Goal: Communication & Community: Answer question/provide support

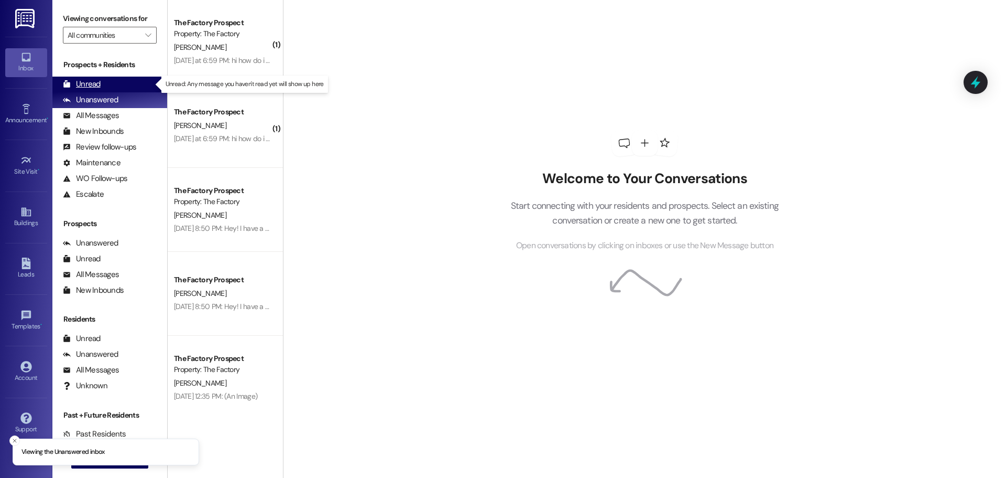
click at [85, 84] on div "Unread" at bounding box center [82, 84] width 38 height 11
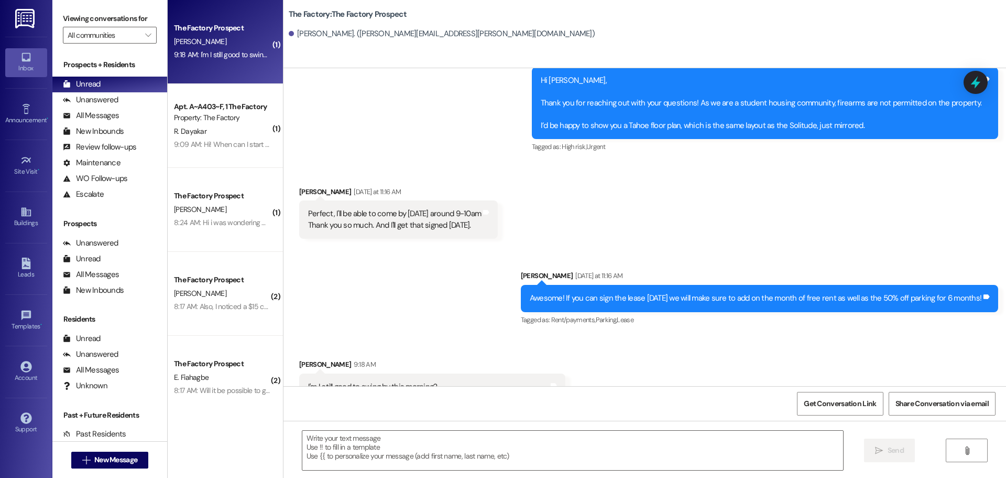
scroll to position [829, 0]
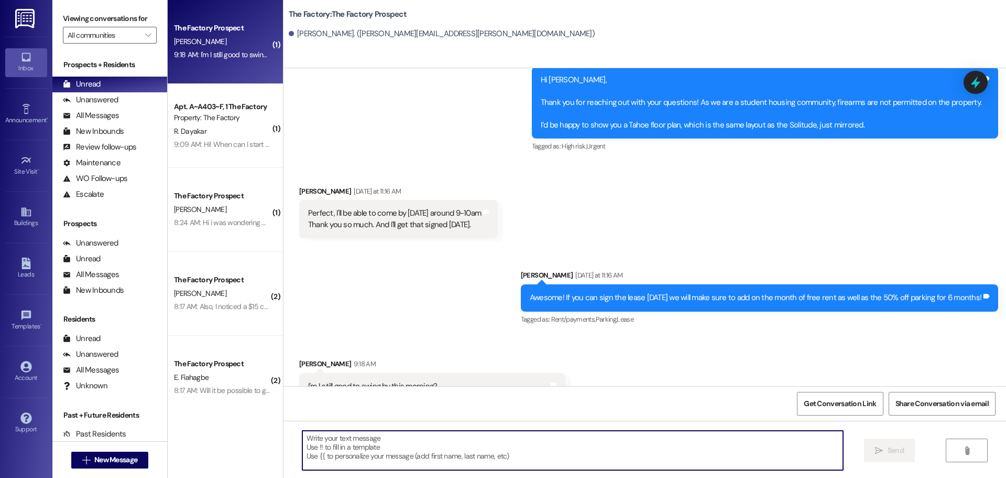
click at [320, 450] on textarea at bounding box center [572, 449] width 541 height 39
type textarea "Yes, you can."
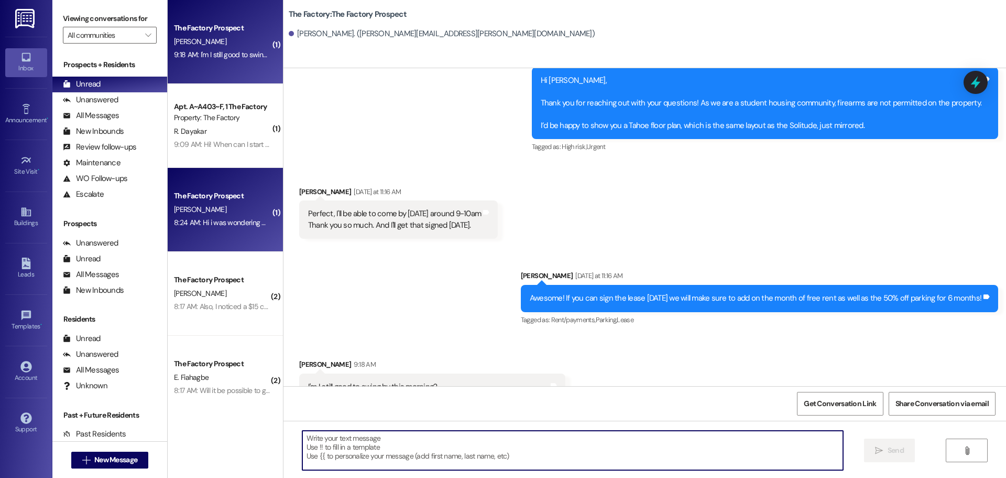
click at [220, 202] on div "The Factory Prospect" at bounding box center [222, 195] width 99 height 13
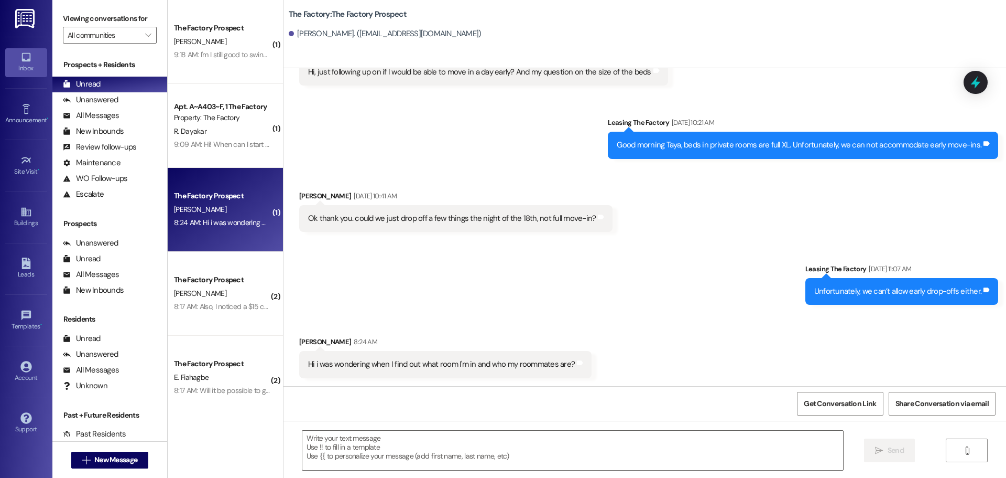
scroll to position [2081, 0]
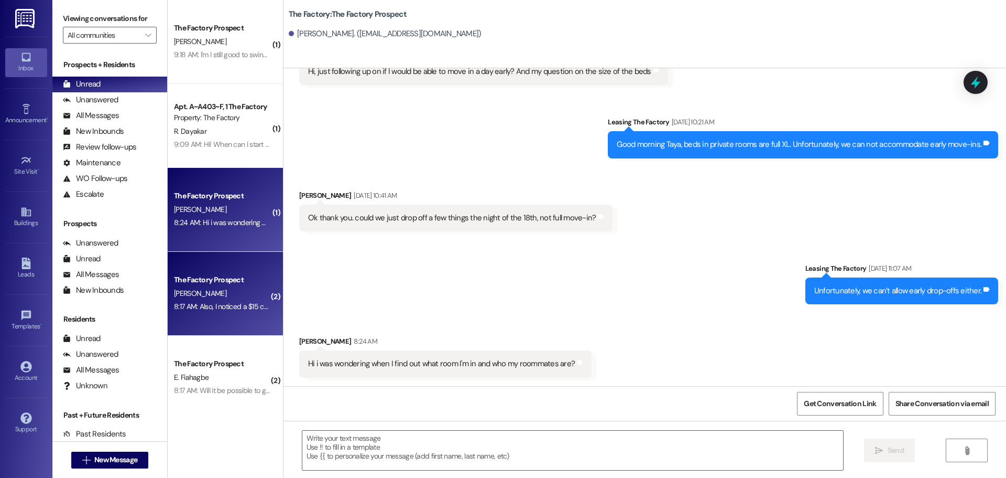
click at [222, 285] on div "The Factory Prospect" at bounding box center [222, 279] width 97 height 11
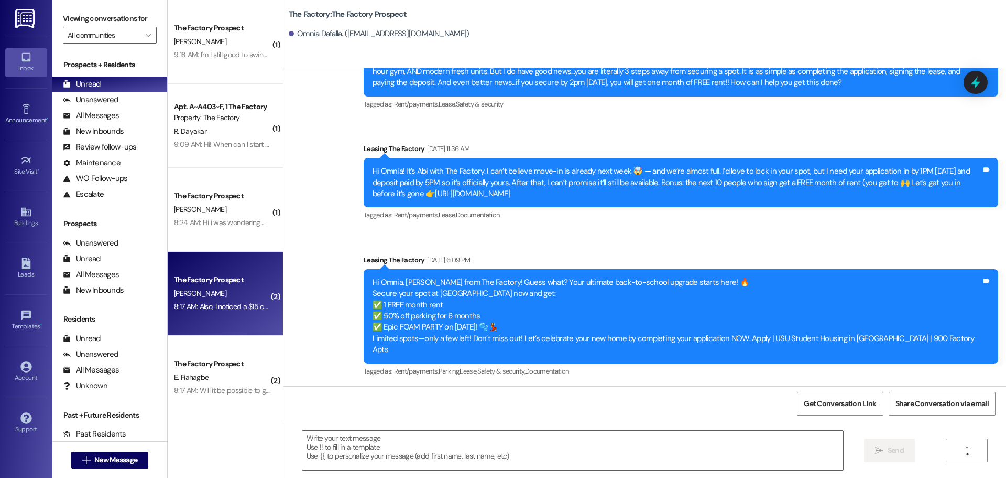
scroll to position [2341, 0]
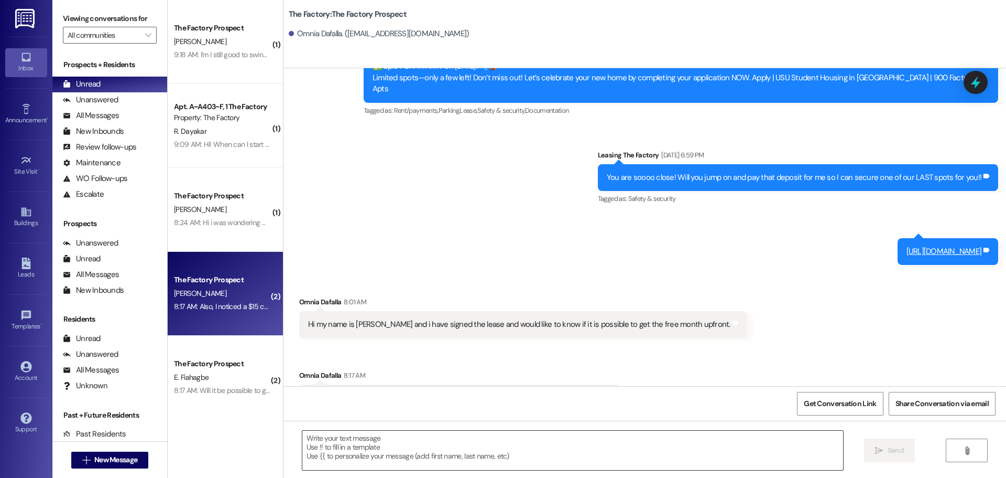
click at [316, 442] on textarea at bounding box center [572, 449] width 541 height 39
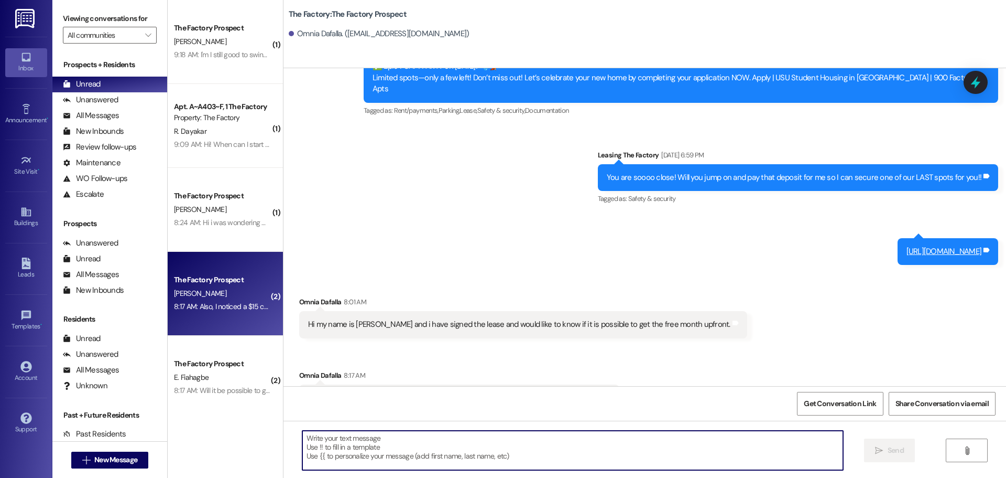
click at [322, 444] on textarea at bounding box center [572, 449] width 541 height 39
type textarea "U"
click at [386, 438] on textarea "The free month of rent is" at bounding box center [572, 449] width 541 height 39
drag, startPoint x: 376, startPoint y: 438, endPoint x: 296, endPoint y: 436, distance: 79.7
click at [302, 436] on textarea "The free month of rent is" at bounding box center [572, 449] width 541 height 39
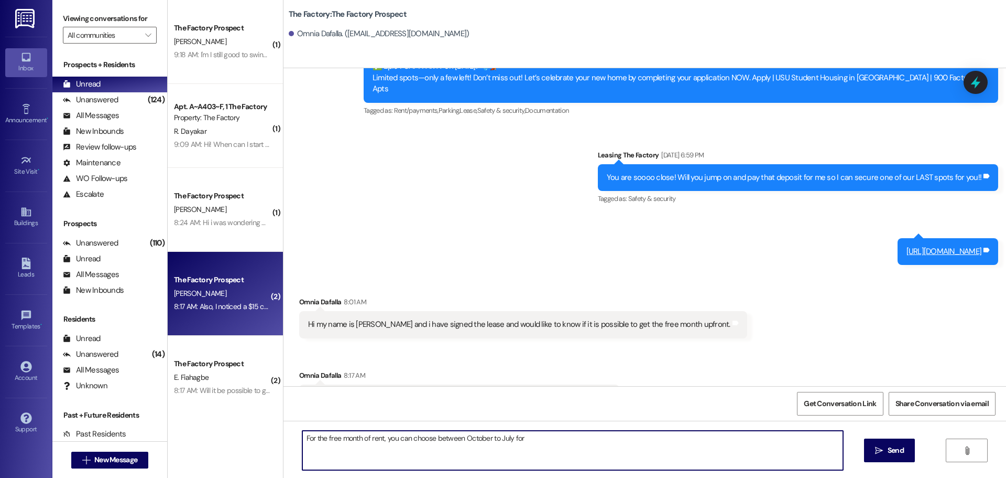
click at [526, 437] on textarea "For the free month of rent, you can choose between October to July for" at bounding box center [572, 449] width 541 height 39
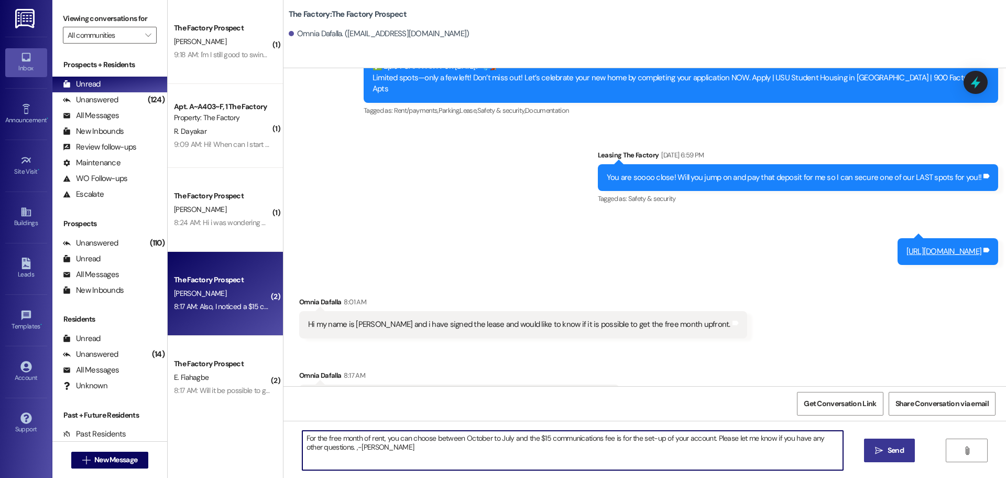
type textarea "For the free month of rent, you can choose between October to July and the $15 …"
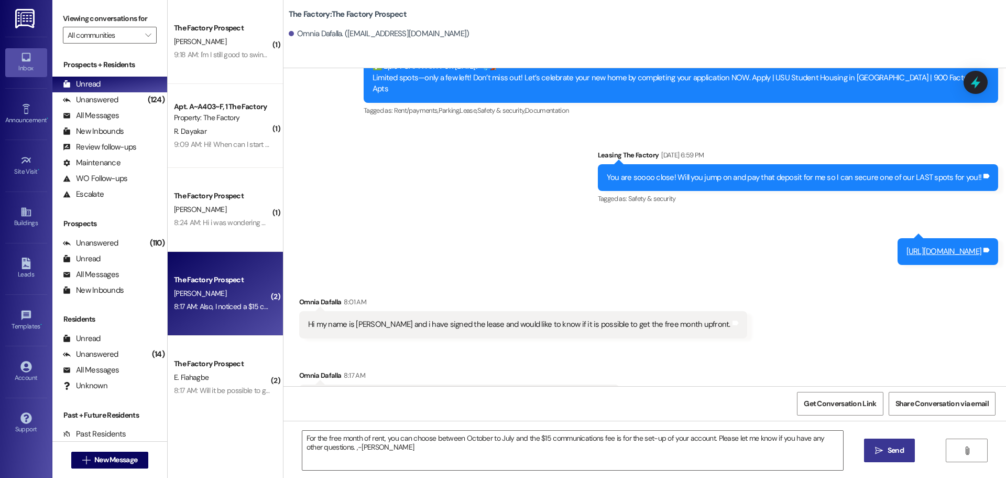
click at [893, 452] on span "Send" at bounding box center [896, 450] width 16 height 11
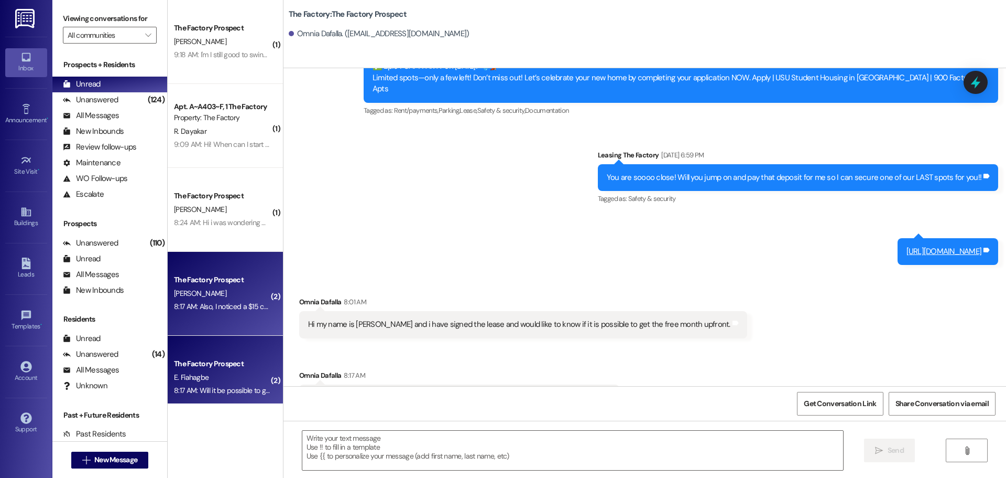
click at [205, 375] on div "E. Fiahagbe" at bounding box center [222, 377] width 99 height 13
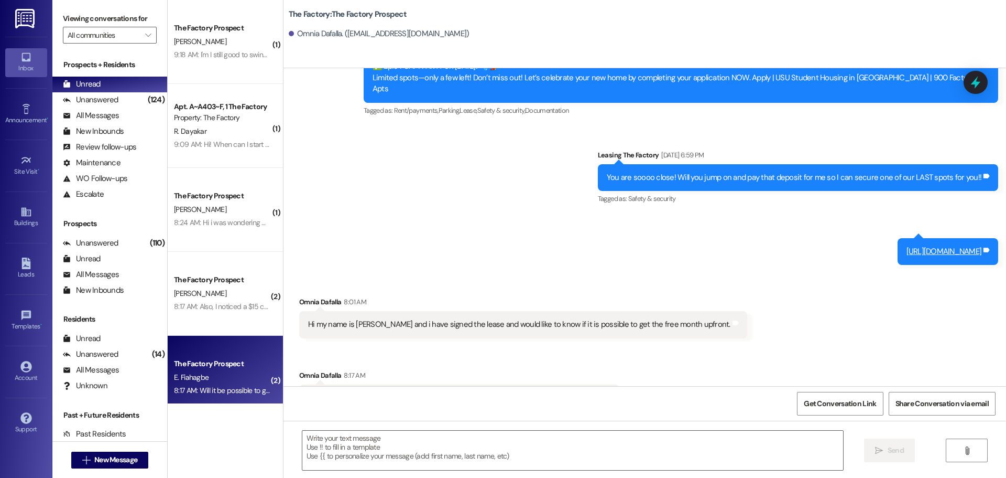
scroll to position [777, 0]
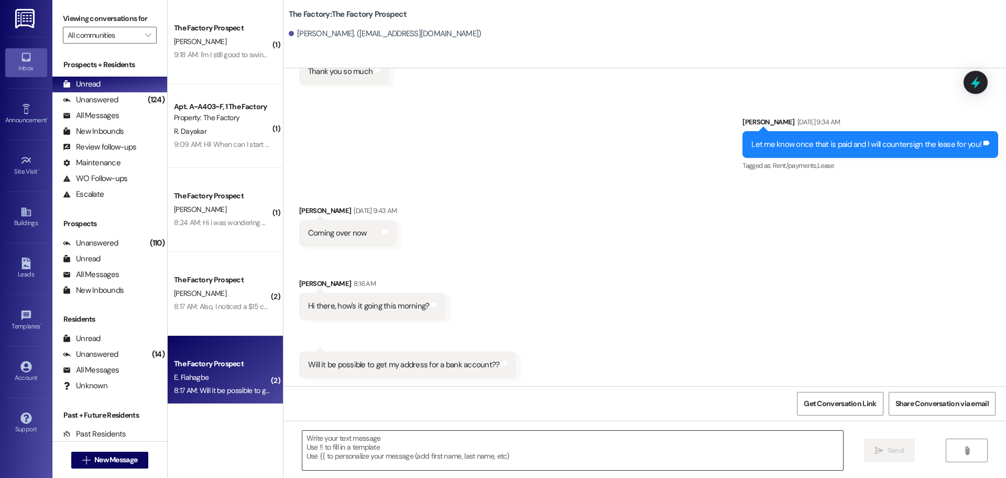
click at [302, 439] on textarea at bounding box center [572, 449] width 541 height 39
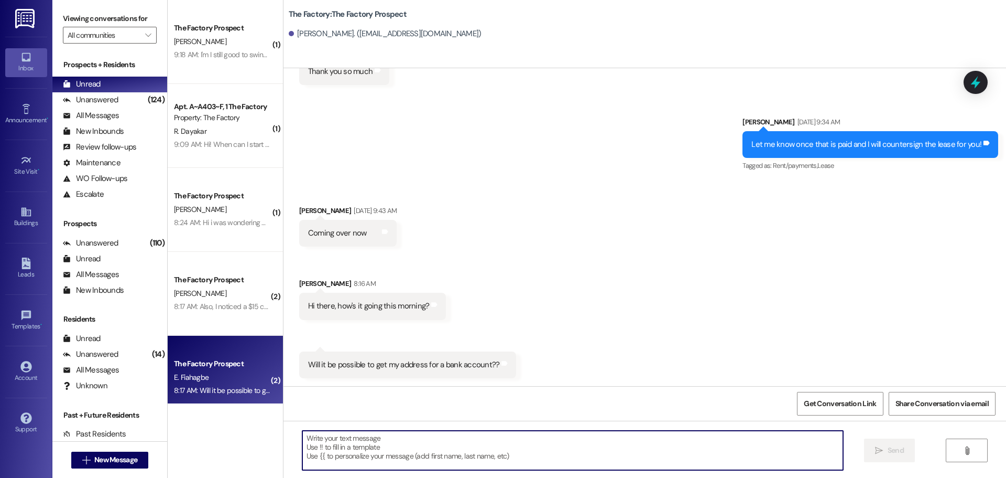
click at [302, 442] on textarea at bounding box center [572, 449] width 541 height 39
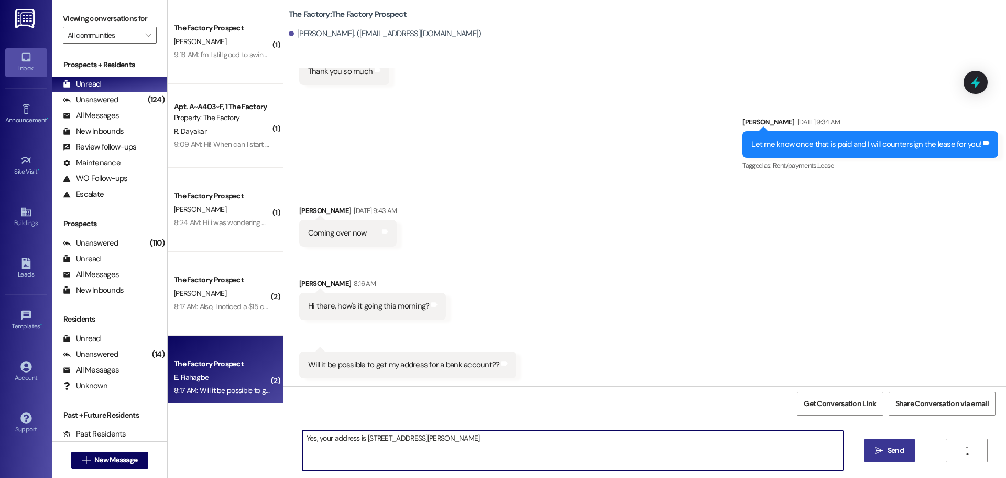
click at [358, 438] on textarea "Yes, your address is 870 N 600 E, Logan, UT 84321" at bounding box center [572, 449] width 541 height 39
click at [402, 437] on textarea "Yes, your address is: 870 N 600 E, Logan, UT 84321" at bounding box center [572, 449] width 541 height 39
type textarea "Yes, your address is: [STREET_ADDRESS]"
click at [898, 449] on span "Send" at bounding box center [896, 450] width 16 height 11
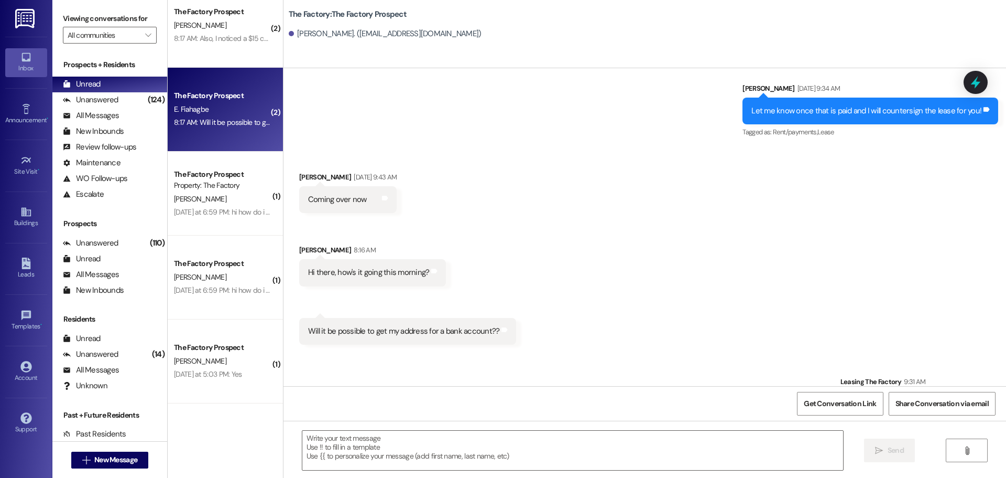
scroll to position [850, 0]
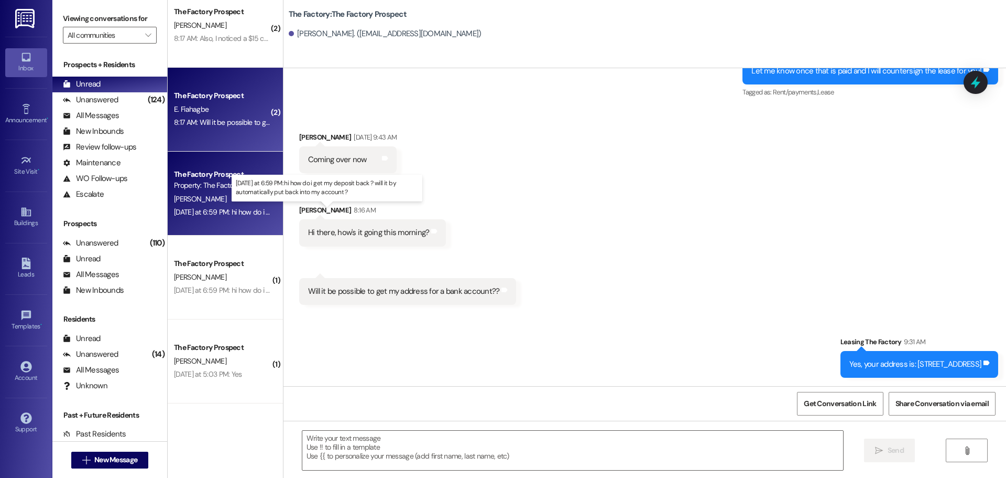
click at [234, 210] on div "Yesterday at 6:59 PM: hi how do i get my deposit back ? will it by automaticall…" at bounding box center [330, 211] width 313 height 9
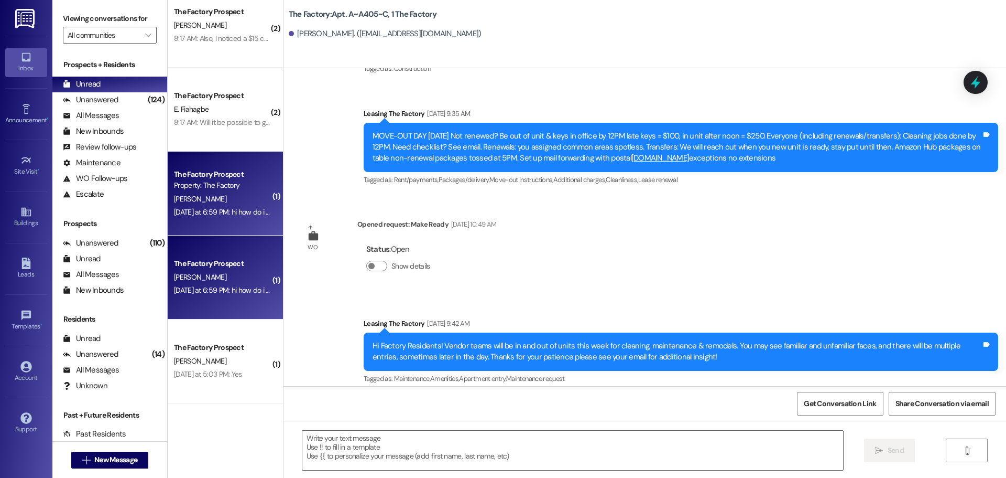
scroll to position [3974, 0]
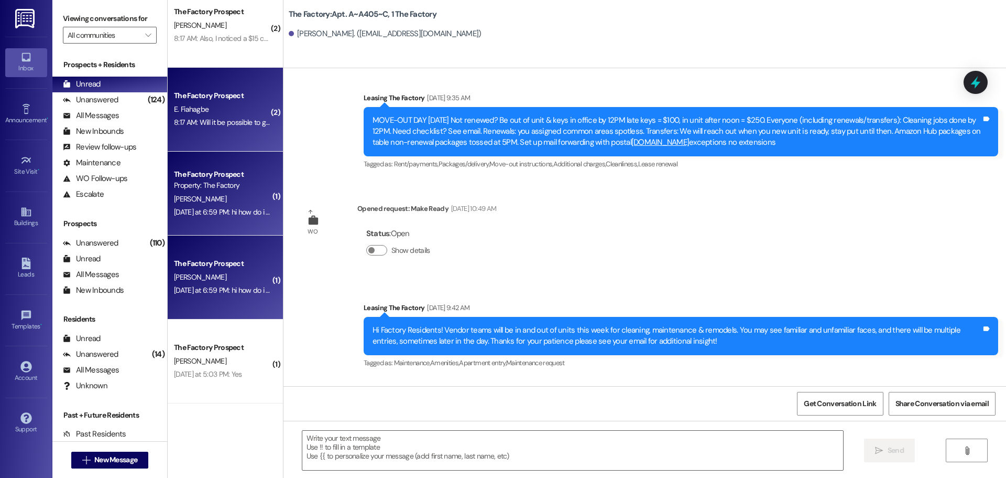
click at [231, 115] on div "E. Fiahagbe" at bounding box center [222, 109] width 99 height 13
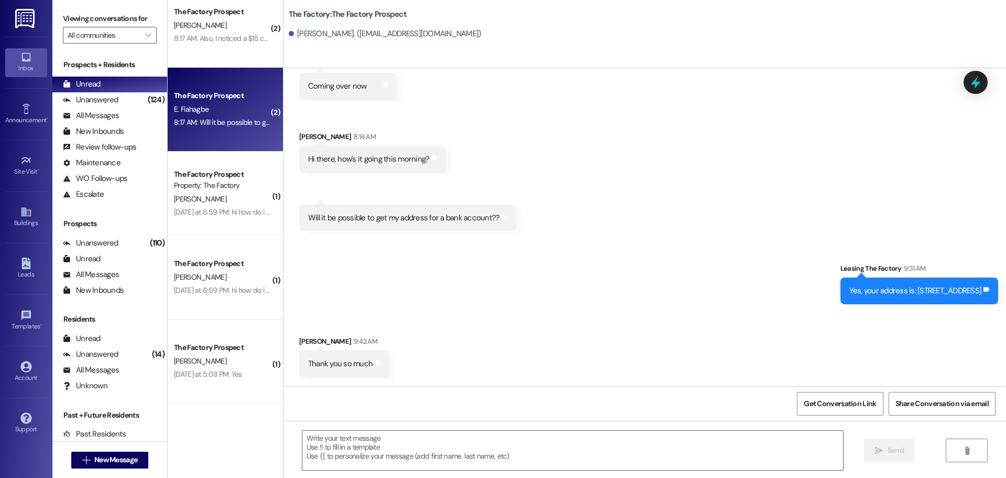
scroll to position [924, 0]
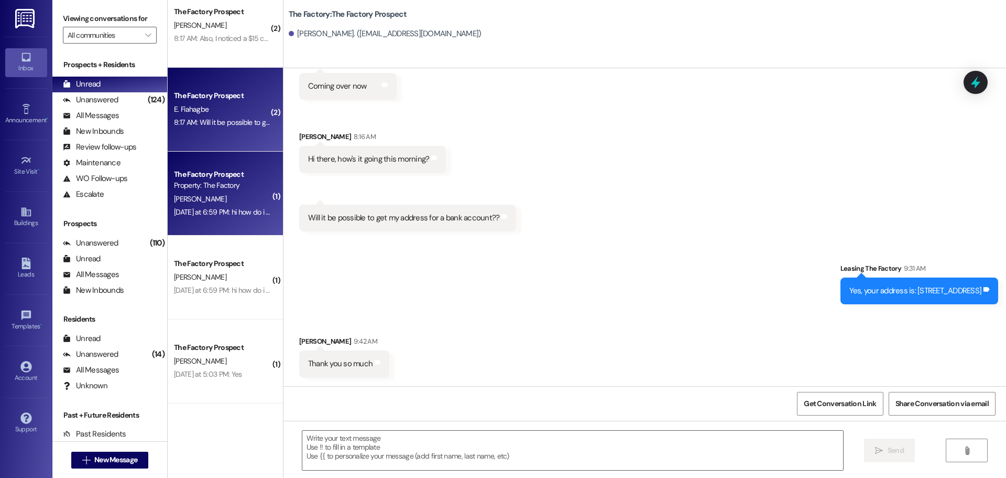
click at [235, 189] on div "Property: The Factory" at bounding box center [222, 185] width 97 height 11
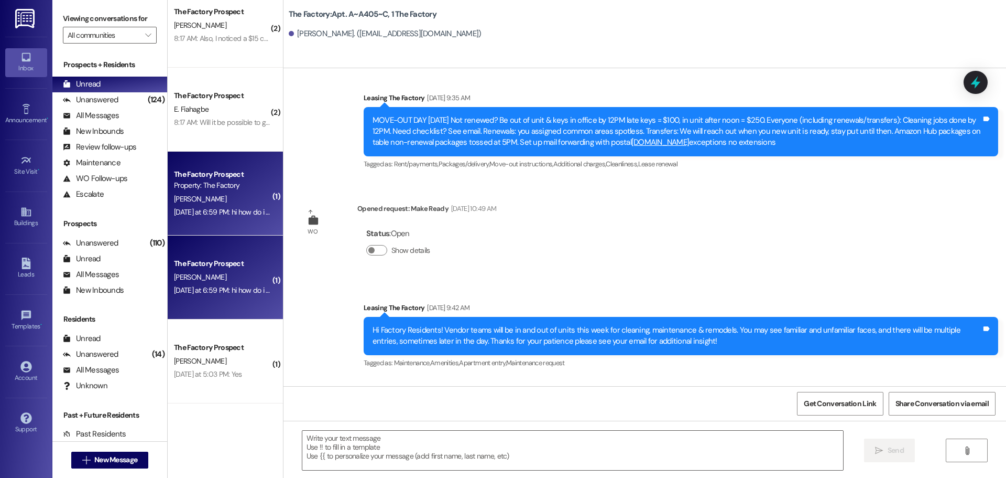
scroll to position [3975, 0]
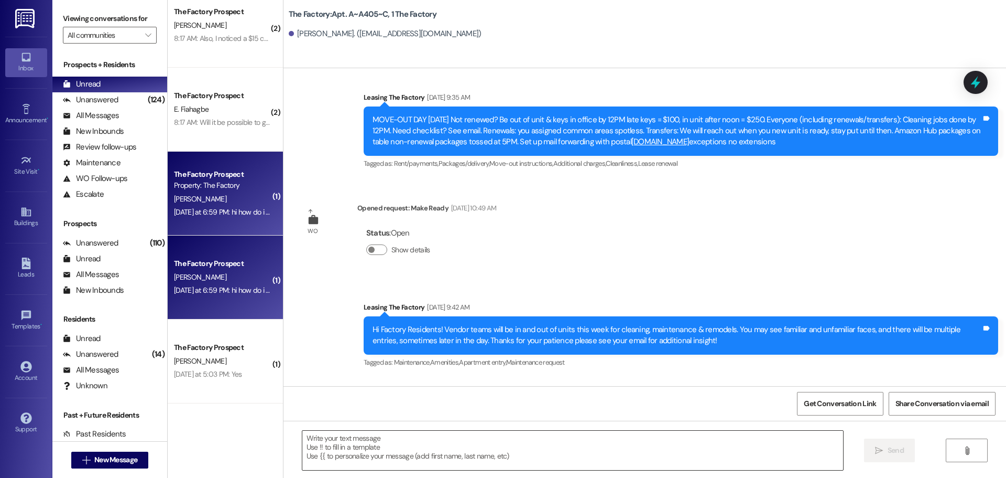
click at [302, 436] on textarea at bounding box center [572, 449] width 541 height 39
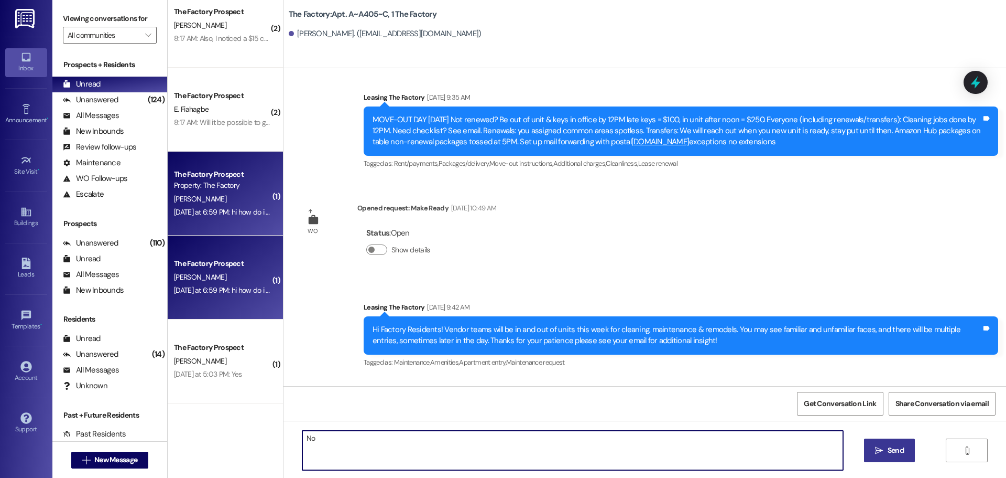
type textarea "N"
type textarea "Hi Kaija, thank you for checking in. You will receive a check from our corporat…"
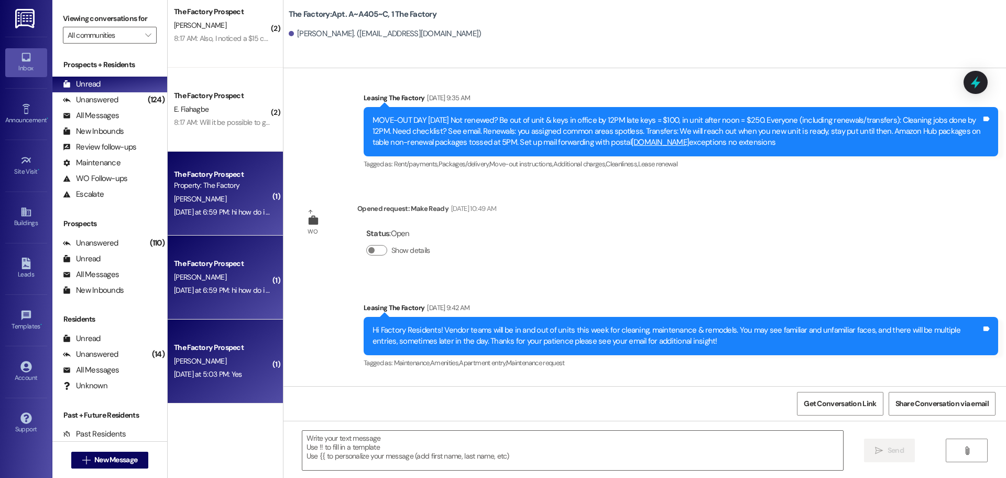
click at [218, 369] on div "Yesterday at 5:03 PM: Yes Yesterday at 5:03 PM: Yes" at bounding box center [222, 373] width 99 height 13
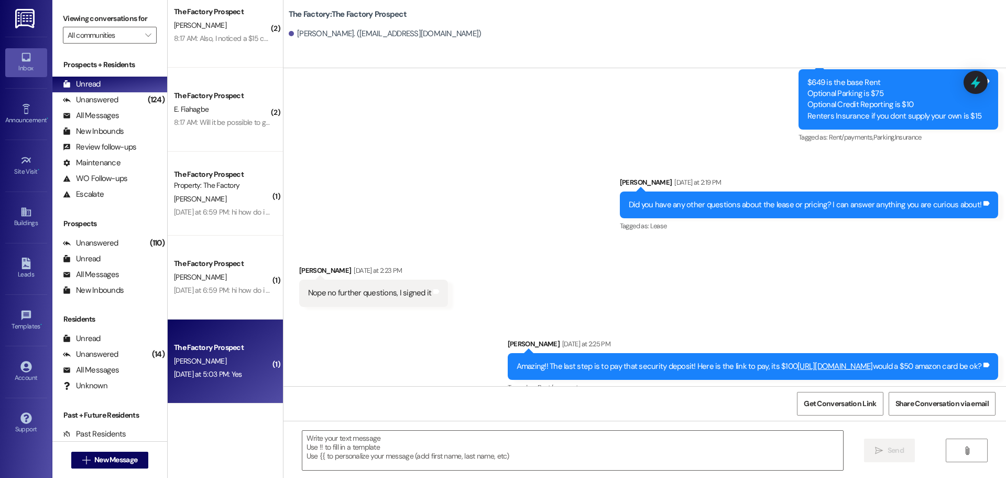
scroll to position [2236, 0]
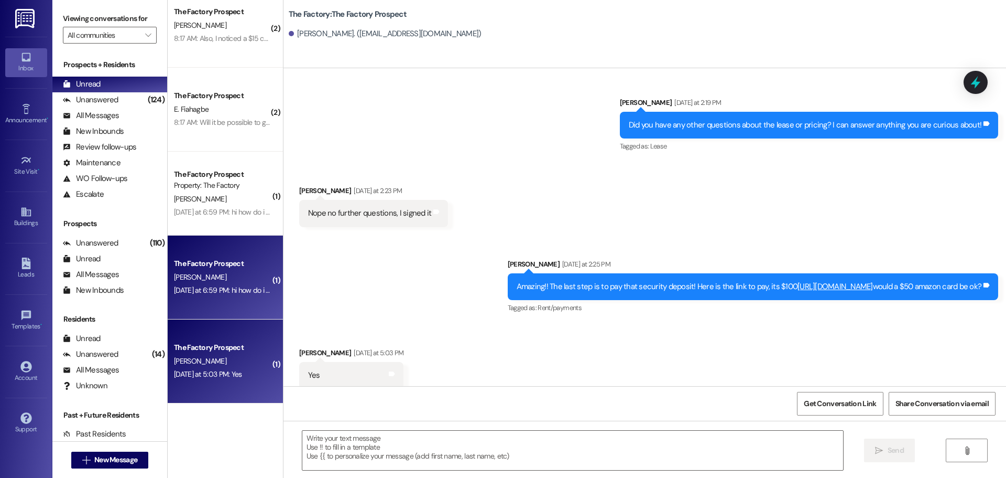
click at [225, 300] on div "The Factory Prospect K. Young Yesterday at 6:59 PM: hi how do i get my deposit …" at bounding box center [225, 277] width 115 height 84
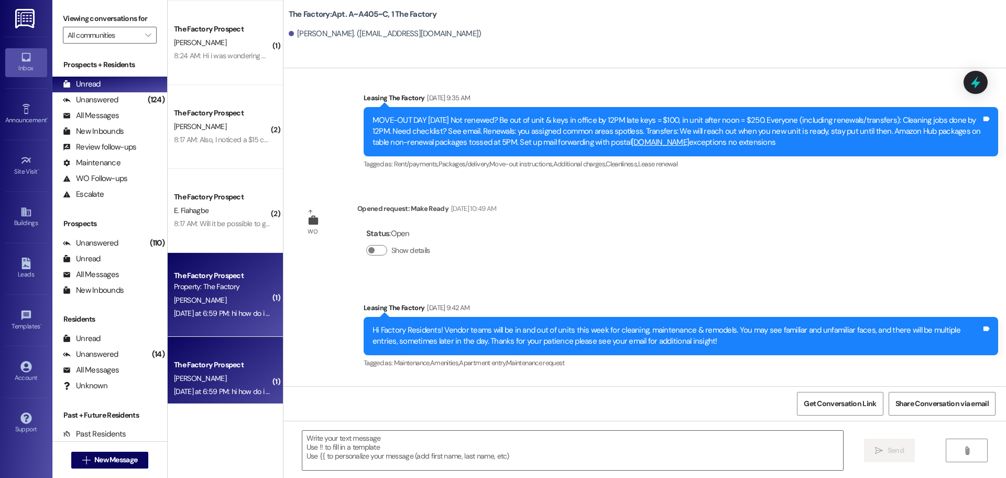
scroll to position [163, 0]
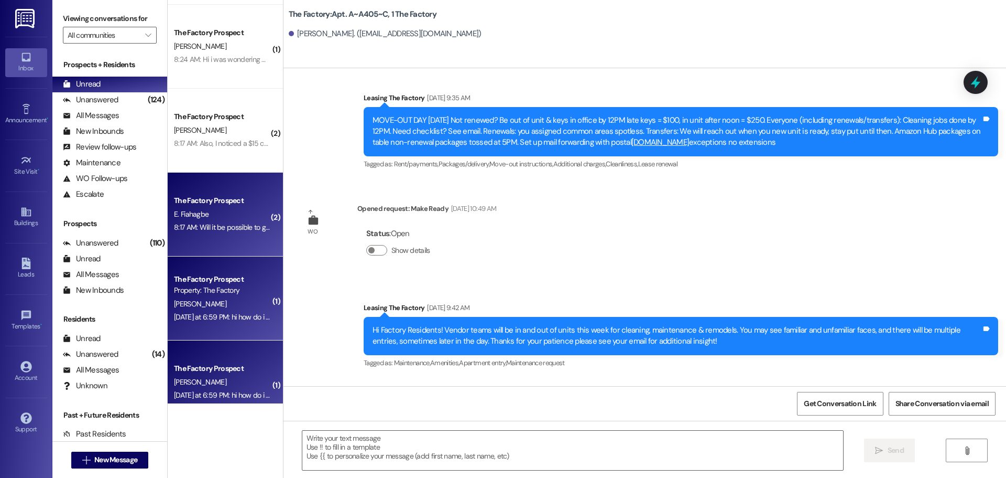
click at [222, 237] on div "The Factory Prospect E. Fiahagbe 8:17 AM: Will it be possible to get my address…" at bounding box center [225, 214] width 115 height 84
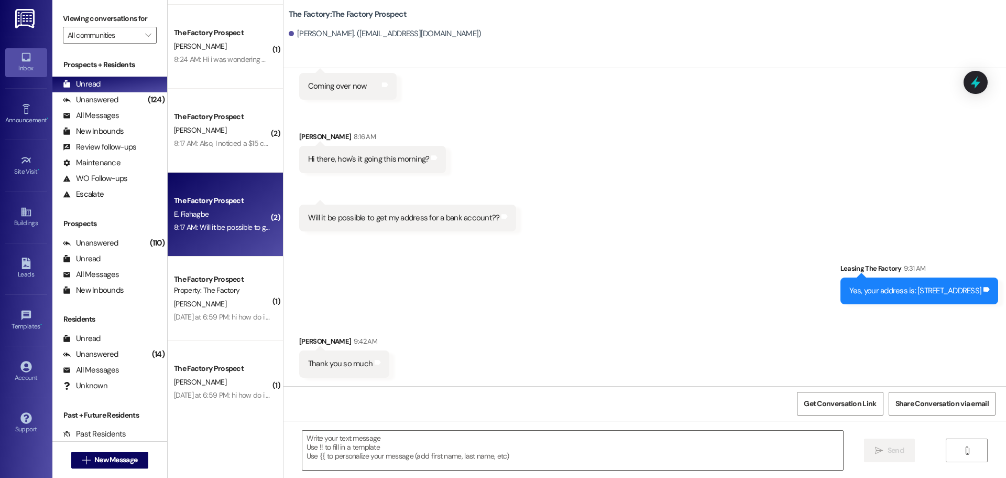
scroll to position [924, 0]
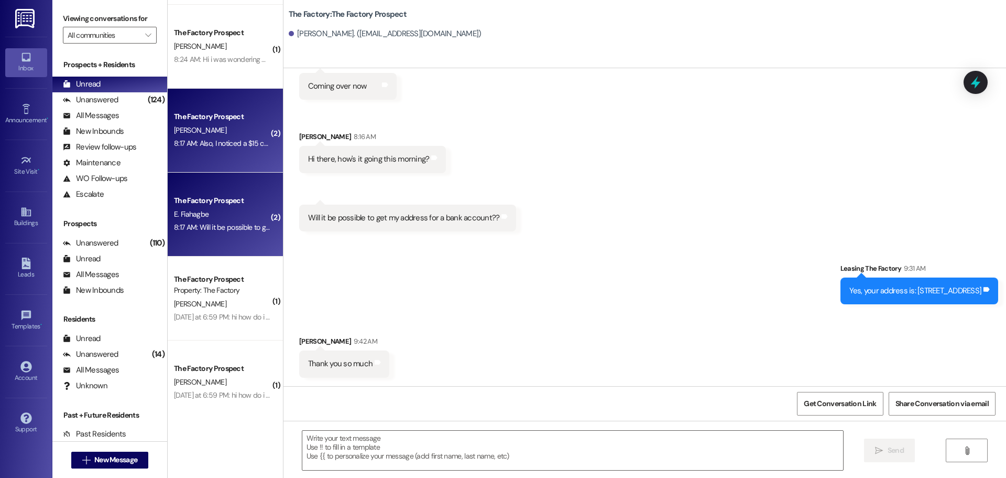
click at [224, 165] on div "The Factory Prospect O. Dafalla 8:17 AM: Also, I noticed a $15 charge that I do…" at bounding box center [225, 131] width 115 height 84
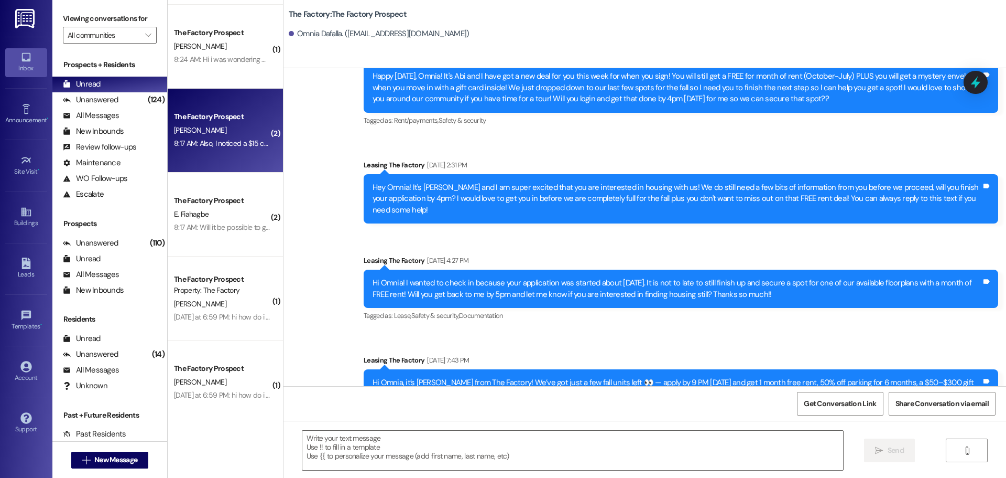
scroll to position [923, 0]
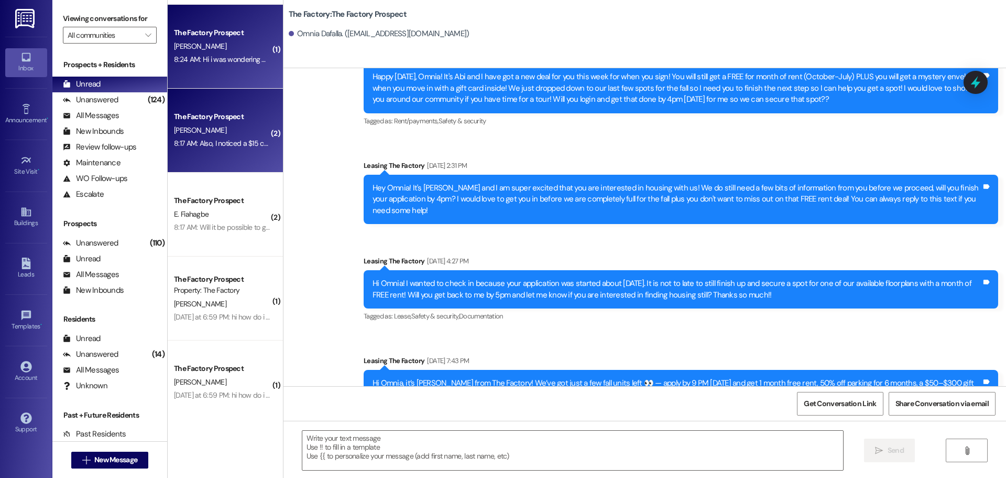
click at [226, 81] on div "The Factory Prospect T. Sturdevant 8:24 AM: Hi i was wondering when I find out …" at bounding box center [225, 47] width 115 height 84
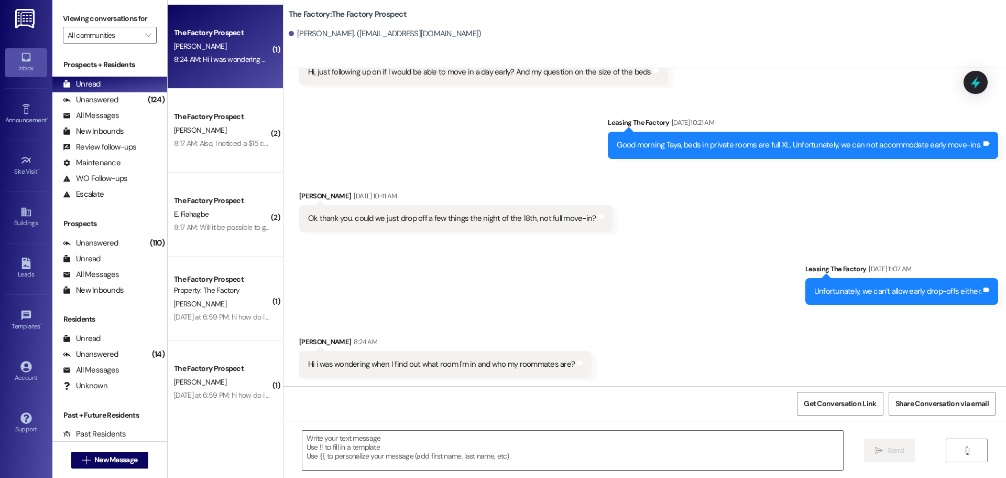
scroll to position [2081, 0]
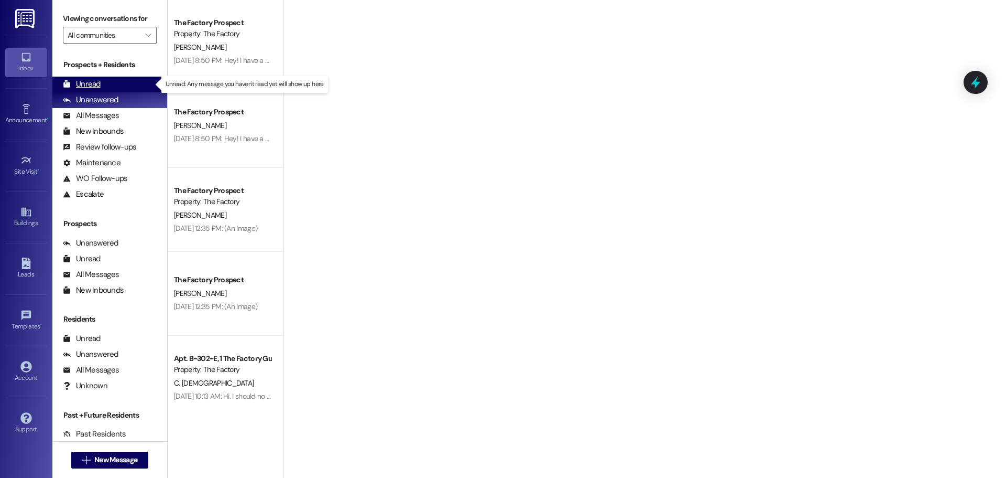
click at [92, 82] on div "Unread" at bounding box center [82, 84] width 38 height 11
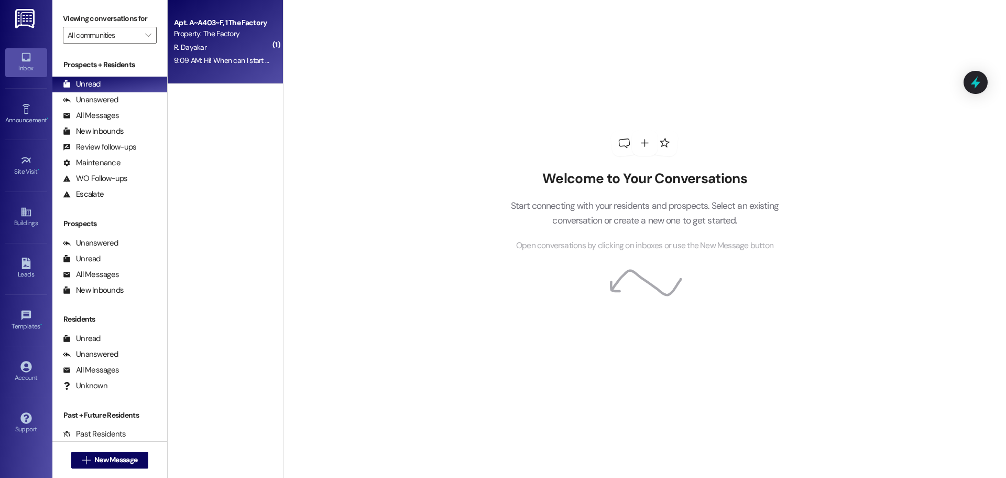
click at [228, 50] on div "R. Dayakar" at bounding box center [222, 47] width 99 height 13
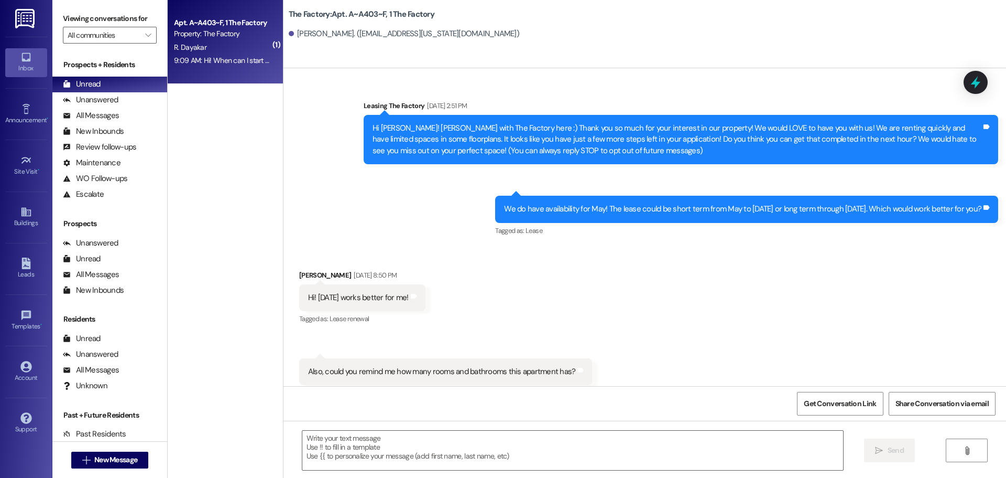
scroll to position [12379, 0]
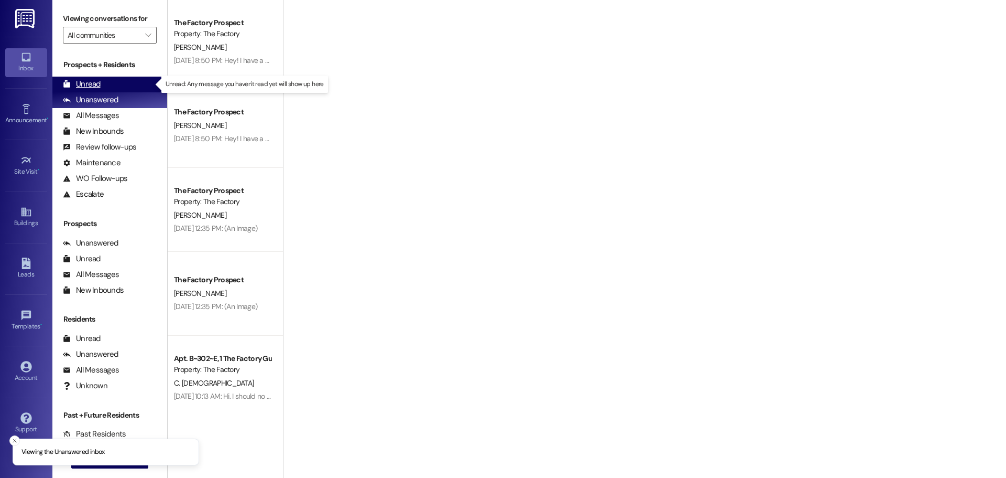
click at [97, 84] on div "Unread" at bounding box center [82, 84] width 38 height 11
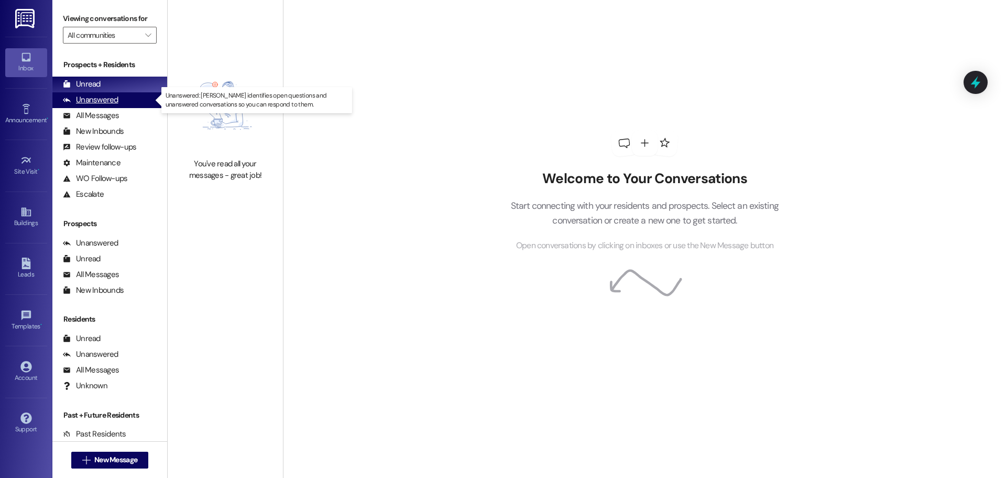
click at [105, 98] on div "Unanswered" at bounding box center [91, 99] width 56 height 11
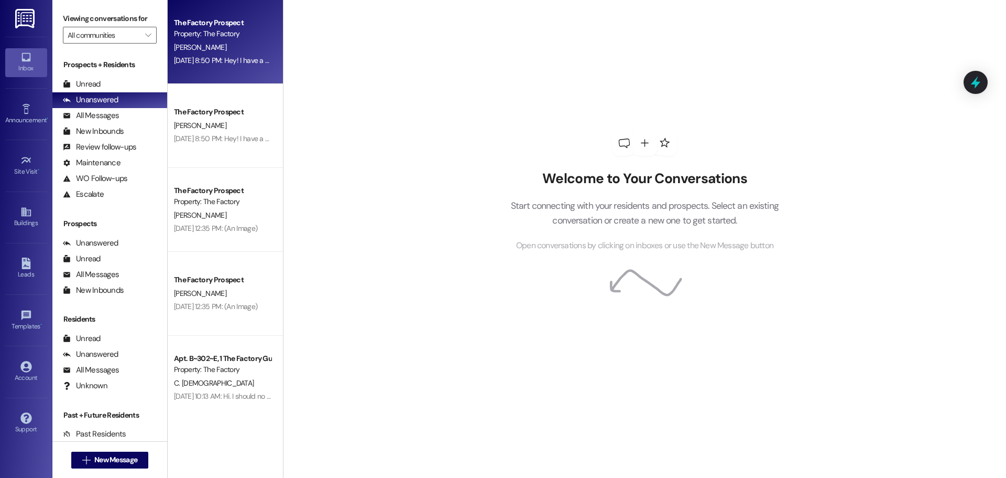
click at [239, 42] on div "[PERSON_NAME]" at bounding box center [222, 47] width 99 height 13
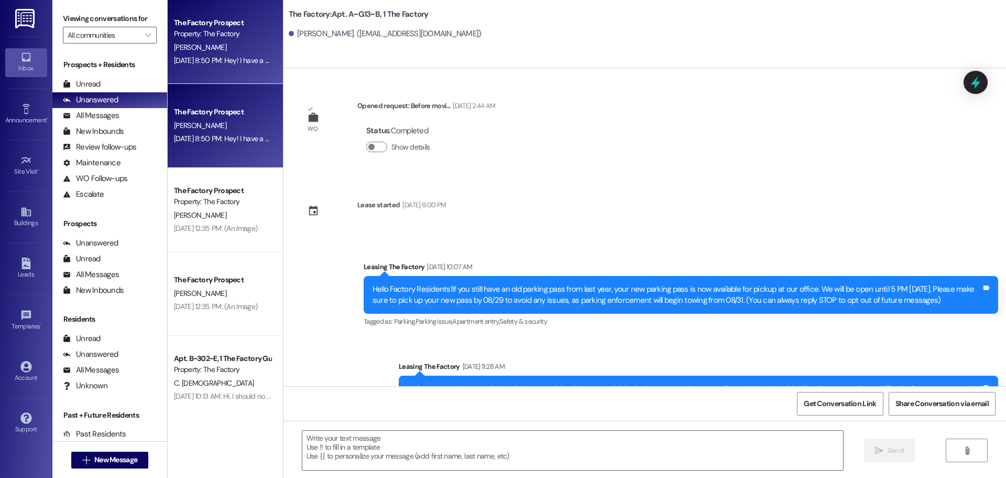
scroll to position [9215, 0]
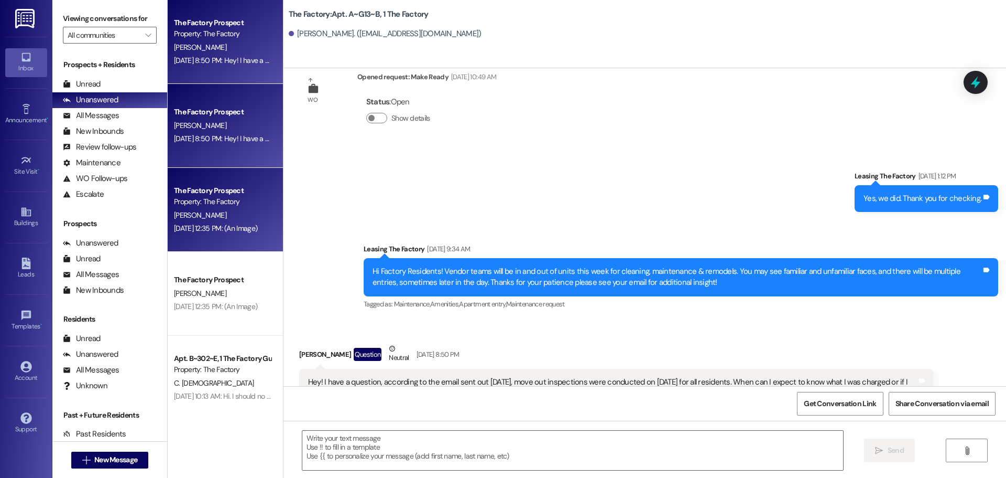
click at [239, 209] on div "[PERSON_NAME]" at bounding box center [222, 215] width 99 height 13
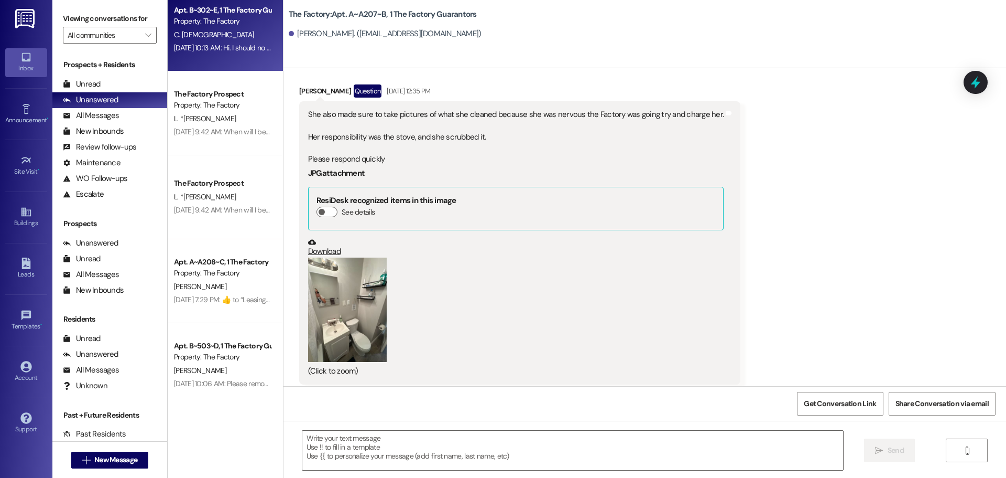
scroll to position [367, 0]
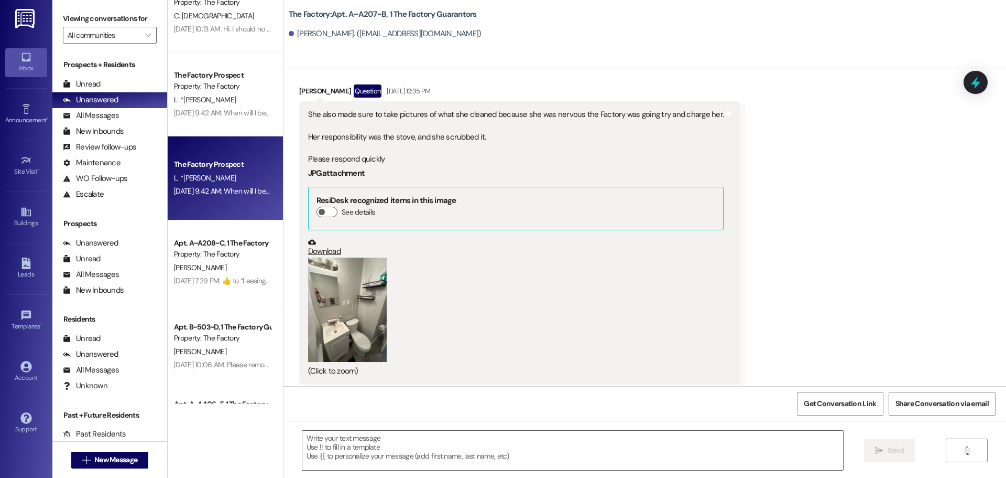
click at [230, 178] on div "L. *[PERSON_NAME]" at bounding box center [222, 177] width 99 height 13
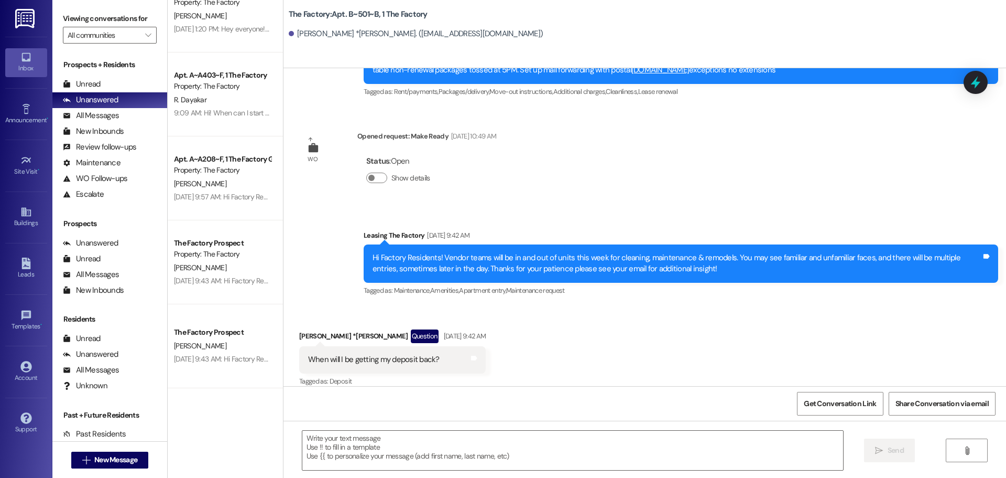
scroll to position [1258, 0]
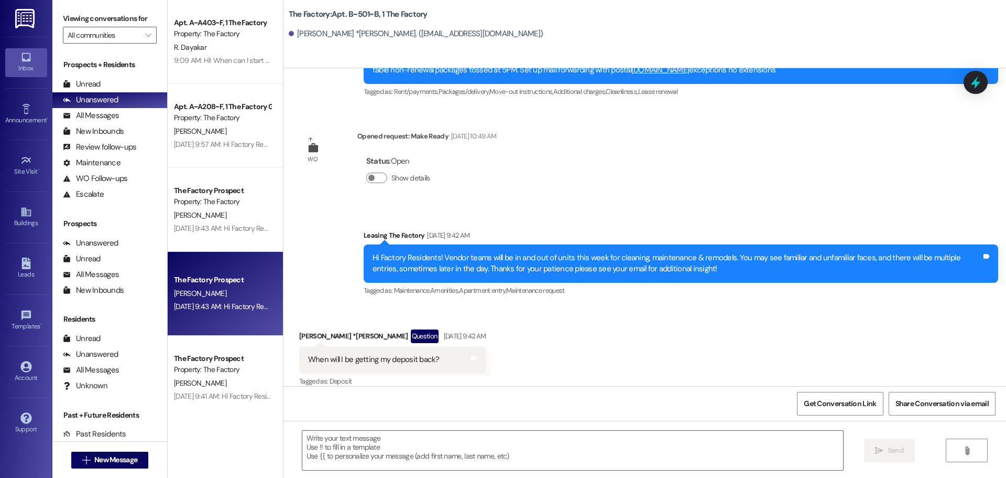
click at [238, 295] on div "B. Westenskow" at bounding box center [222, 293] width 99 height 13
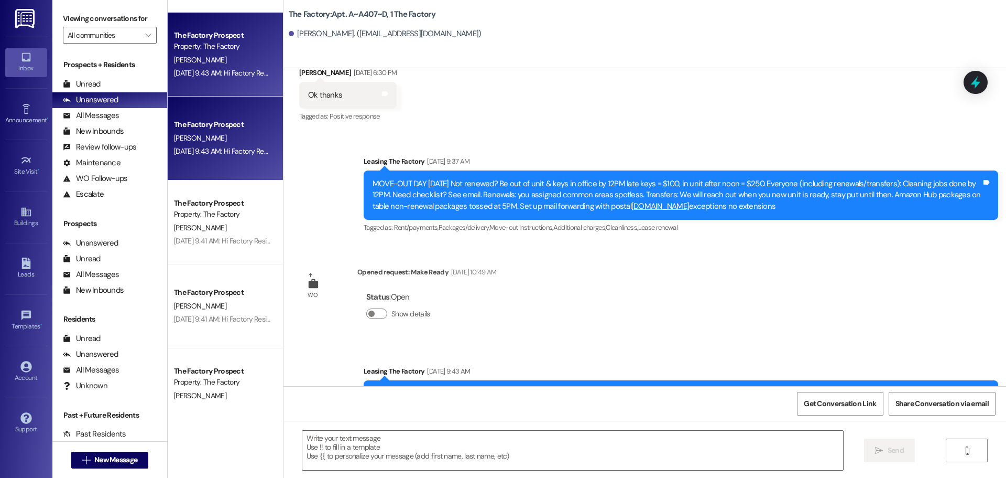
scroll to position [1415, 0]
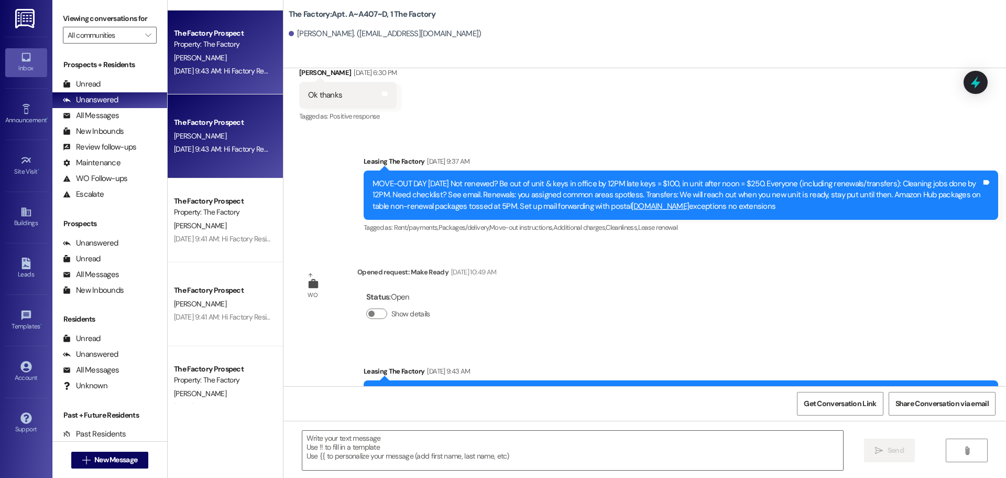
click at [238, 295] on div "The Factory Prospect" at bounding box center [222, 290] width 97 height 11
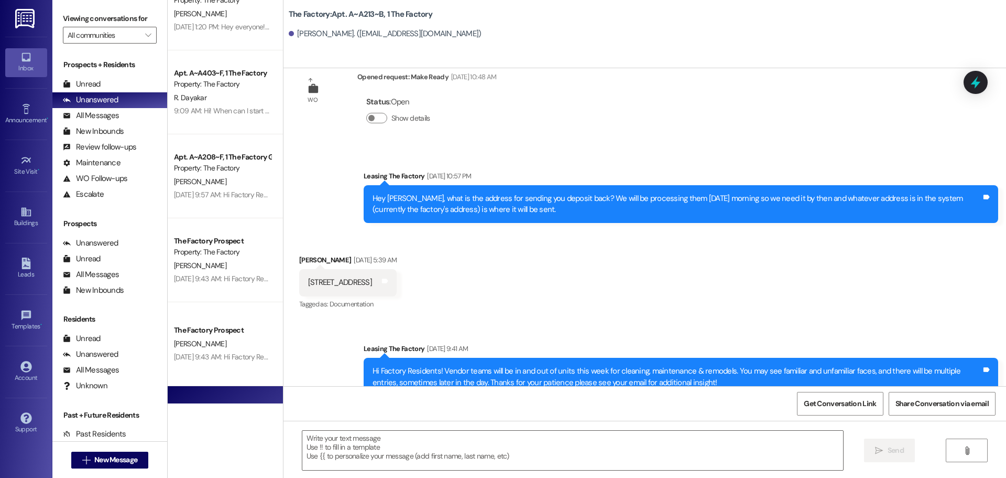
scroll to position [1206, 0]
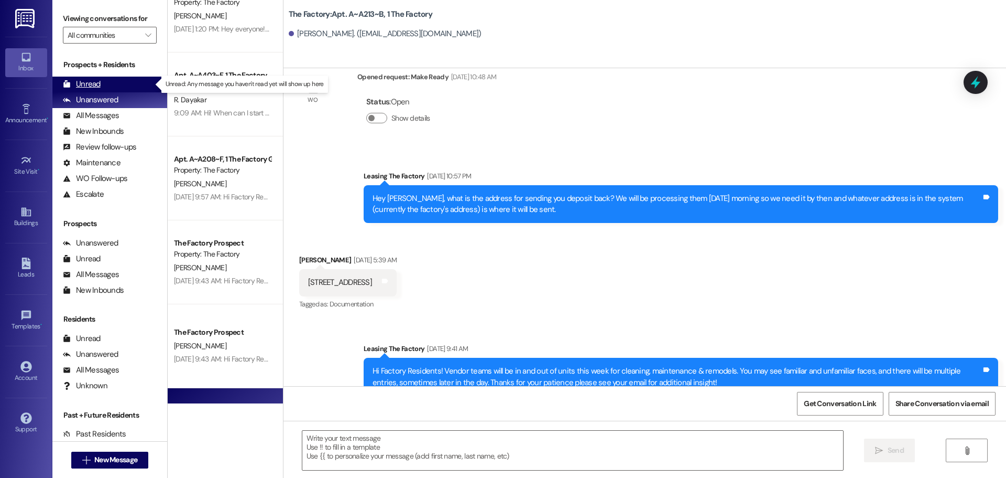
click at [98, 87] on div "Unread" at bounding box center [82, 84] width 38 height 11
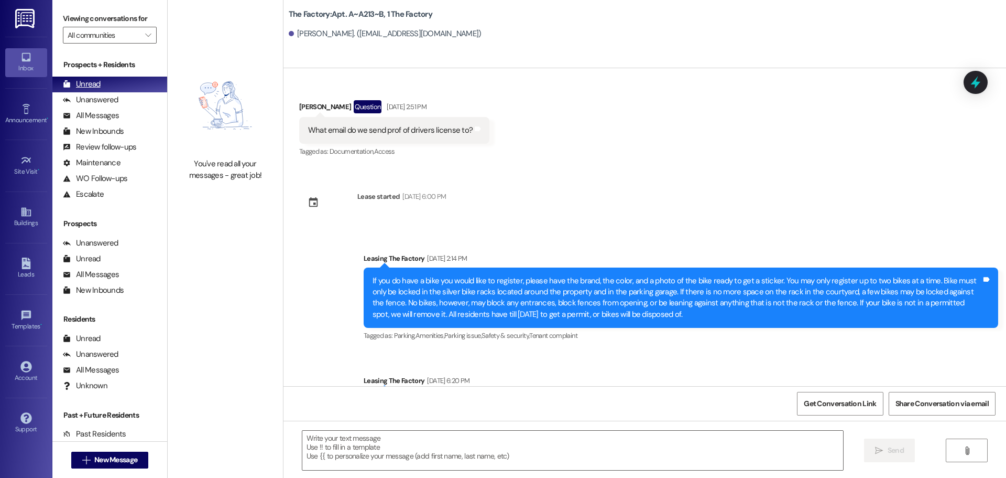
scroll to position [6714, 0]
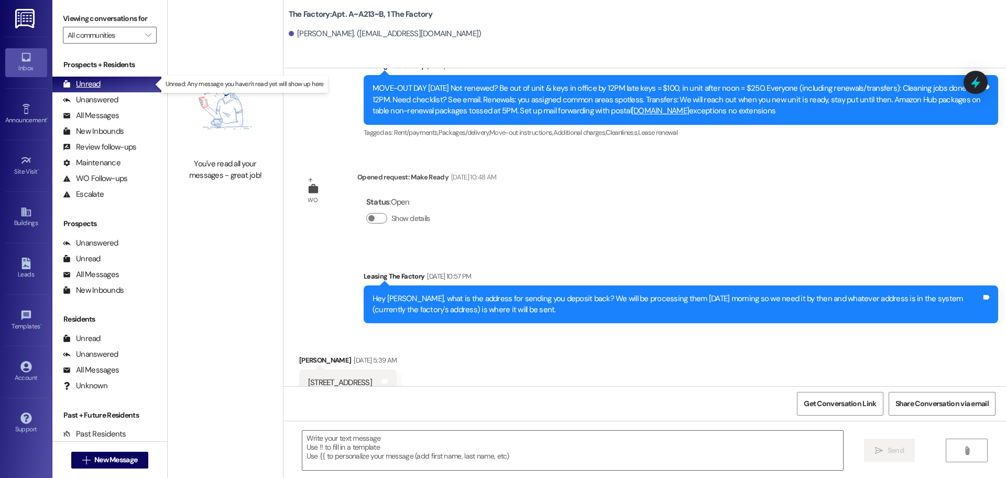
click at [96, 81] on div "Unread" at bounding box center [82, 84] width 38 height 11
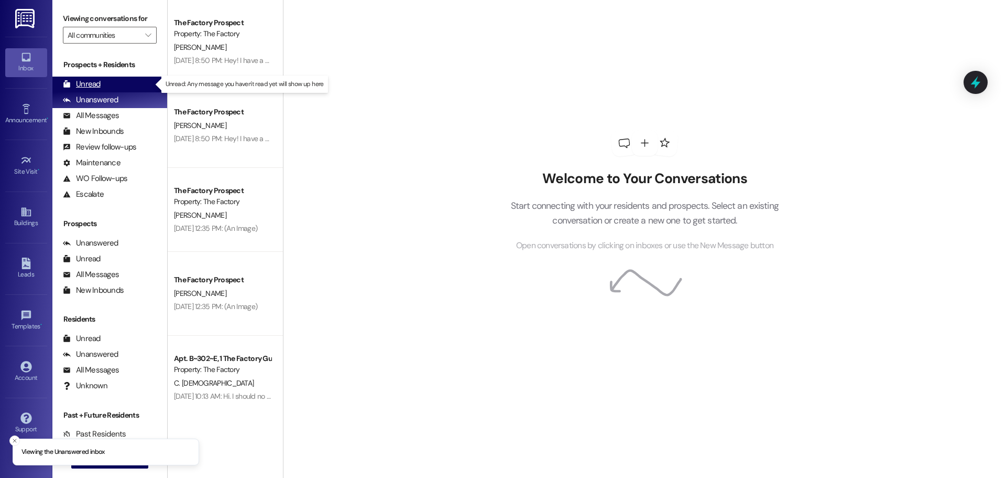
click at [93, 85] on div "Unread" at bounding box center [82, 84] width 38 height 11
click at [16, 441] on line "Close toast" at bounding box center [14, 440] width 3 height 3
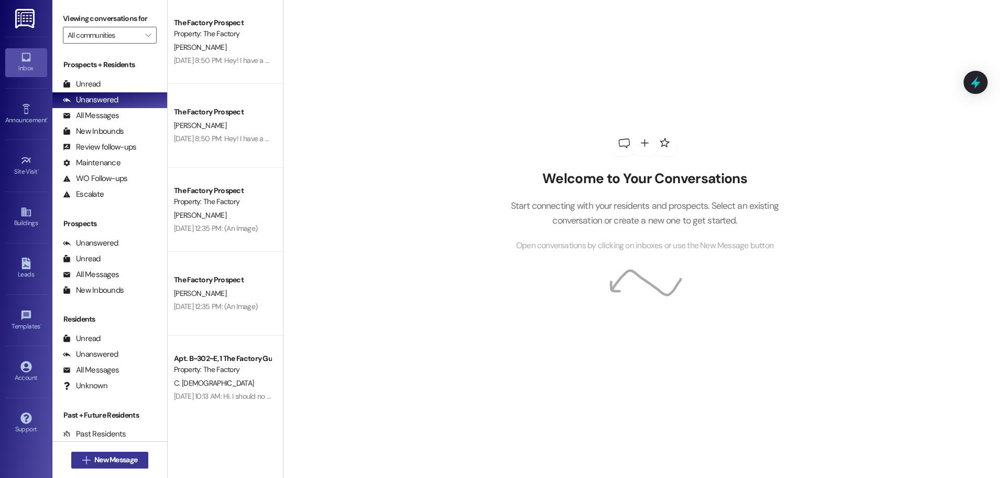
click at [113, 463] on span "New Message" at bounding box center [115, 459] width 43 height 11
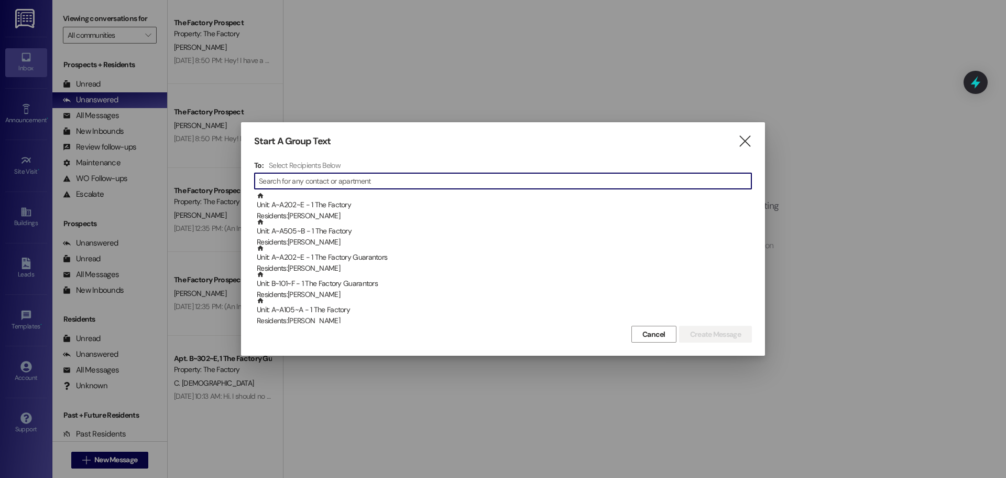
click at [310, 178] on input at bounding box center [505, 181] width 493 height 15
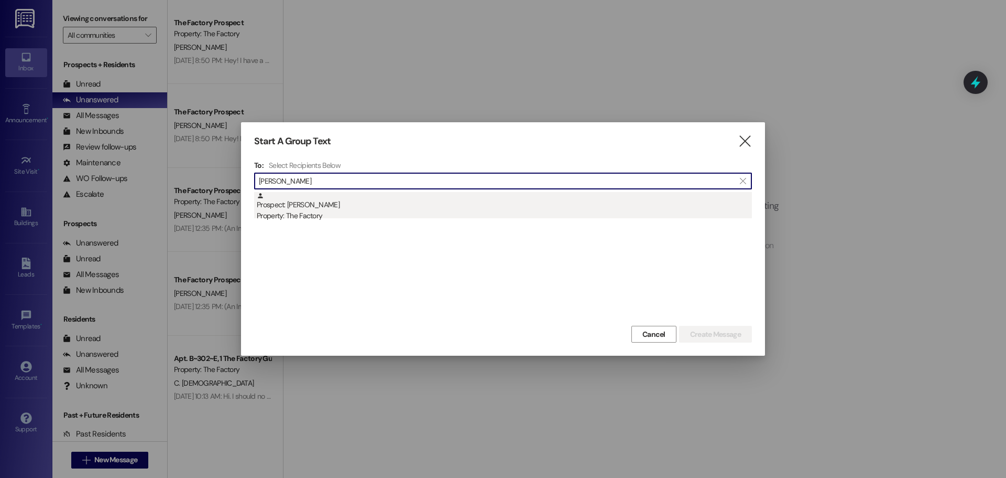
type input "julia kno"
click at [308, 208] on div "Prospect: Julia Knott Property: The Factory" at bounding box center [504, 207] width 495 height 30
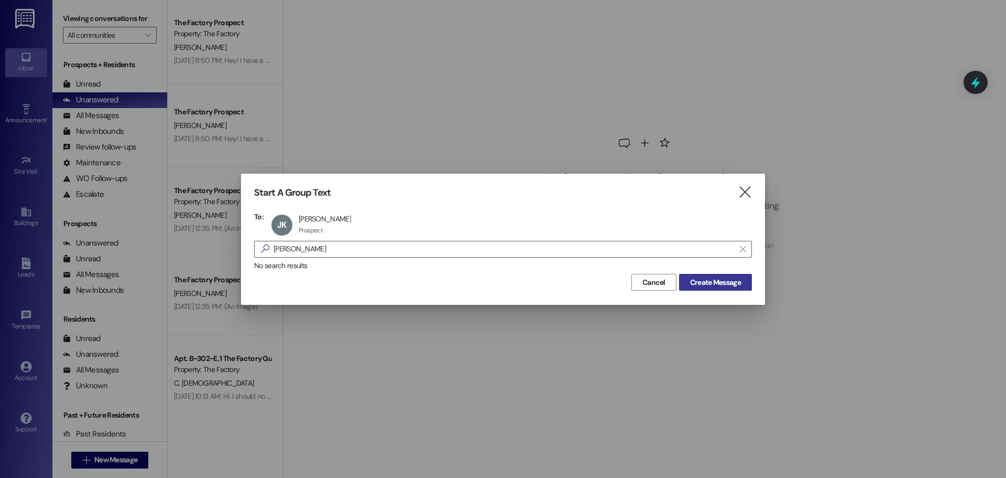
click at [722, 279] on span "Create Message" at bounding box center [715, 282] width 51 height 11
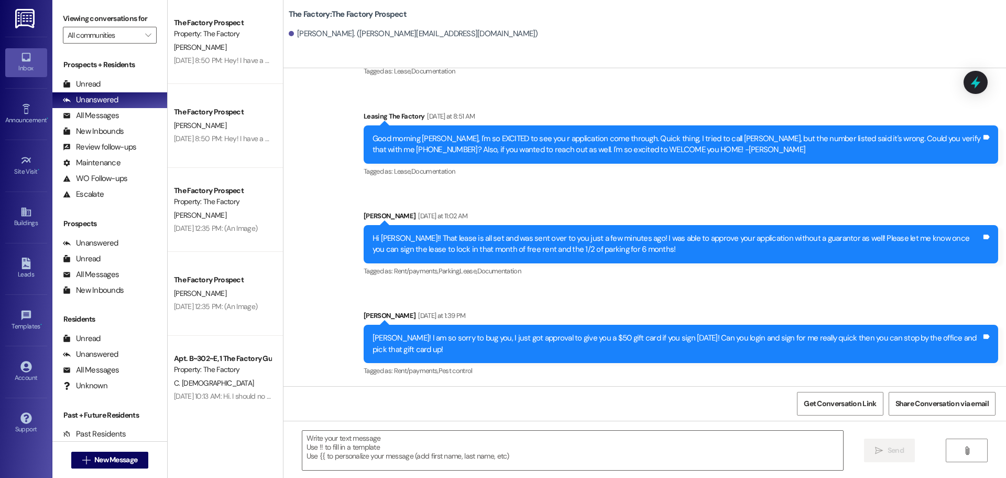
scroll to position [858, 0]
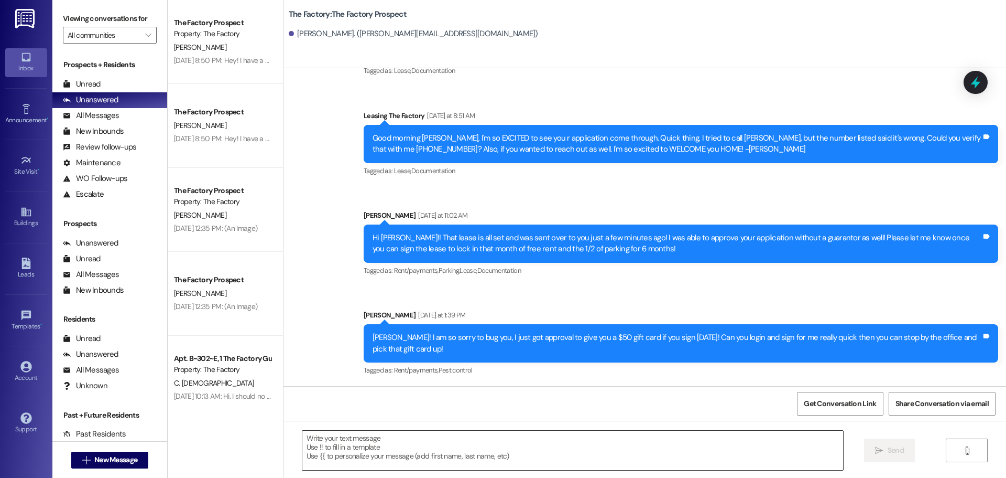
click at [302, 440] on textarea at bounding box center [572, 449] width 541 height 39
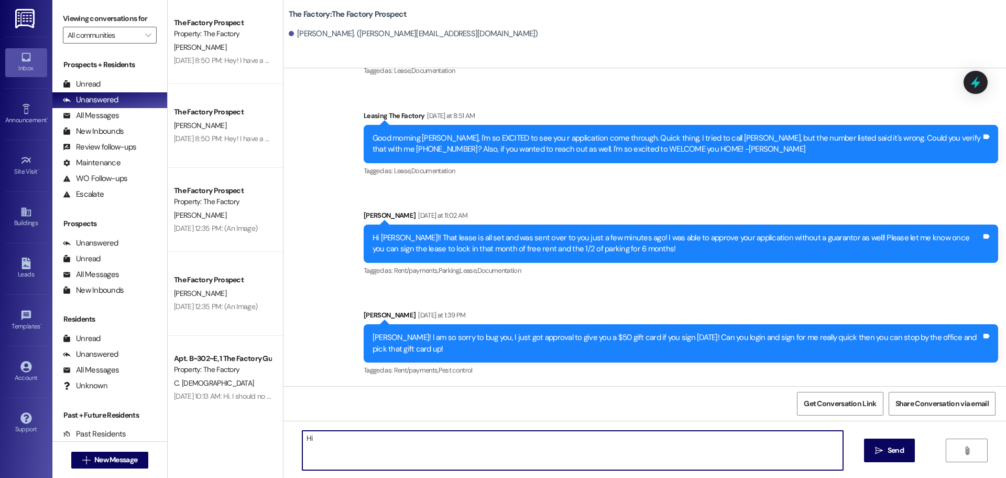
type textarea "H"
click at [381, 441] on textarea "Hey Ms. Julia, it's Tawnya" at bounding box center [572, 449] width 541 height 39
click at [450, 438] on textarea "Hey Ms. Julia, it's Tawnya, from The Factory. Check in to see if you have any q…" at bounding box center [572, 449] width 541 height 39
click at [576, 440] on textarea "Hey Ms. Julia, it's Tawnya, from The Factory. Checking in to see if you have an…" at bounding box center [572, 449] width 541 height 39
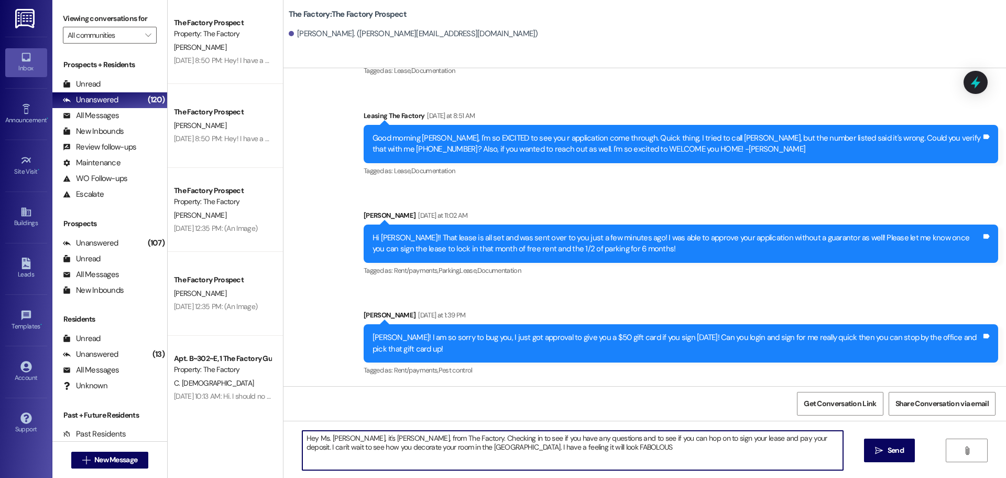
type textarea "Hey Ms. Julia, it's Tawnya, from The Factory. Checking in to see if you have an…"
drag, startPoint x: 544, startPoint y: 448, endPoint x: 523, endPoint y: 451, distance: 21.1
click at [523, 451] on textarea "Hey Ms. Julia, it's Tawnya, from The Factory. Checking in to see if you have an…" at bounding box center [572, 449] width 541 height 39
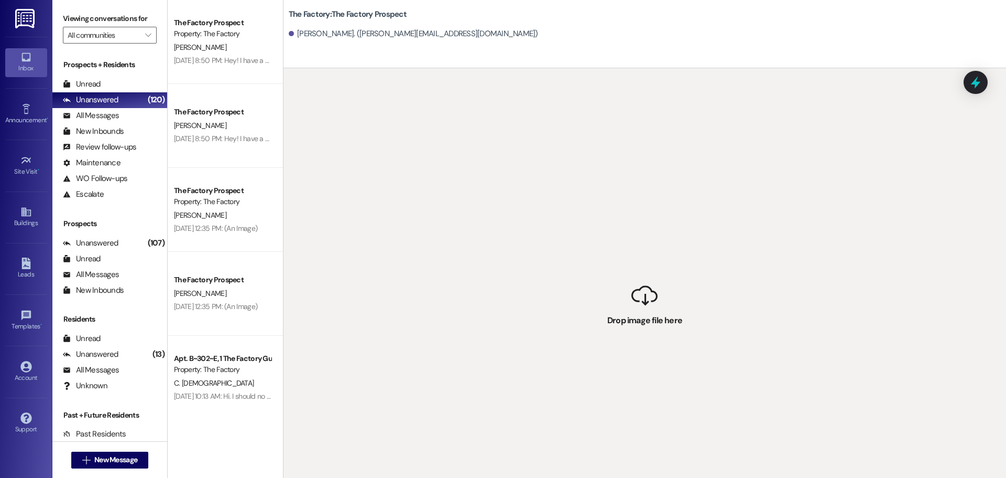
click at [384, 41] on div "Julia Knott. (julia.knott0@gmail.com)" at bounding box center [648, 34] width 718 height 21
click at [553, 307] on div " Drop image file here" at bounding box center [645, 307] width 723 height 478
drag, startPoint x: 597, startPoint y: 332, endPoint x: 635, endPoint y: 335, distance: 39.0
click at [598, 332] on div " Drop image file here" at bounding box center [645, 307] width 723 height 478
click at [636, 335] on div " Drop image file here" at bounding box center [645, 307] width 723 height 478
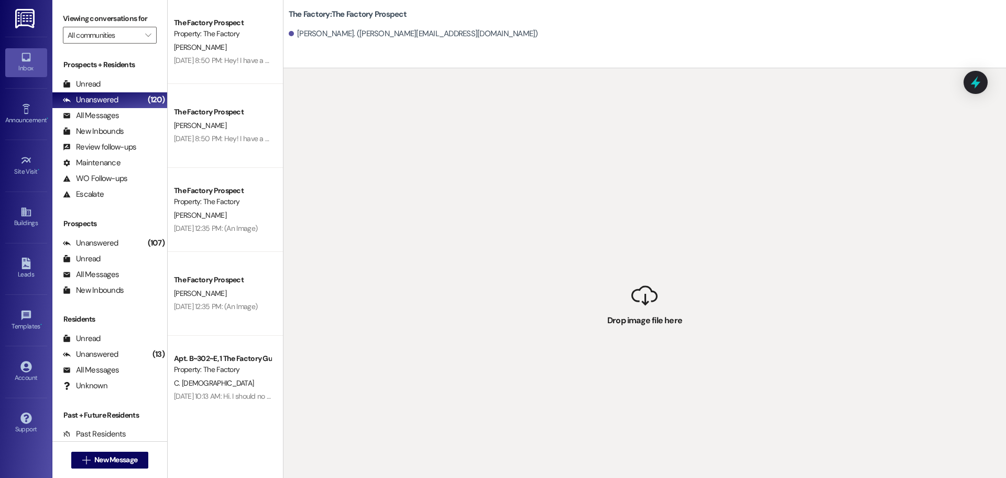
drag, startPoint x: 659, startPoint y: 323, endPoint x: 527, endPoint y: 153, distance: 214.8
click at [529, 153] on div " Drop image file here" at bounding box center [645, 307] width 723 height 478
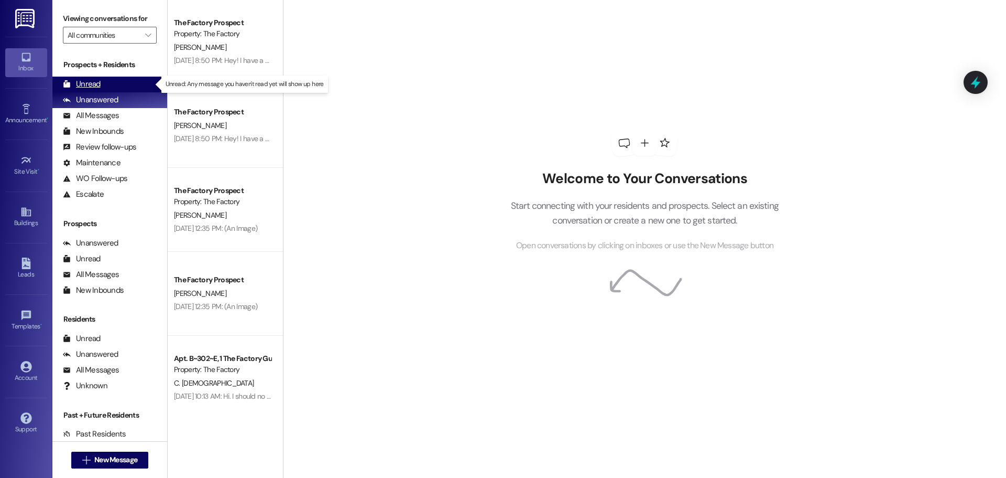
click at [97, 84] on div "Unread" at bounding box center [82, 84] width 38 height 11
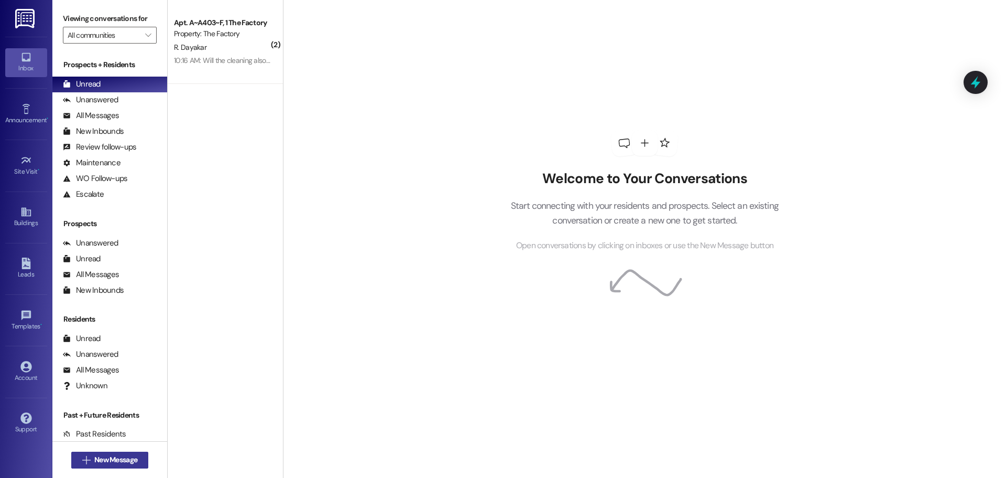
click at [123, 451] on button " New Message" at bounding box center [110, 459] width 78 height 17
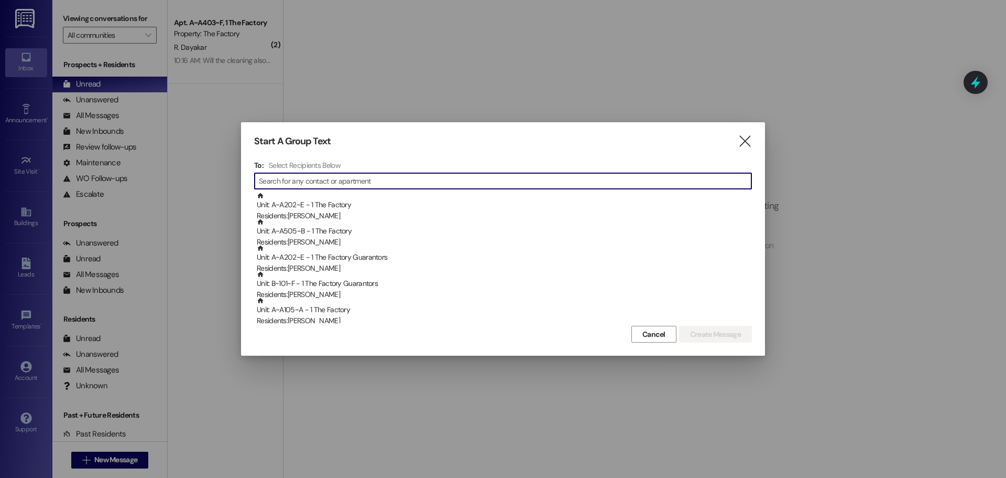
click at [348, 182] on input at bounding box center [505, 181] width 493 height 15
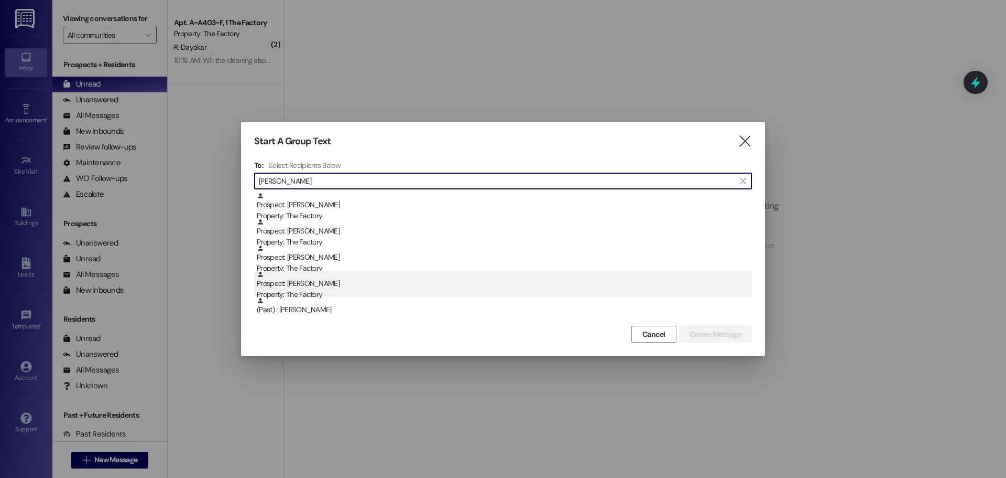
type input "[PERSON_NAME]"
click at [305, 289] on div "Property: The Factory" at bounding box center [504, 294] width 495 height 11
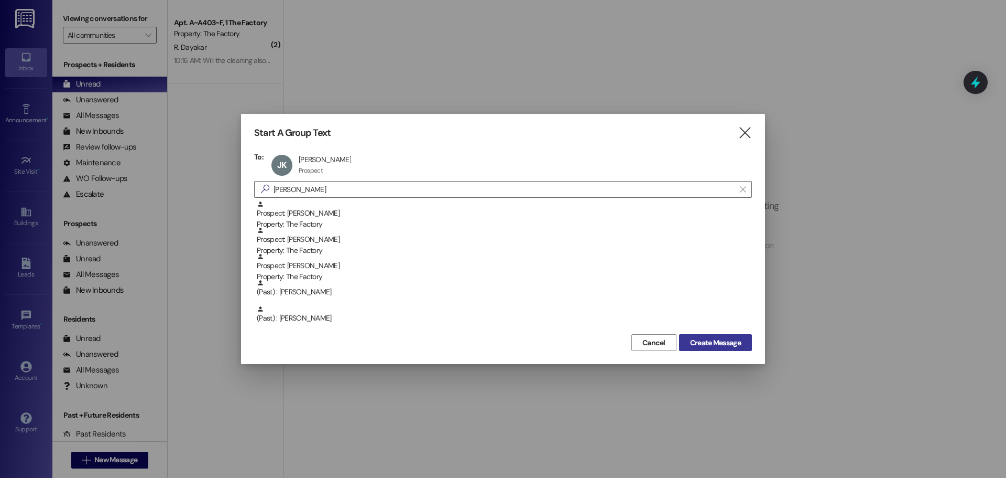
click at [710, 342] on span "Create Message" at bounding box center [715, 342] width 51 height 11
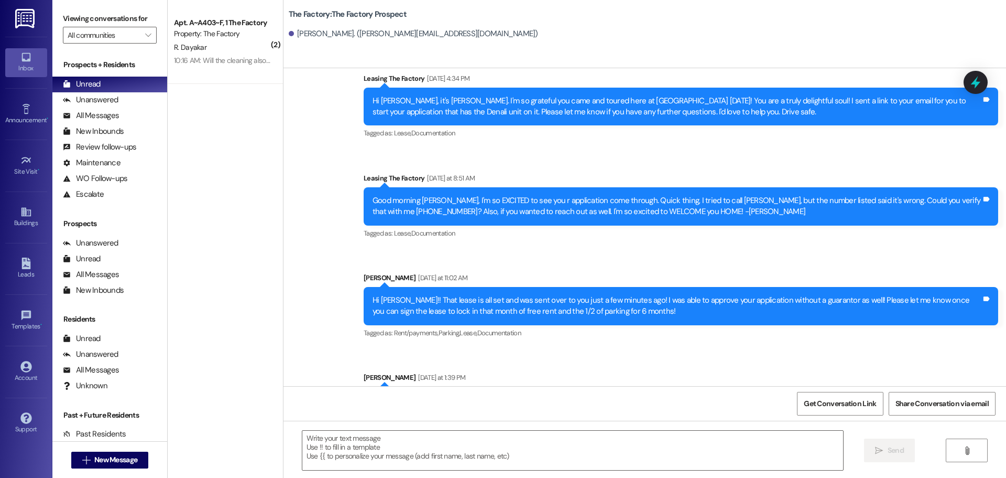
scroll to position [858, 0]
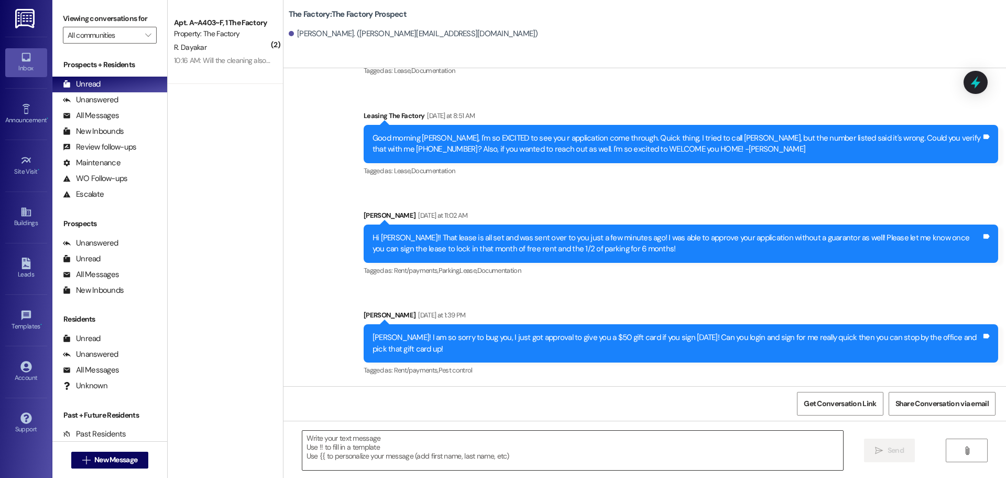
click at [302, 434] on textarea at bounding box center [572, 449] width 541 height 39
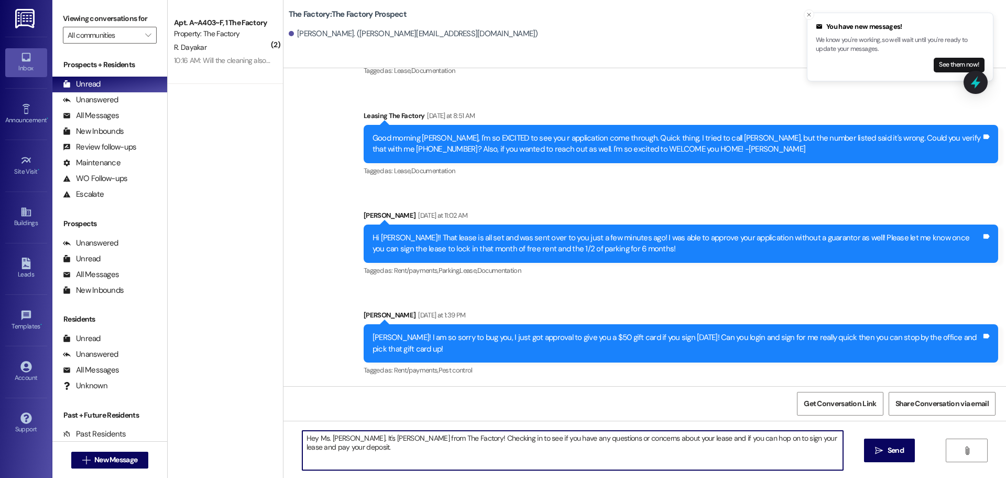
click at [332, 446] on textarea "Hey Ms. Julia. It's Tawnya from The Factory! Checking in to see if you have any…" at bounding box center [572, 449] width 541 height 39
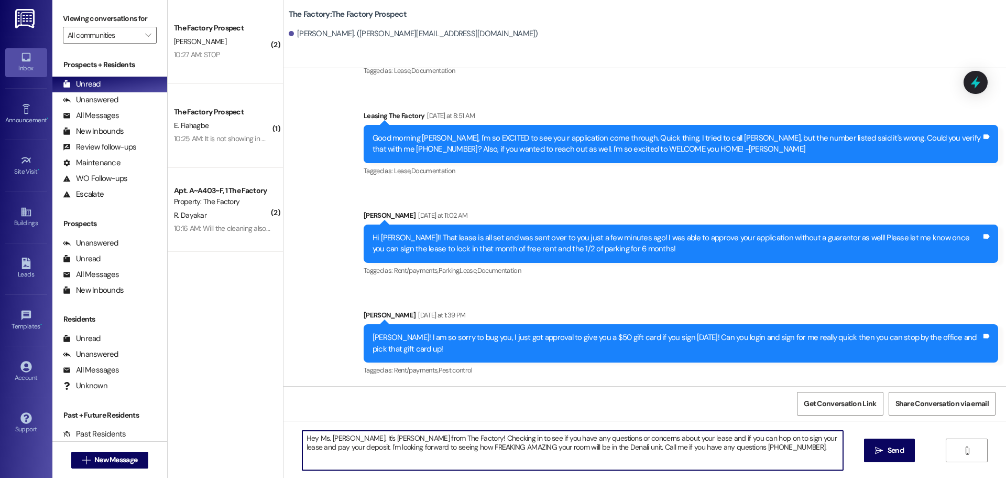
drag, startPoint x: 299, startPoint y: 438, endPoint x: 763, endPoint y: 453, distance: 463.7
click at [763, 453] on textarea "Hey Ms. Julia. It's Tawnya from The Factory! Checking in to see if you have any…" at bounding box center [572, 449] width 541 height 39
type textarea "Hey Ms. Julia. It's Tawnya from The Factory! Checking in to see if you have any…"
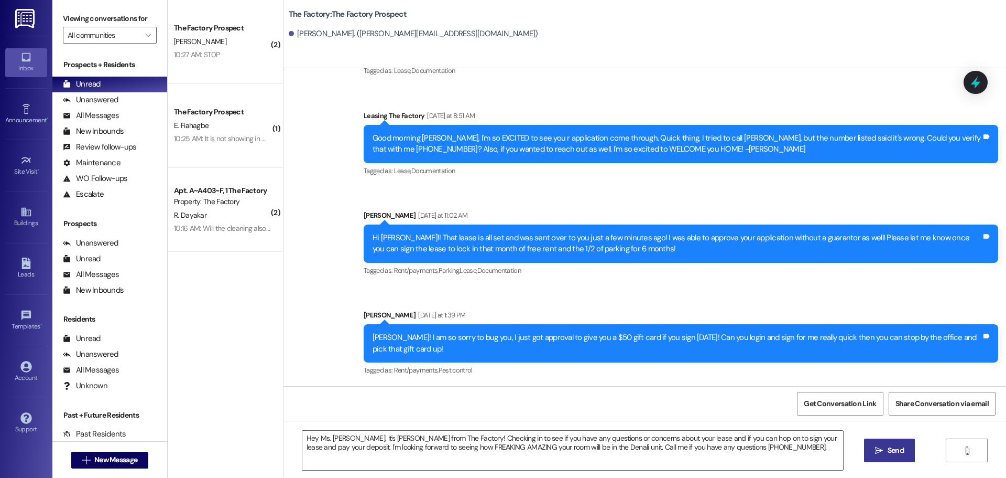
drag, startPoint x: 894, startPoint y: 453, endPoint x: 545, endPoint y: 307, distance: 378.8
click at [893, 453] on span "Send" at bounding box center [896, 450] width 16 height 11
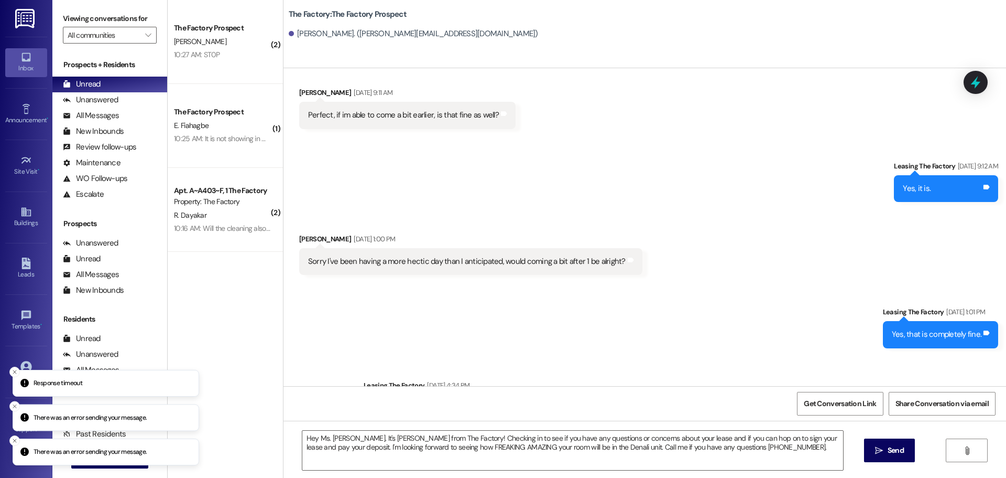
scroll to position [491, 0]
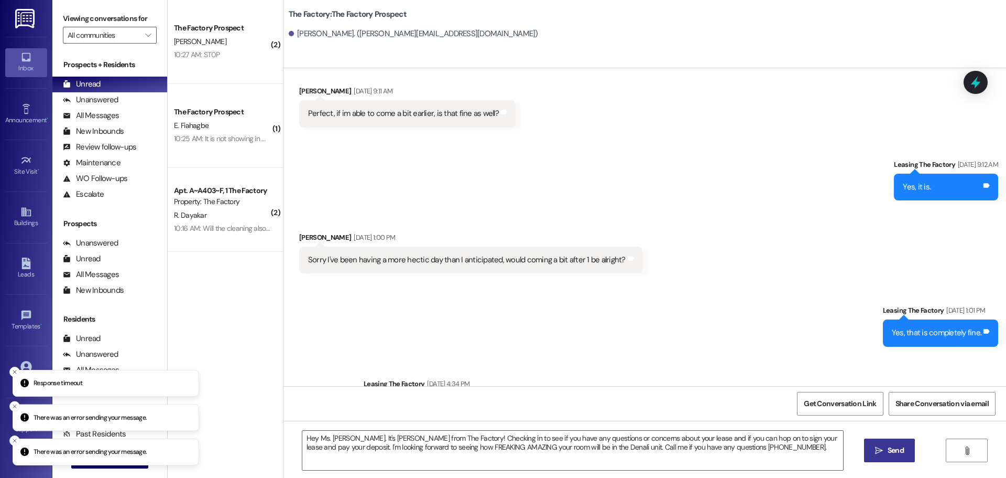
click at [889, 452] on span "Send" at bounding box center [896, 450] width 16 height 11
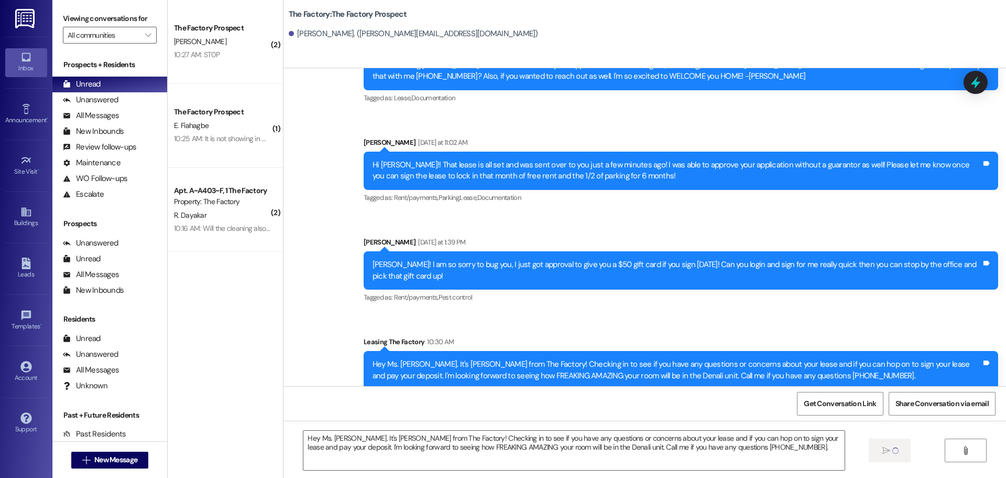
scroll to position [943, 0]
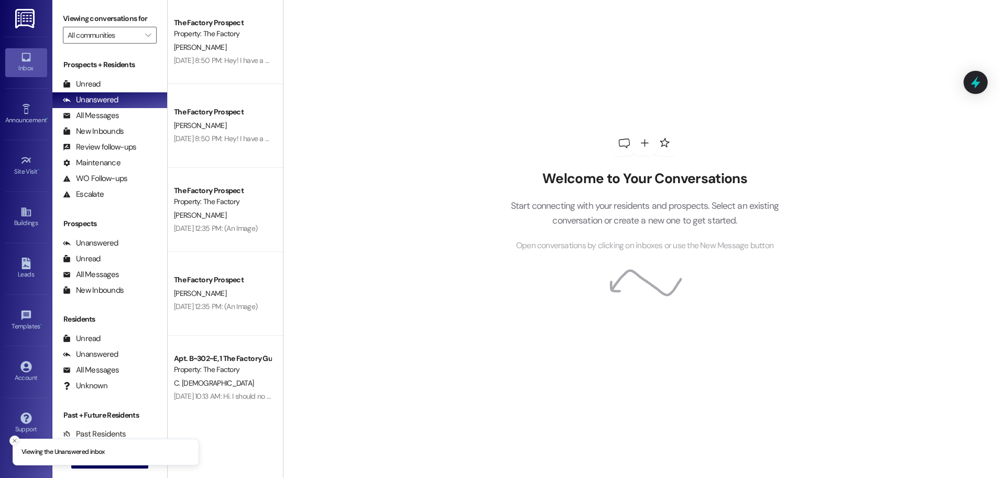
click at [12, 437] on icon "Close toast" at bounding box center [15, 440] width 6 height 6
click at [132, 457] on span "New Message" at bounding box center [115, 459] width 43 height 11
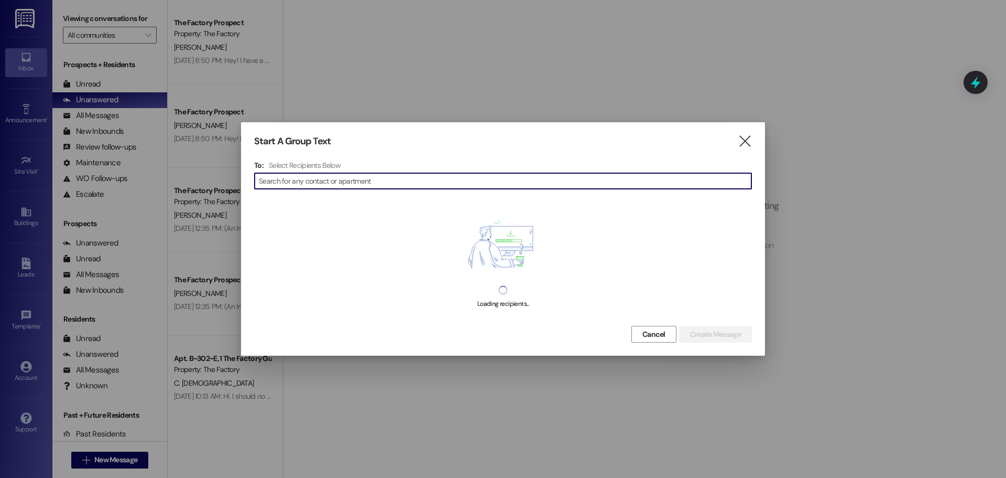
click at [345, 183] on input at bounding box center [505, 181] width 493 height 15
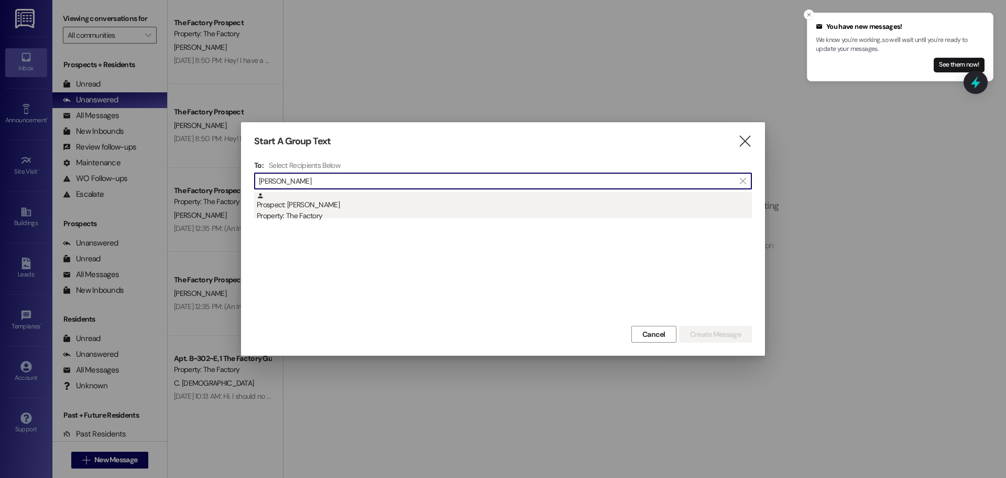
type input "[PERSON_NAME]"
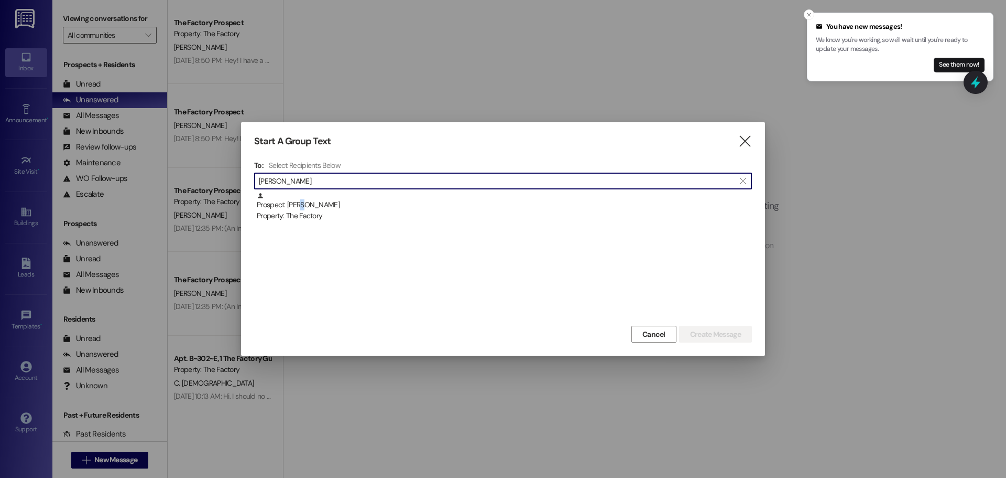
click at [299, 207] on div "Prospect: [PERSON_NAME] Property: The Factory" at bounding box center [504, 207] width 495 height 30
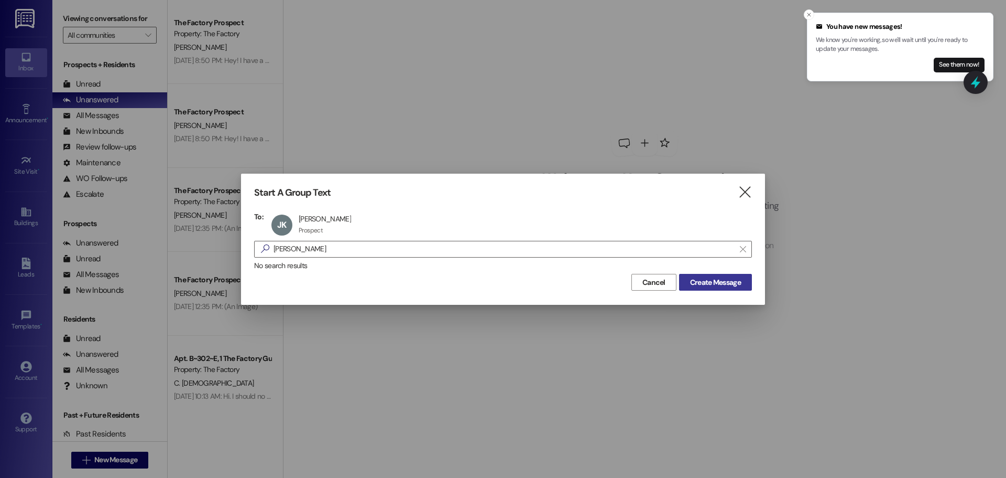
click at [717, 279] on span "Create Message" at bounding box center [715, 282] width 51 height 11
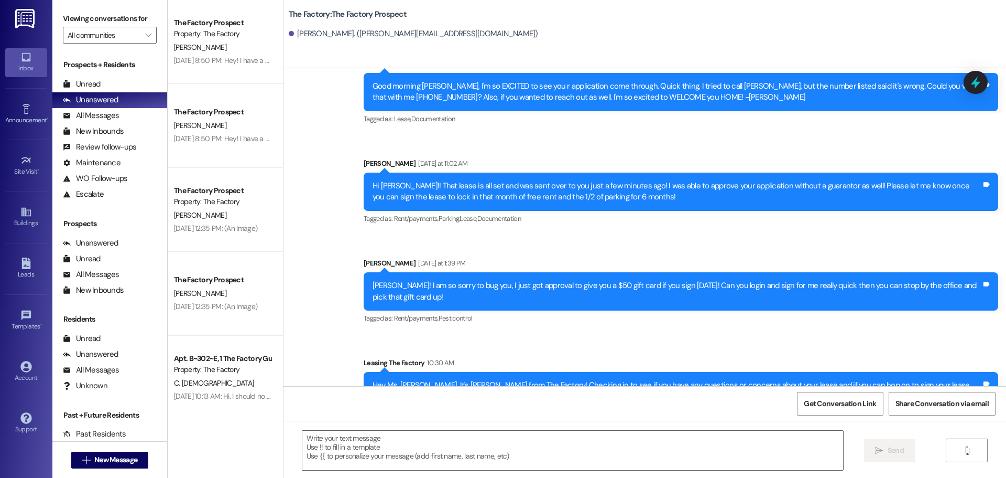
scroll to position [1043, 0]
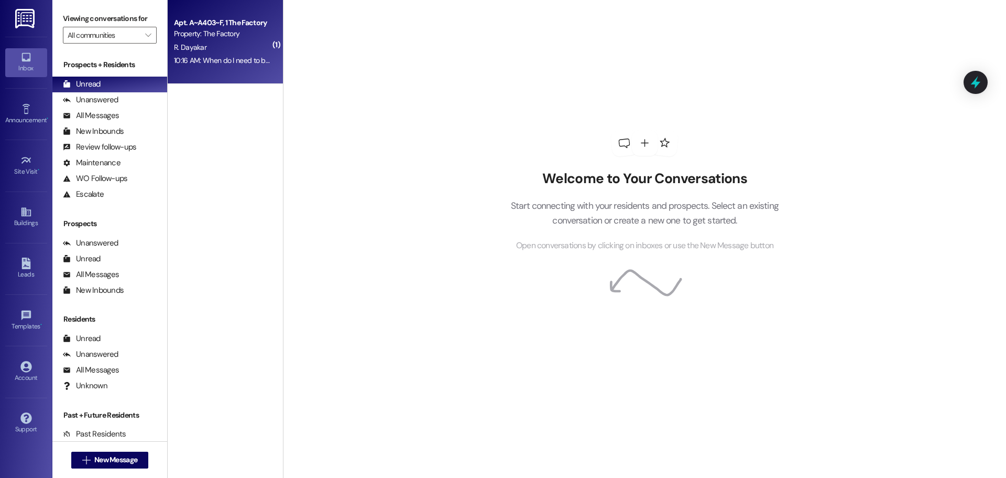
click at [240, 48] on div "R. Dayakar" at bounding box center [222, 47] width 99 height 13
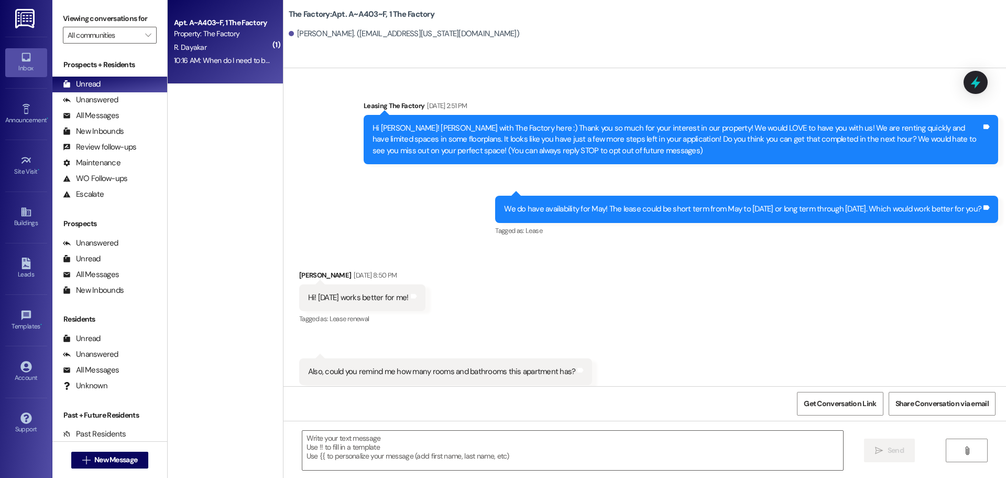
scroll to position [12632, 0]
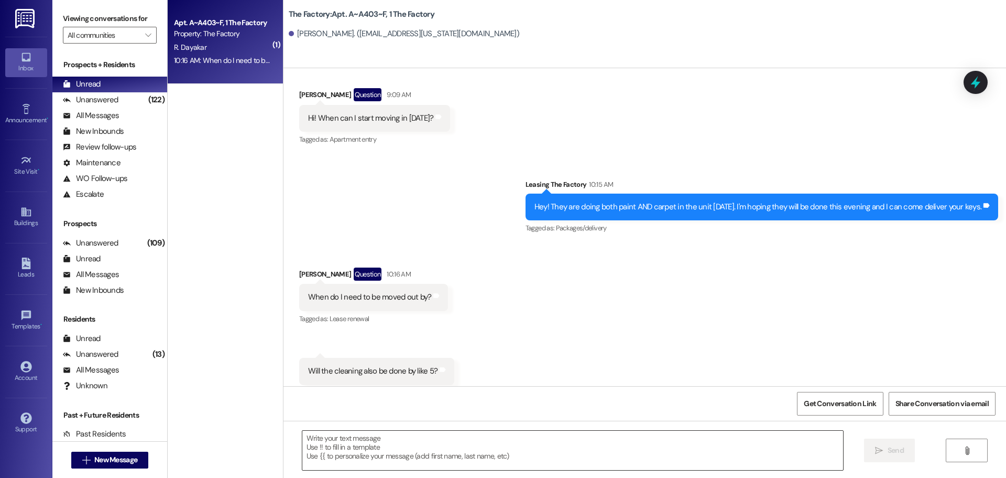
click at [329, 447] on textarea at bounding box center [572, 449] width 541 height 39
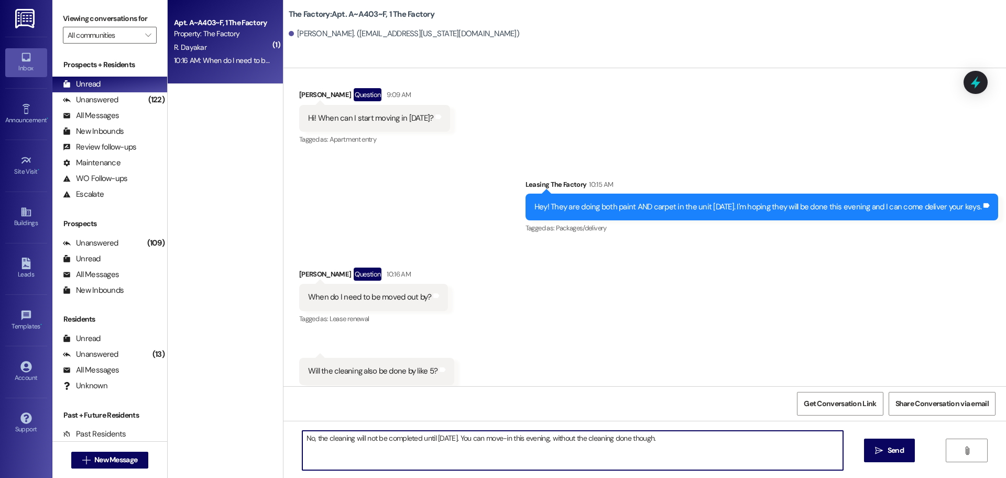
drag, startPoint x: 666, startPoint y: 440, endPoint x: 280, endPoint y: 439, distance: 385.3
click at [284, 439] on div "No, the cleaning will not be completed until [DATE]. You can move-in this eveni…" at bounding box center [645, 459] width 723 height 79
type textarea "No, the cleaning will not be completed until [DATE]. You can move-in this eveni…"
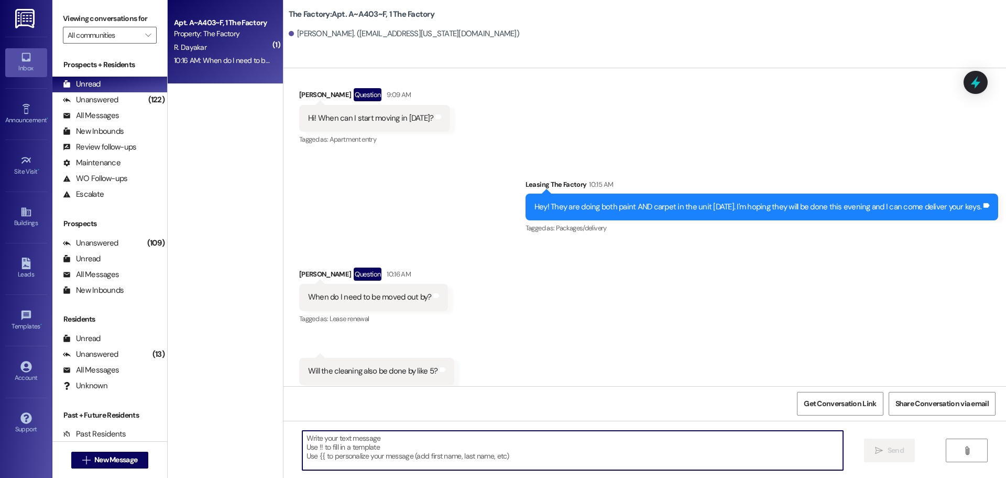
paste textarea "No, the cleaning will not be completed until [DATE]. You’re welcome to move in …"
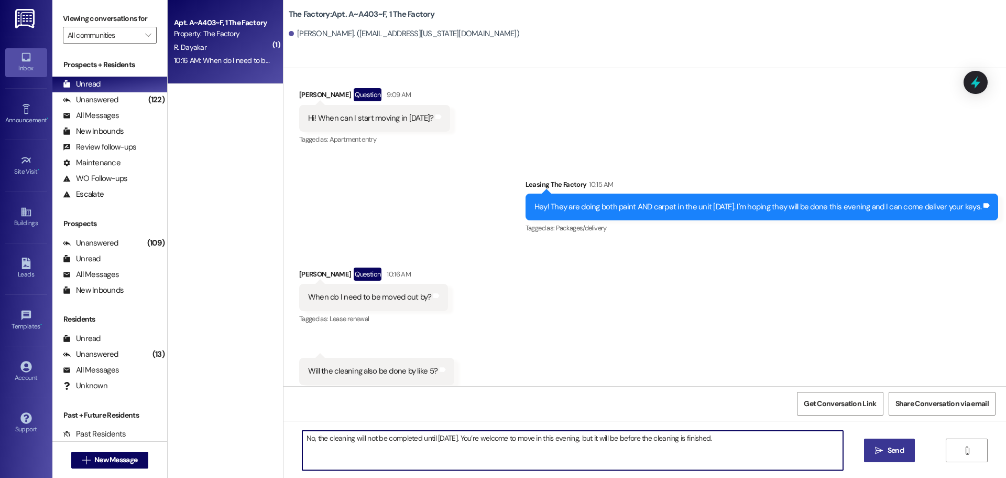
type textarea "No, the cleaning will not be completed until [DATE]. You’re welcome to move in …"
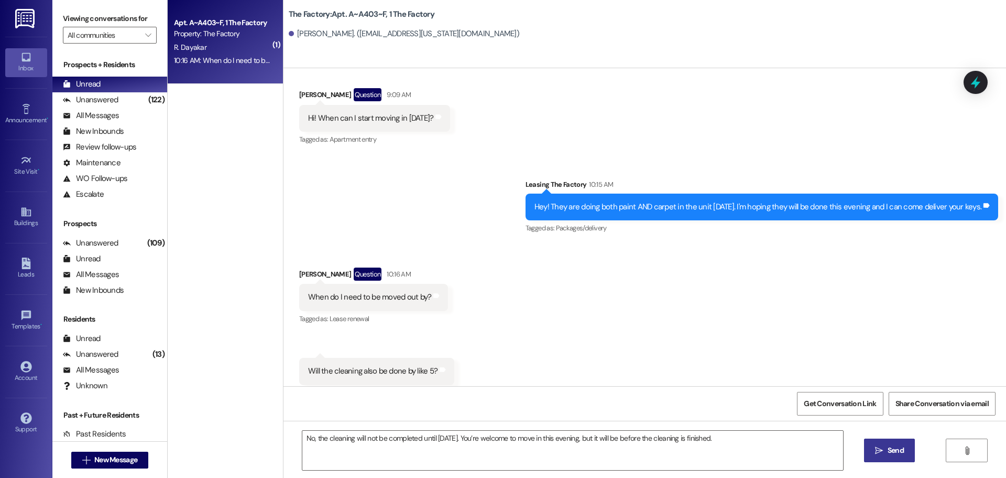
click at [884, 449] on span " Send" at bounding box center [889, 450] width 33 height 11
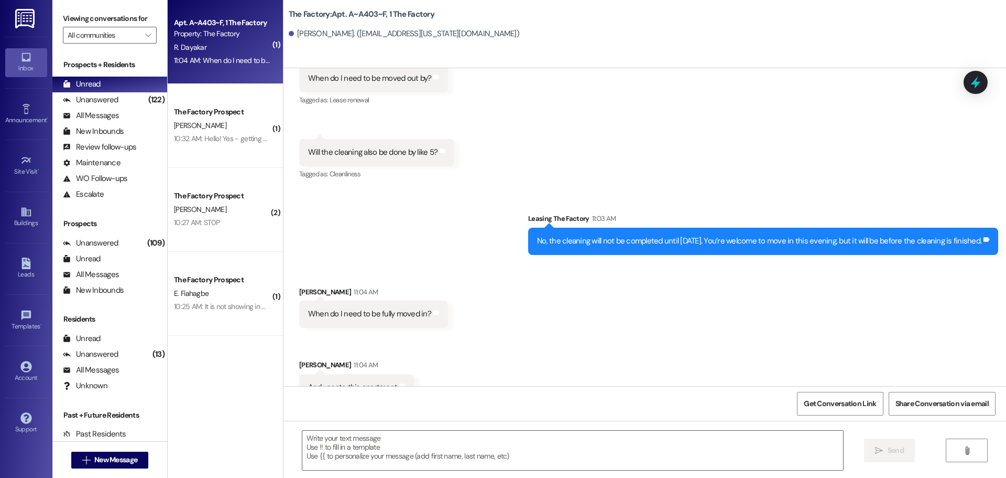
scroll to position [12851, 0]
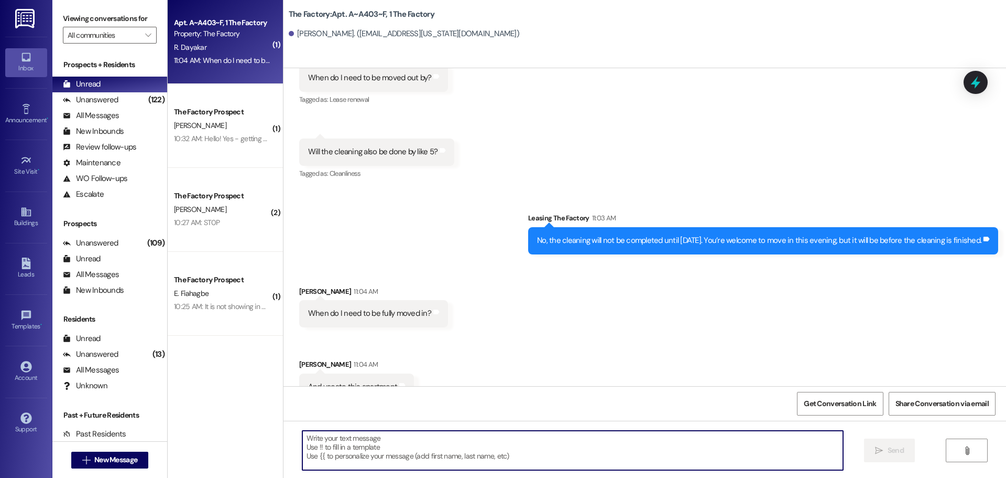
click at [313, 447] on textarea at bounding box center [572, 449] width 541 height 39
click at [443, 439] on textarea "24 hours from when you receive your new keys" at bounding box center [572, 449] width 541 height 39
type textarea "24 hours from when you receive your new keys."
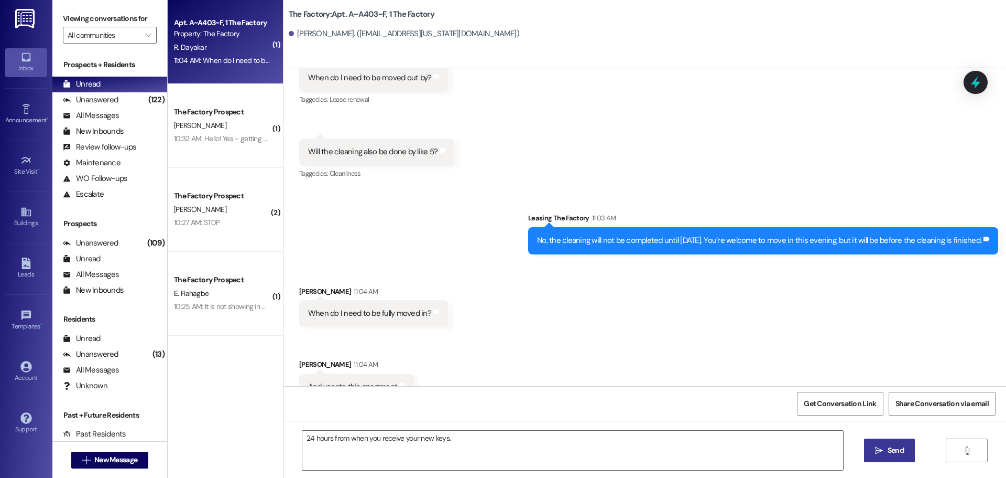
click at [886, 453] on span "Send" at bounding box center [896, 450] width 20 height 11
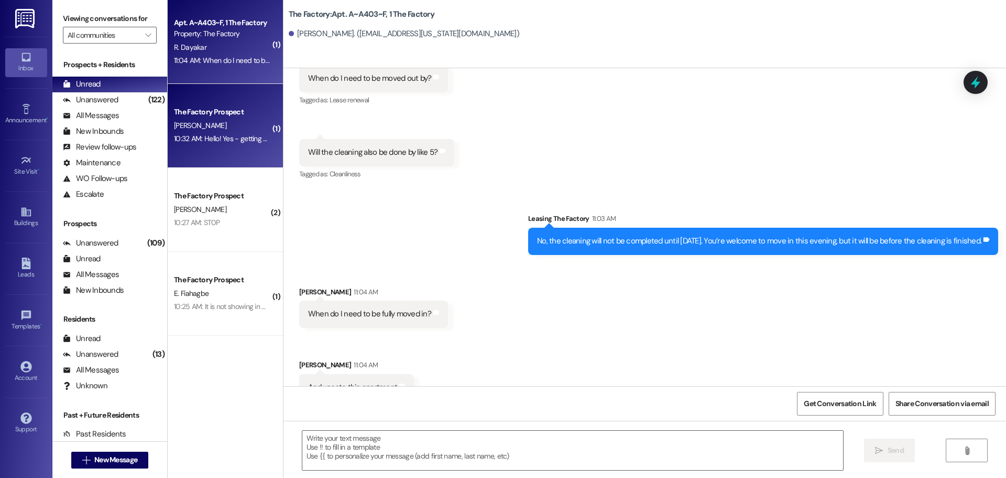
click at [219, 148] on div "The Factory Prospect [PERSON_NAME] 10:32 AM: Hello! Yes - getting with my nephe…" at bounding box center [225, 126] width 115 height 84
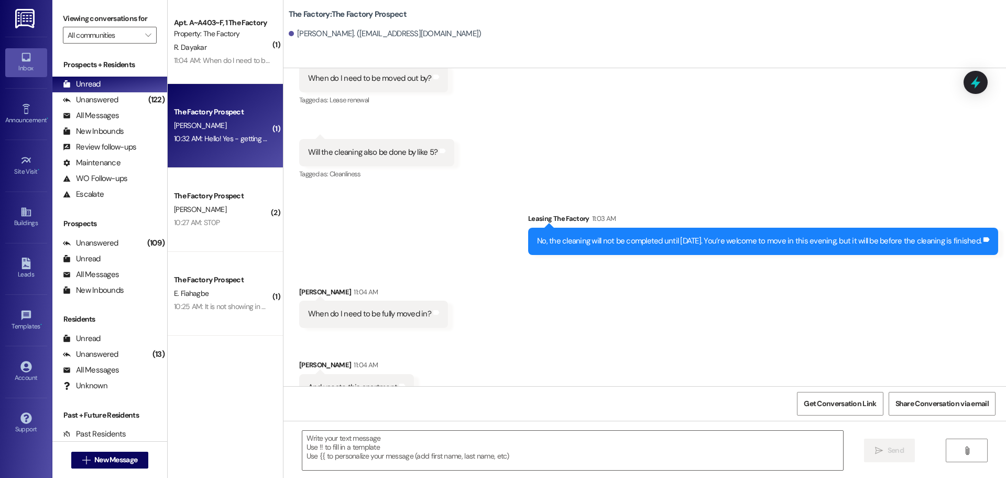
scroll to position [0, 0]
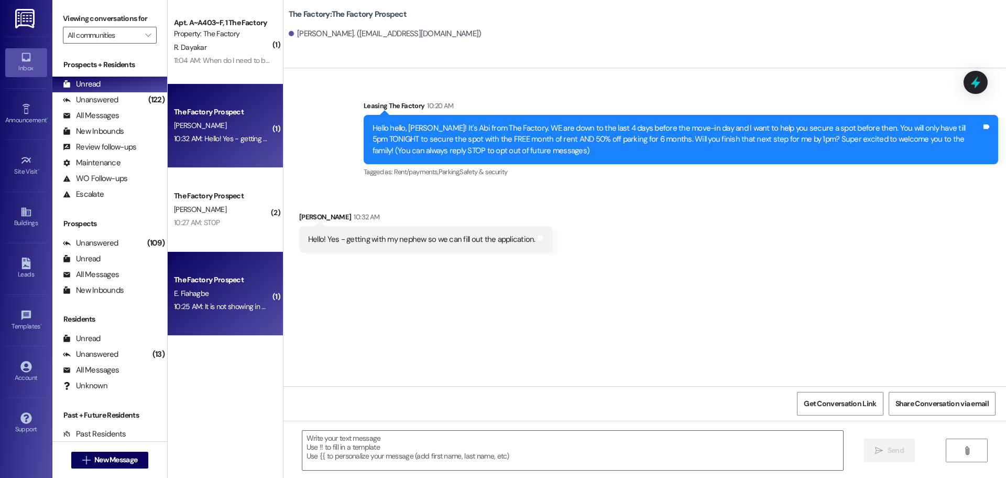
click at [204, 296] on div "E. Fiahagbe" at bounding box center [222, 293] width 99 height 13
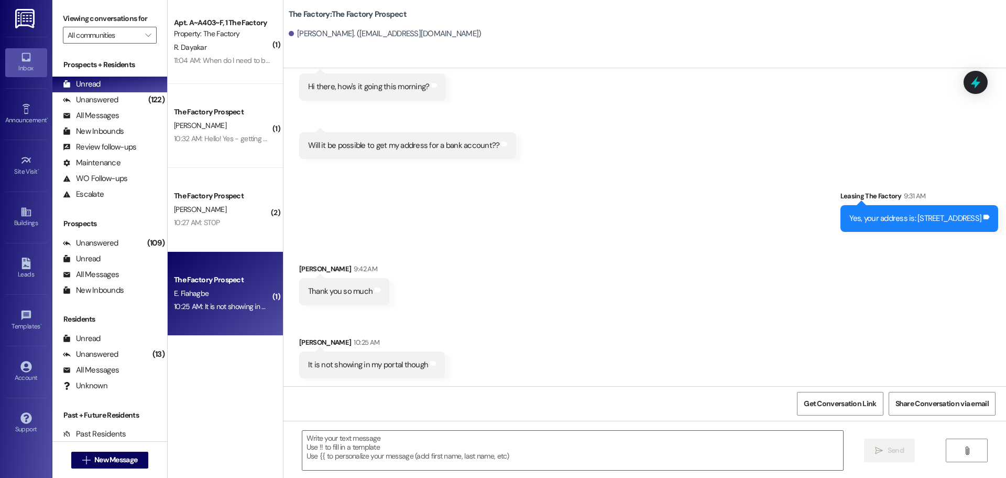
scroll to position [996, 0]
click at [302, 439] on textarea at bounding box center [572, 449] width 541 height 39
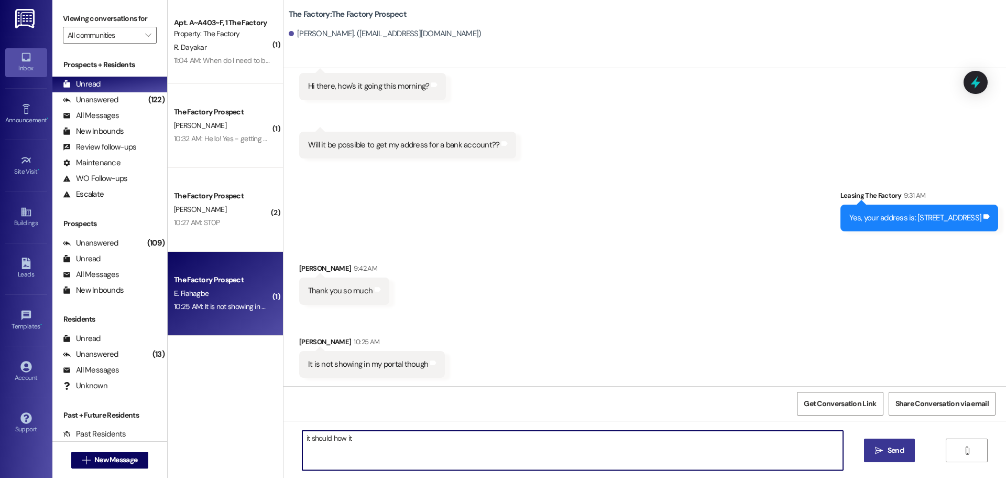
type textarea "it should how it."
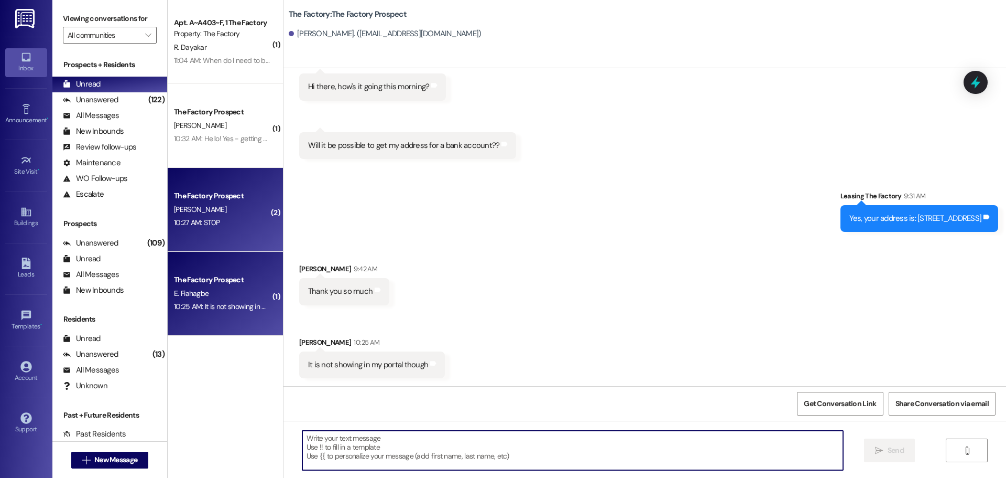
click at [220, 216] on div "10:27 AM: ST0P 10:27 AM: ST0P" at bounding box center [222, 222] width 99 height 13
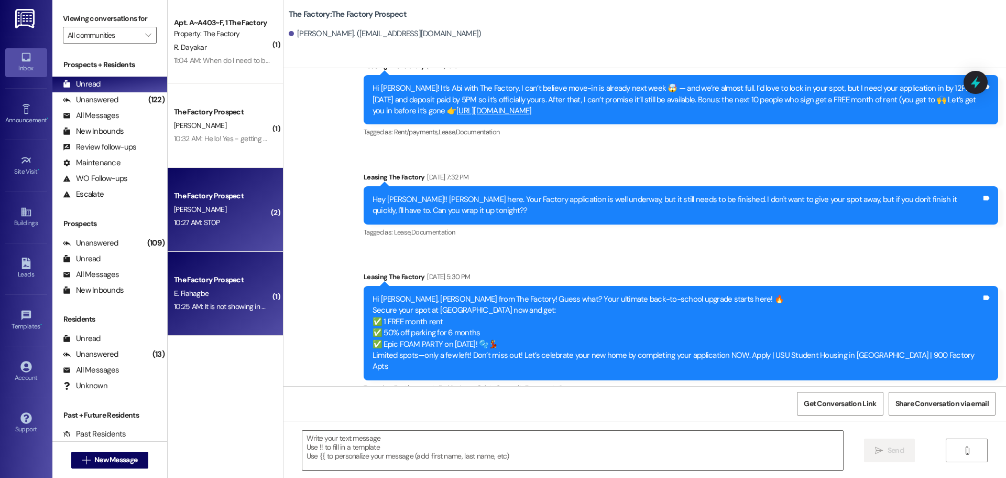
click at [227, 286] on div "The Factory Prospect" at bounding box center [222, 279] width 99 height 13
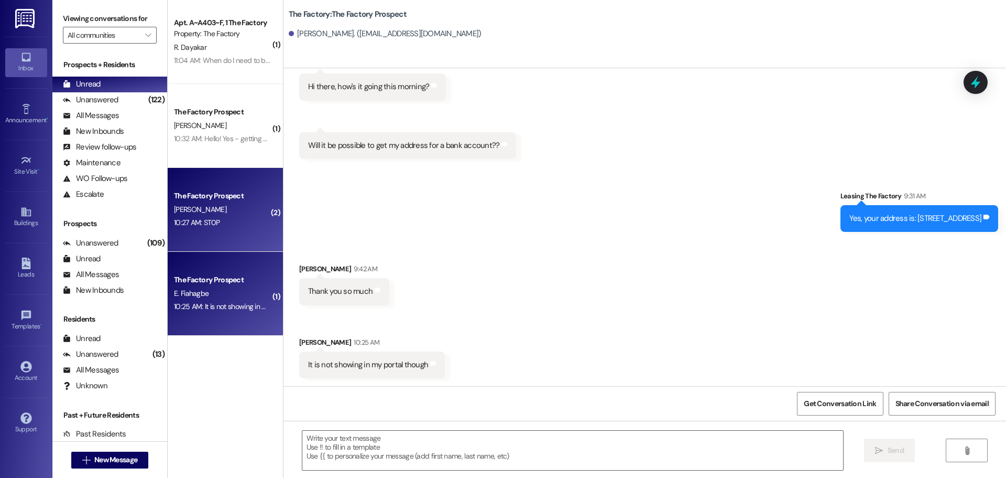
click at [228, 209] on div "[PERSON_NAME]" at bounding box center [222, 209] width 99 height 13
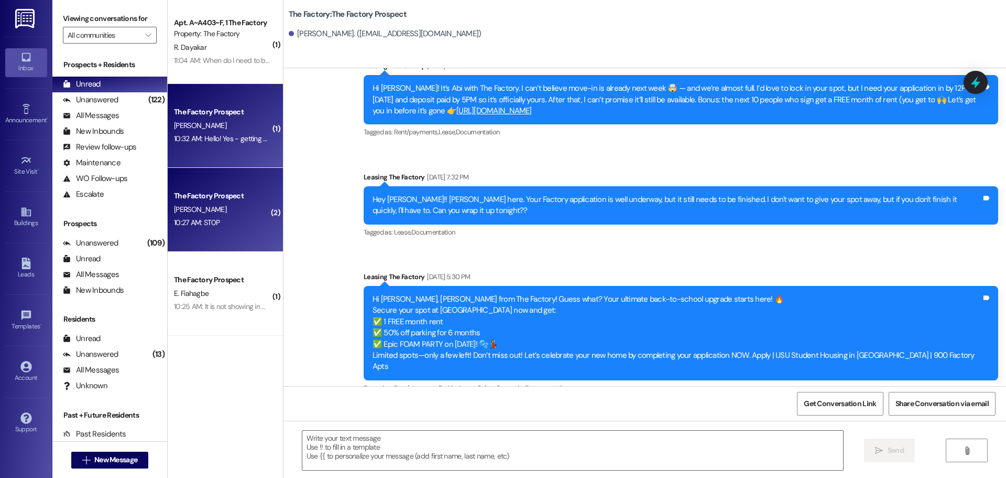
click at [222, 154] on div "The Factory Prospect [PERSON_NAME] 10:32 AM: Hello! Yes - getting with my nephe…" at bounding box center [225, 126] width 115 height 84
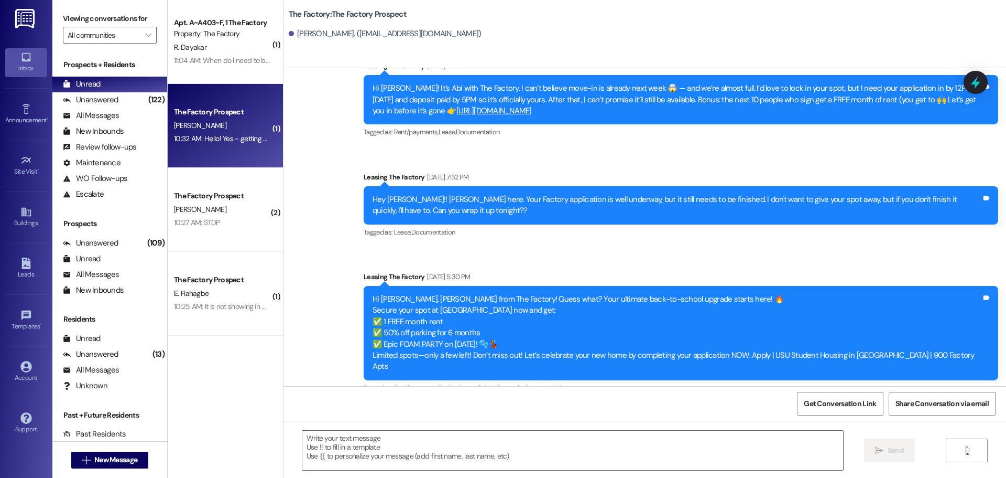
scroll to position [0, 0]
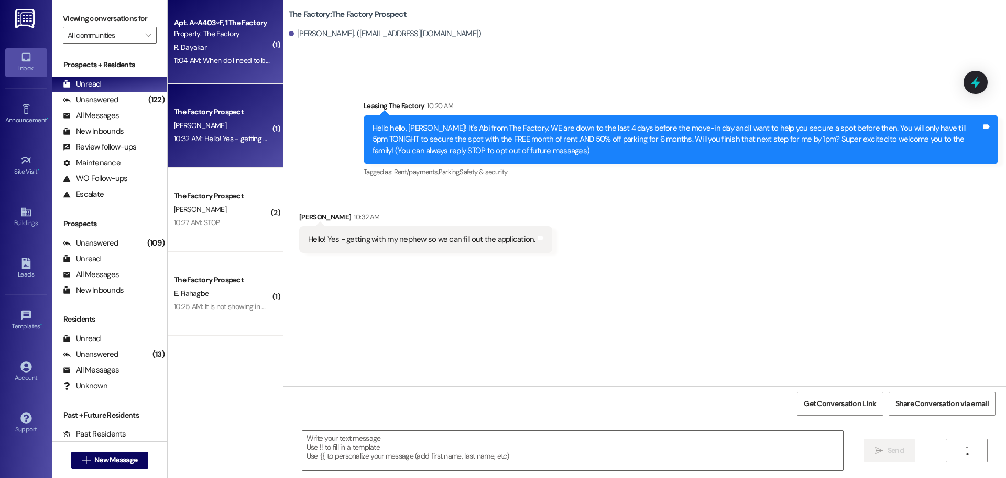
click at [243, 33] on div "Property: The Factory" at bounding box center [222, 33] width 97 height 11
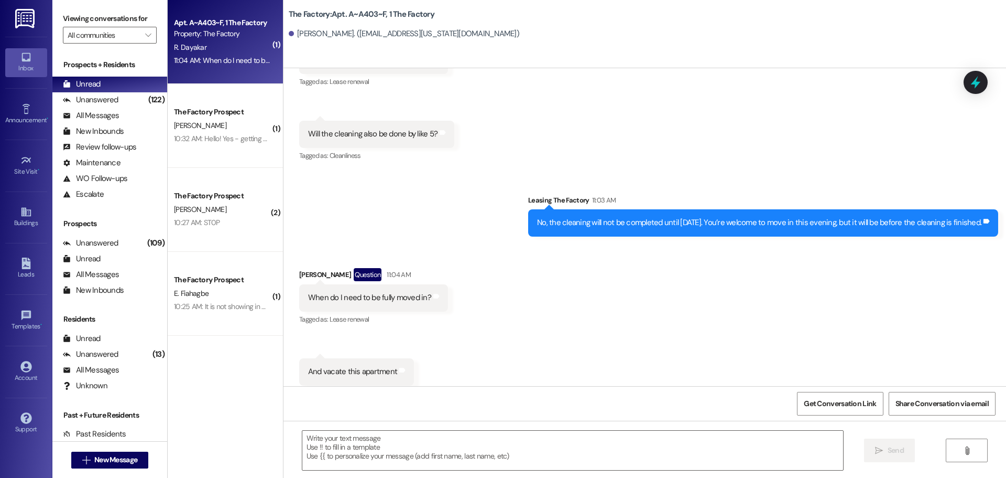
scroll to position [12943, 0]
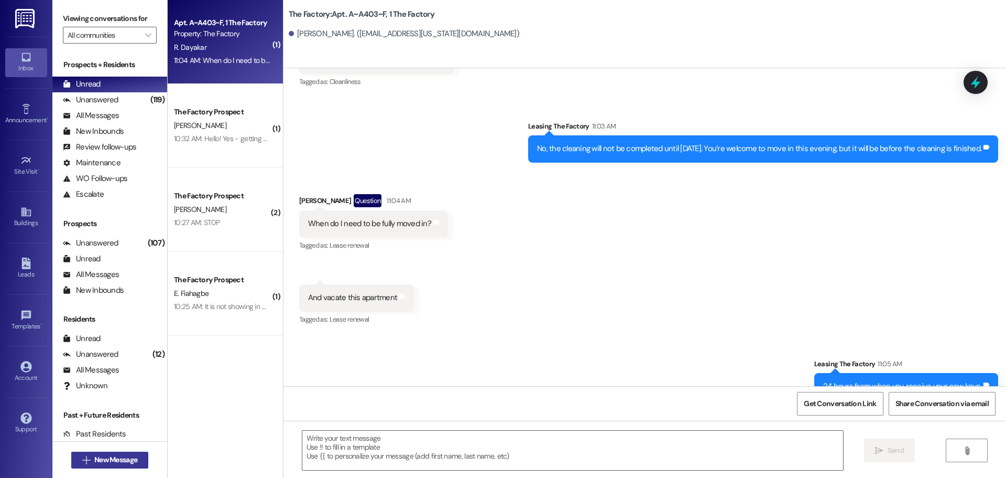
click at [114, 459] on span "New Message" at bounding box center [115, 459] width 43 height 11
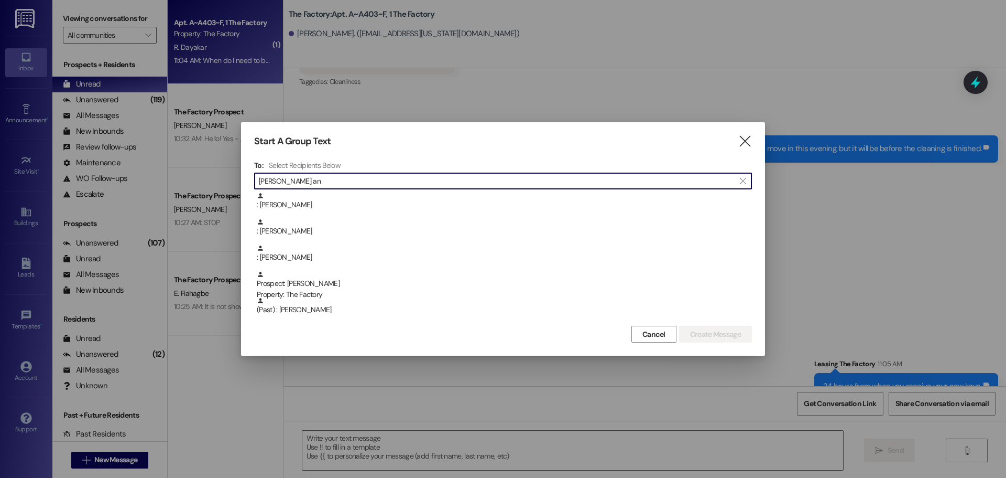
click at [310, 179] on input "[PERSON_NAME] an" at bounding box center [497, 181] width 476 height 15
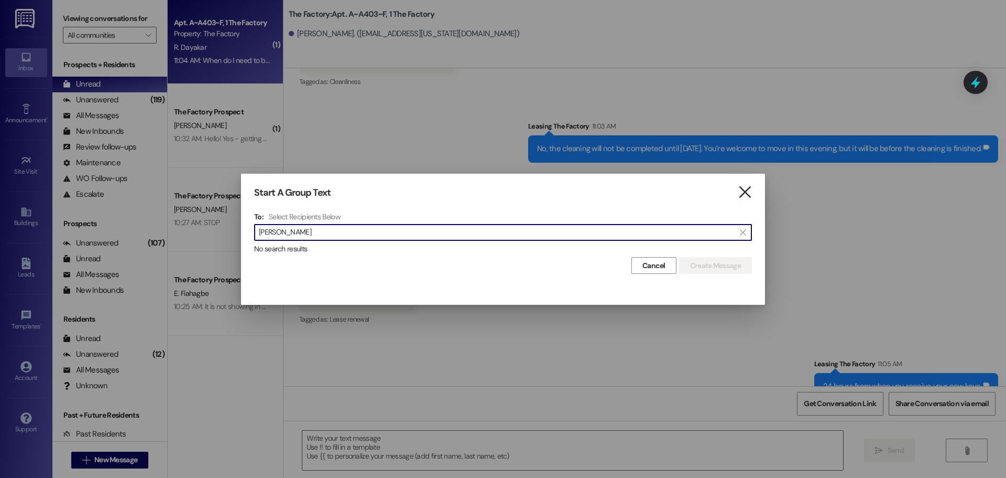
type input "[PERSON_NAME]"
click at [747, 194] on icon "" at bounding box center [745, 192] width 14 height 11
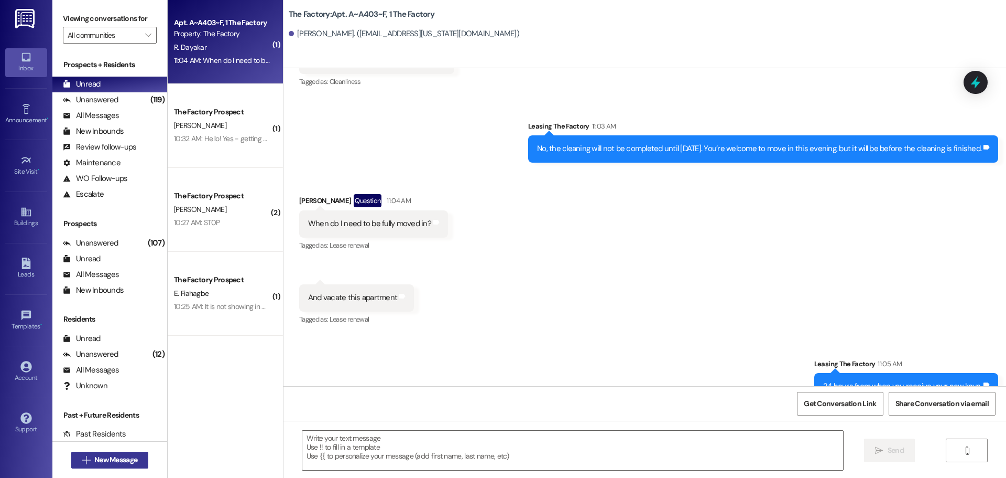
click at [105, 458] on span "New Message" at bounding box center [115, 459] width 43 height 11
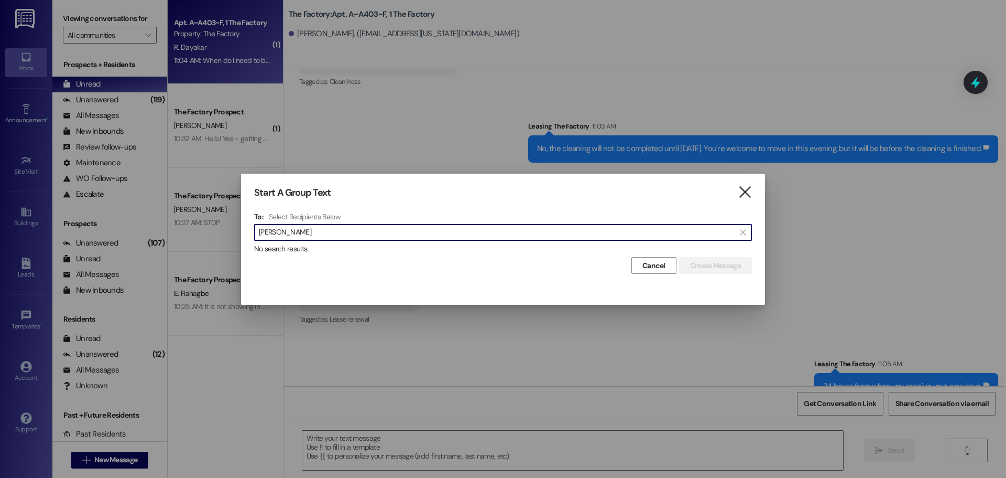
type input "[PERSON_NAME]"
click at [746, 187] on icon "" at bounding box center [745, 192] width 14 height 11
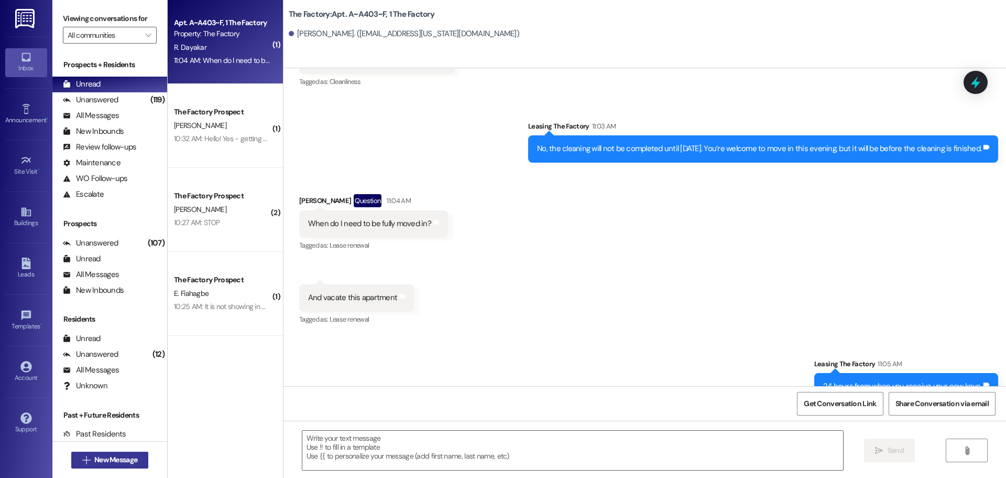
click at [115, 459] on span "New Message" at bounding box center [115, 459] width 43 height 11
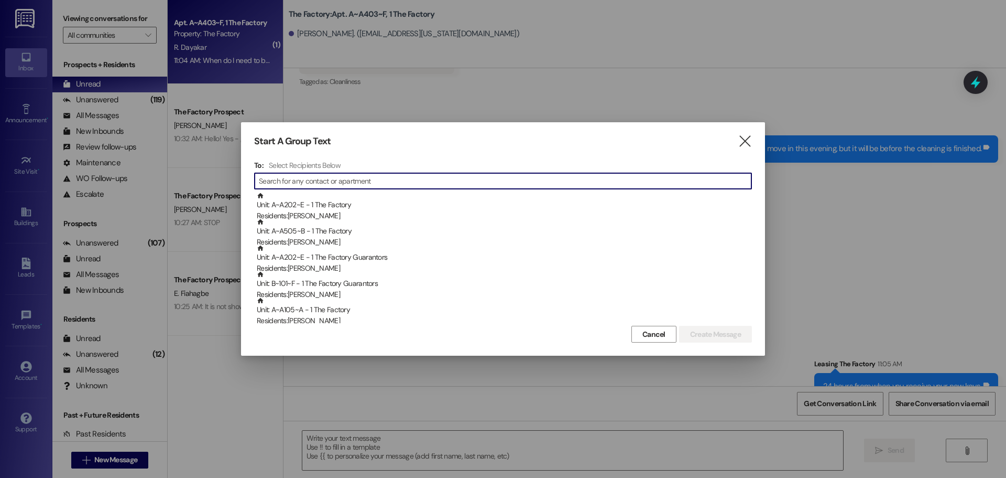
click at [272, 183] on input at bounding box center [505, 181] width 493 height 15
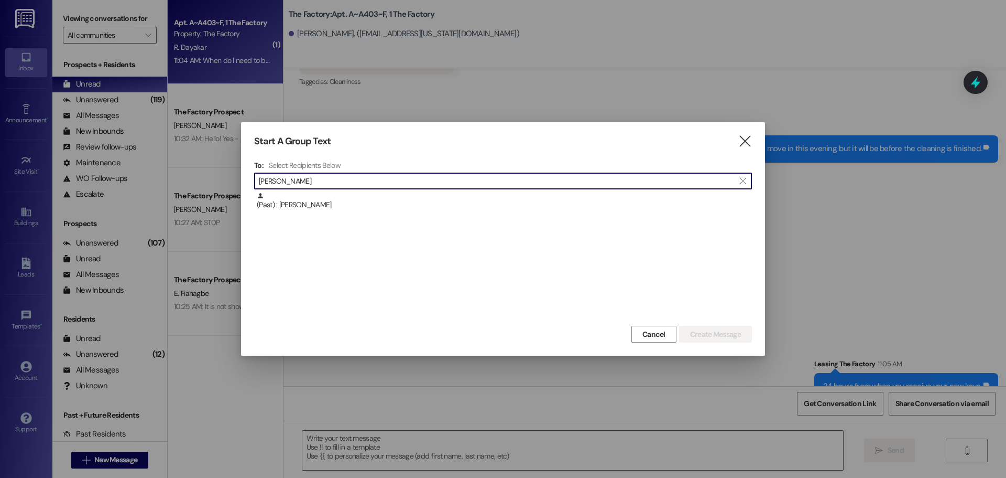
type input "[PERSON_NAME]"
click at [744, 141] on icon "" at bounding box center [745, 141] width 14 height 11
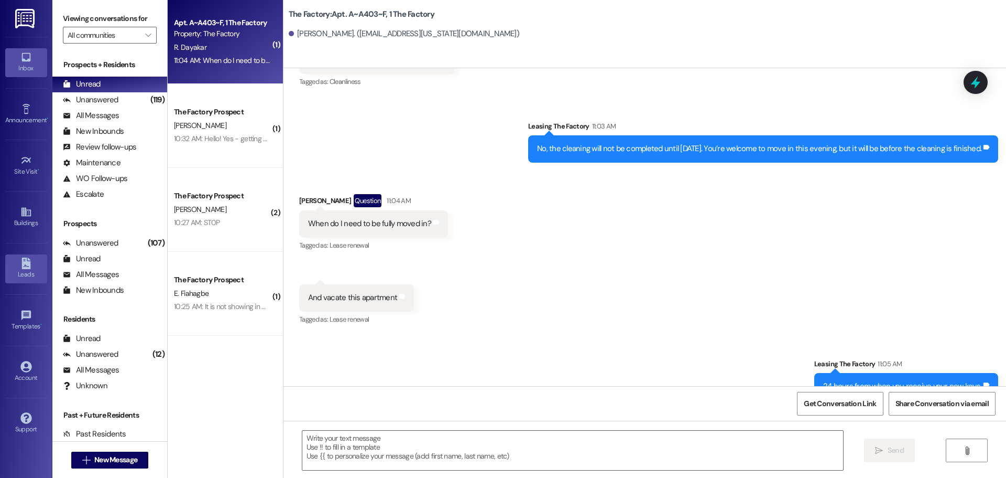
click at [31, 275] on div "Leads" at bounding box center [26, 274] width 52 height 10
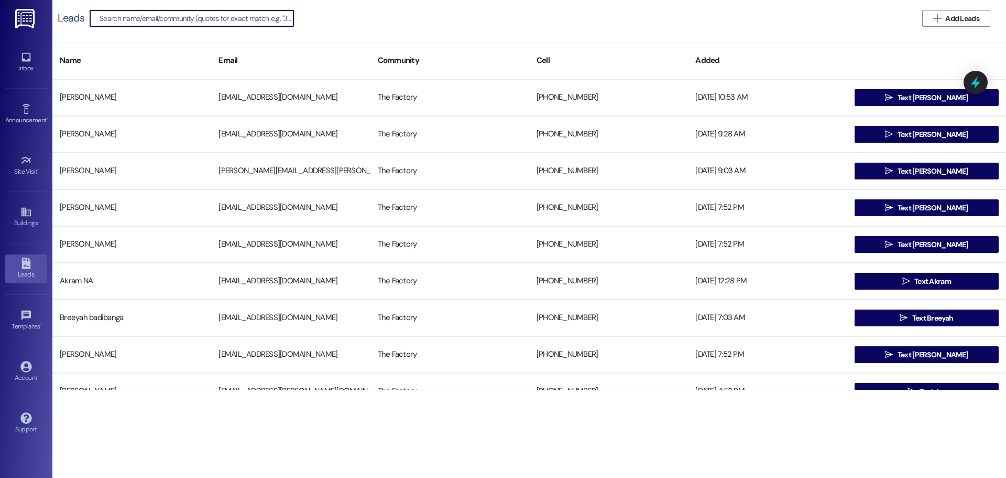
click at [131, 18] on input at bounding box center [197, 18] width 194 height 15
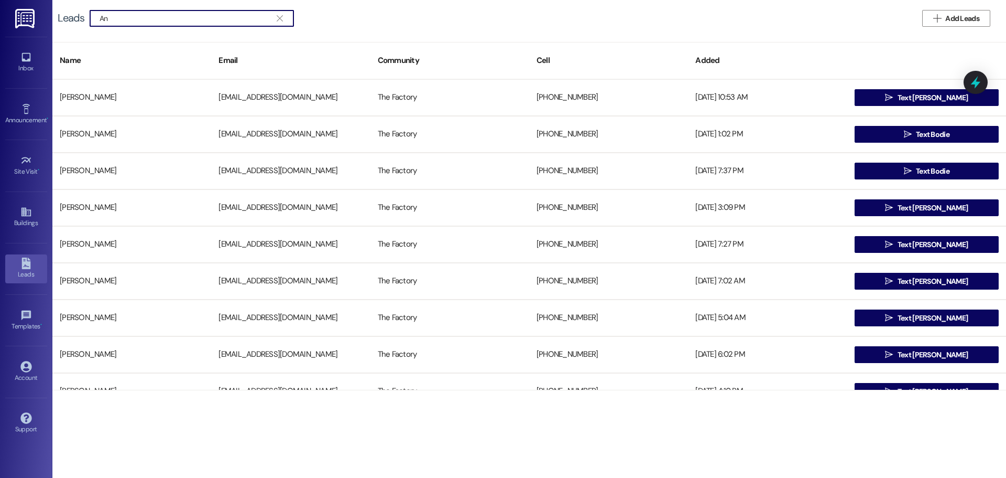
type input "A"
type input "[PERSON_NAME]"
drag, startPoint x: 172, startPoint y: 17, endPoint x: 74, endPoint y: 25, distance: 97.8
click at [74, 25] on div "Leads  [PERSON_NAME] " at bounding box center [181, 18] width 247 height 17
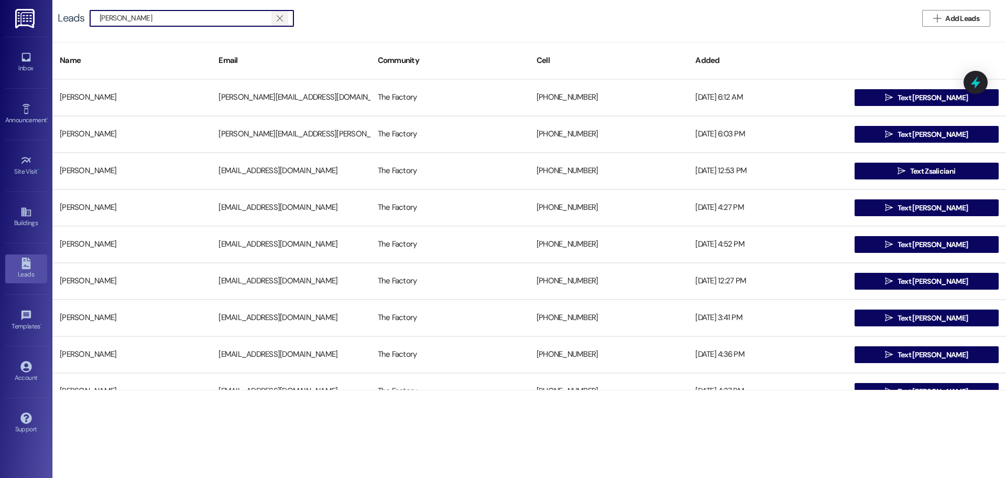
scroll to position [0, 0]
click at [280, 18] on icon "" at bounding box center [280, 18] width 6 height 8
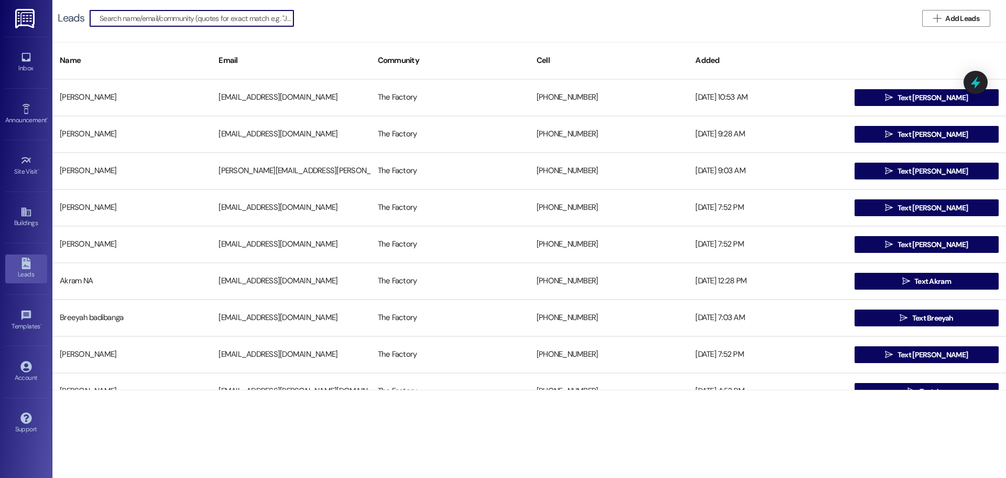
click at [150, 19] on input at bounding box center [197, 18] width 194 height 15
paste input "William Anderson"
type input "William Anderson"
drag, startPoint x: 171, startPoint y: 19, endPoint x: 83, endPoint y: 21, distance: 88.1
click at [83, 21] on div "Leads  William Anderson " at bounding box center [181, 18] width 247 height 17
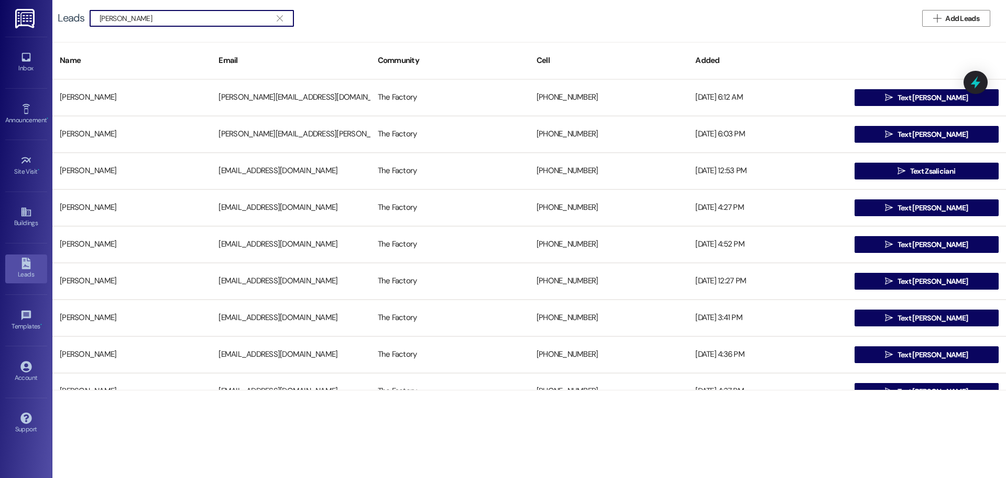
paste input
drag, startPoint x: 169, startPoint y: 14, endPoint x: 80, endPoint y: 18, distance: 88.7
click at [80, 18] on div "Leads  William Anderson " at bounding box center [181, 18] width 247 height 17
click at [138, 16] on input at bounding box center [197, 18] width 194 height 15
paste input "andersw064@gmail.com"
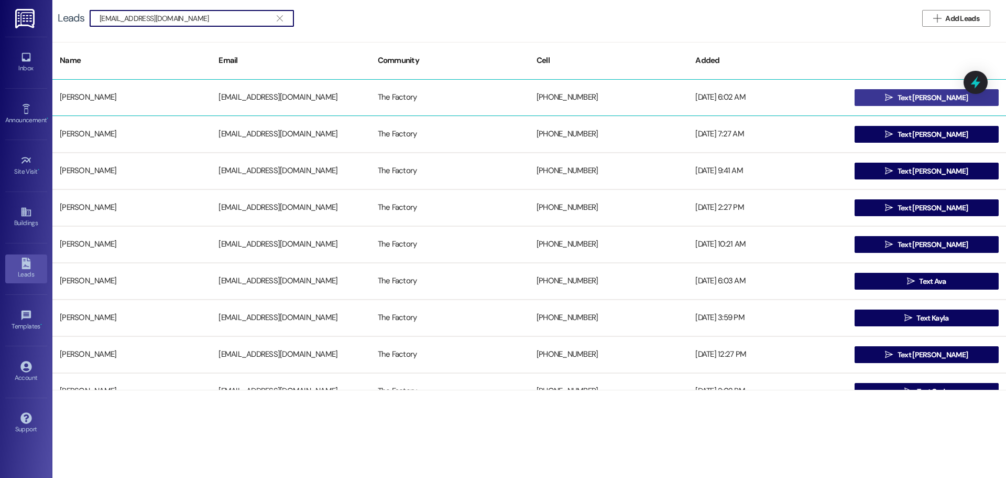
type input "andersw064@gmail.com"
click at [942, 98] on span "Text William" at bounding box center [933, 97] width 70 height 11
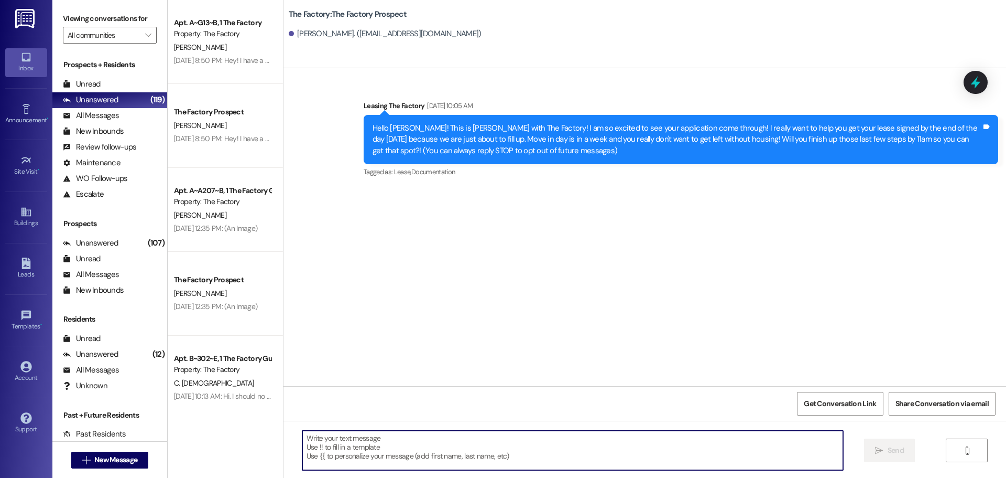
click at [302, 440] on textarea at bounding box center [572, 449] width 541 height 39
paste textarea "Hi {{first_name}}, Tawnya from The Factory here! 🎉 Only 3 DAYS ‘til move-in mad…"
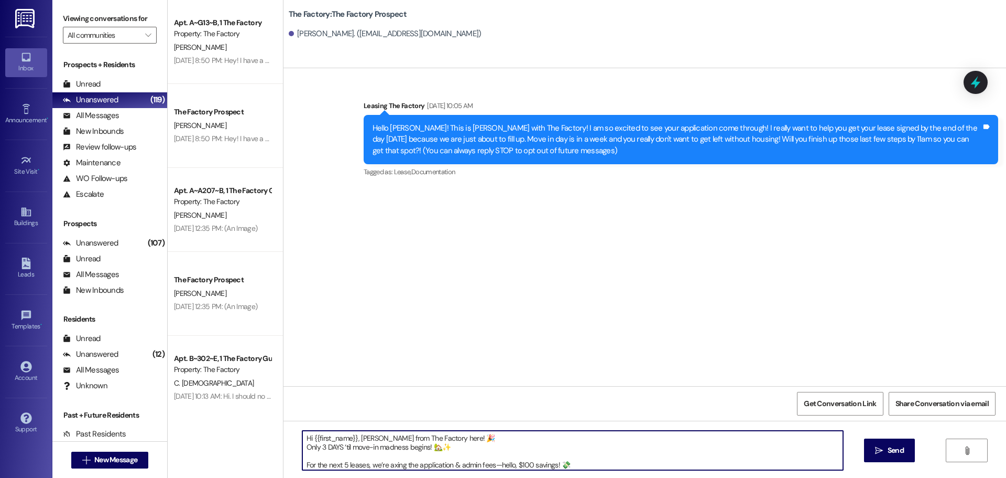
click at [467, 438] on textarea "Hi {{first_name}}, Tawnya from The Factory here! 🎉 Only 3 DAYS ‘til move-in mad…" at bounding box center [572, 449] width 541 height 39
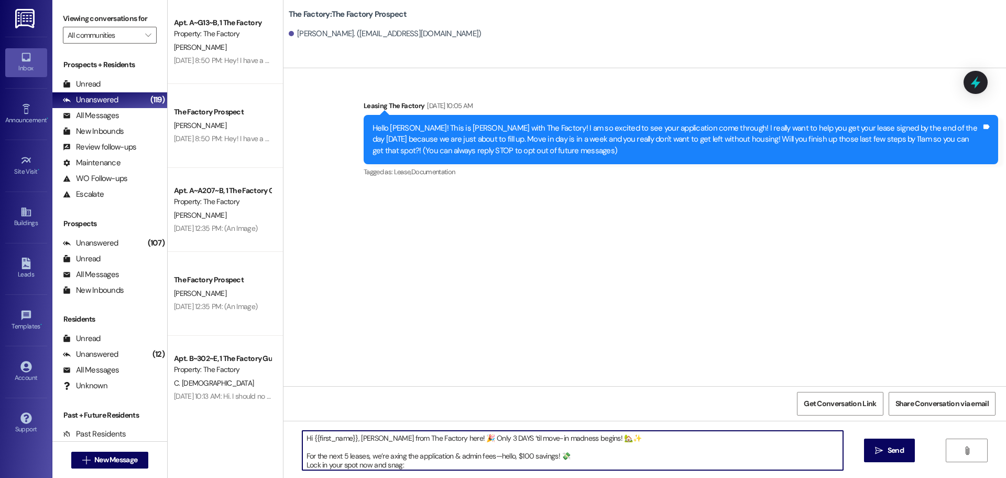
click at [479, 440] on textarea "Hi {{first_name}}, Tawnya from The Factory here! 🎉 Only 3 DAYS ‘til move-in mad…" at bounding box center [572, 449] width 541 height 39
click at [629, 437] on textarea "Hi {{first_name}}, Tawnya from The Factory here! 🎉 Only 4 DAYS ‘til move-in mad…" at bounding box center [572, 449] width 541 height 39
click at [341, 448] on textarea "Hi {{first_name}}, Tawnya from The Factory here! 🎉 Only 4 DAYS ‘til move-in mad…" at bounding box center [572, 449] width 541 height 39
click at [577, 448] on textarea "Hi {{first_name}}, Tawnya from The Factory here! 🎉 Only 4 DAYS ‘til move-in mad…" at bounding box center [572, 449] width 541 height 39
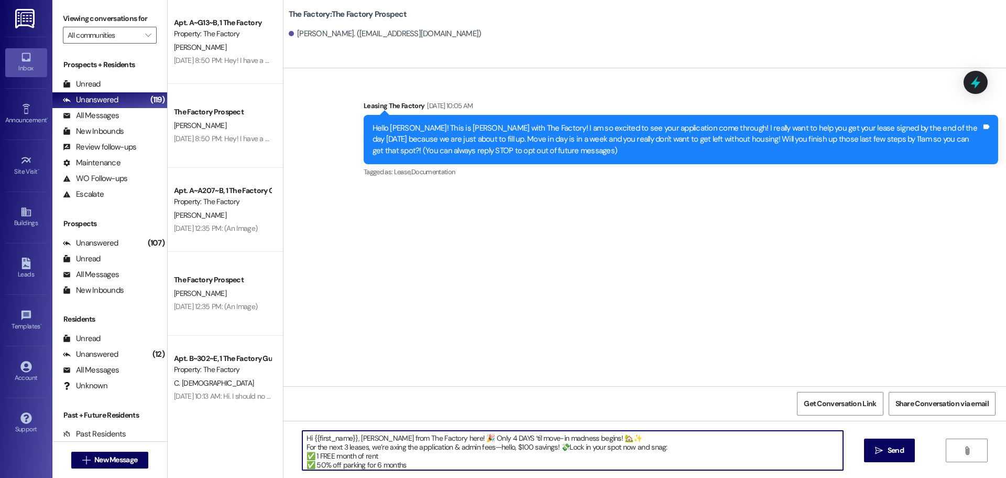
click at [681, 445] on textarea "Hi {{first_name}}, Tawnya from The Factory here! 🎉 Only 4 DAYS ‘til move-in mad…" at bounding box center [572, 449] width 541 height 39
click at [411, 455] on textarea "Hi {{first_name}}, Tawnya from The Factory here! 🎉 Only 4 DAYS ‘til move-in mad…" at bounding box center [572, 449] width 541 height 39
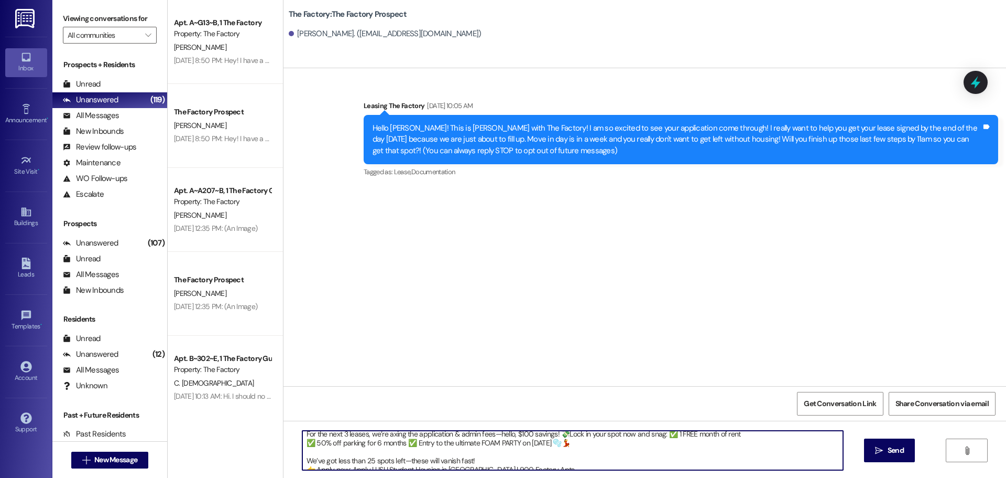
scroll to position [20, 0]
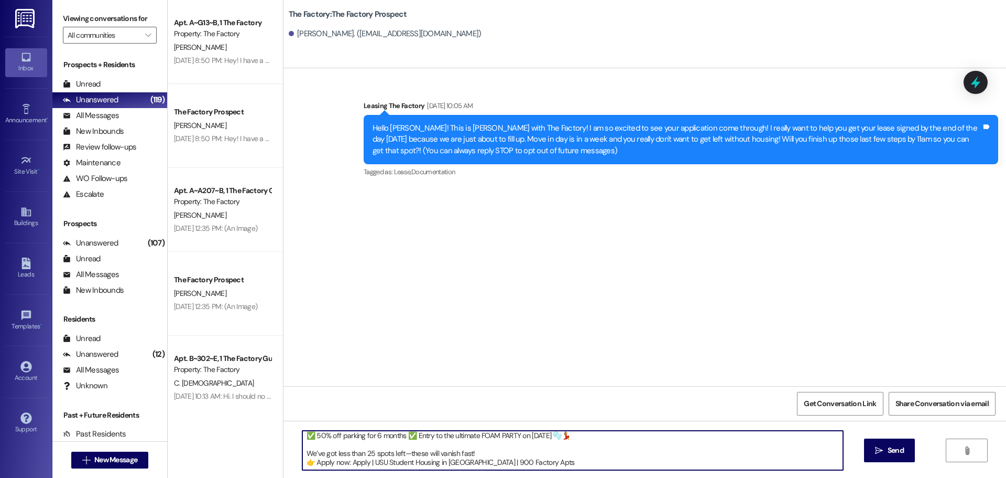
click at [367, 451] on textarea "Hi {{first_name}}, Tawnya from The Factory here! 🎉 Only 4 DAYS ‘til move-in mad…" at bounding box center [572, 449] width 541 height 39
click at [591, 439] on textarea "Hi {{first_name}}, Tawnya from The Factory here! 🎉 Only 4 DAYS ‘til move-in mad…" at bounding box center [572, 449] width 541 height 39
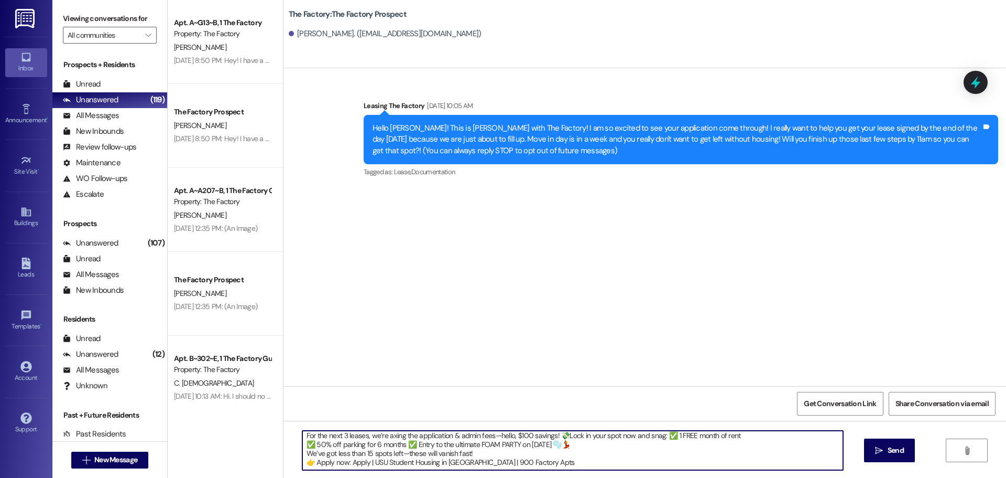
scroll to position [12, 0]
drag, startPoint x: 532, startPoint y: 460, endPoint x: 300, endPoint y: 464, distance: 231.2
click at [302, 464] on textarea "Hi {{first_name}}, Tawnya from The Factory here! 🎉 Only 4 DAYS ‘til move-in mad…" at bounding box center [572, 449] width 541 height 39
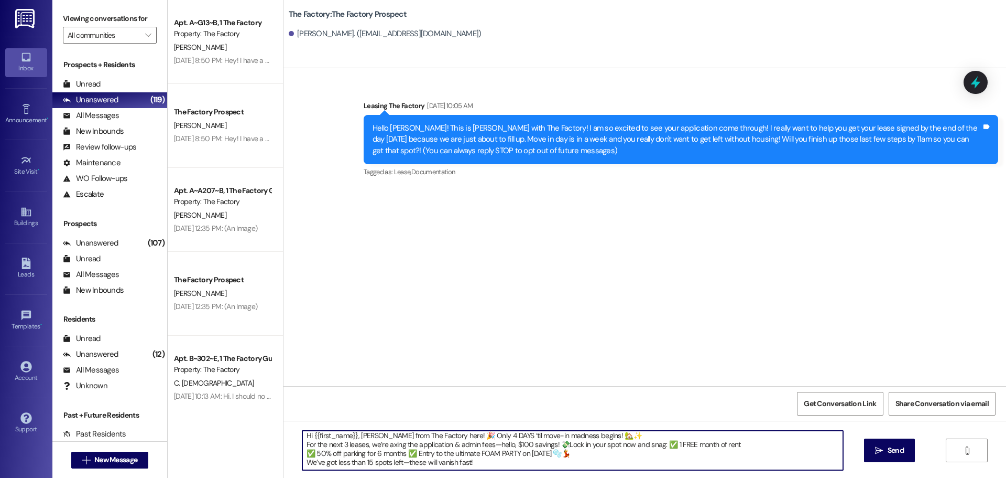
click at [484, 452] on textarea "Hi {{first_name}}, Tawnya from The Factory here! 🎉 Only 4 DAYS ‘til move-in mad…" at bounding box center [572, 449] width 541 height 39
drag, startPoint x: 299, startPoint y: 436, endPoint x: 580, endPoint y: 451, distance: 281.9
click at [580, 451] on textarea "Hi {{first_name}}, Tawnya from The Factory here! 🎉 Only 4 DAYS ‘til move-in mad…" at bounding box center [572, 449] width 541 height 39
type textarea "Hi {{first_name}}, Tawnya from The Factory here! 🎉 Only 4 DAYS ‘til move-in mad…"
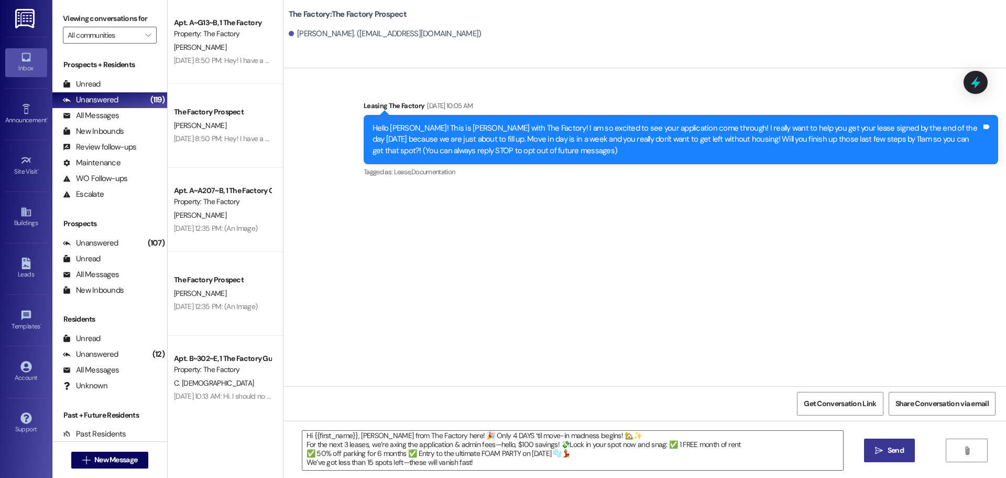
click at [886, 449] on span "Send" at bounding box center [896, 450] width 20 height 11
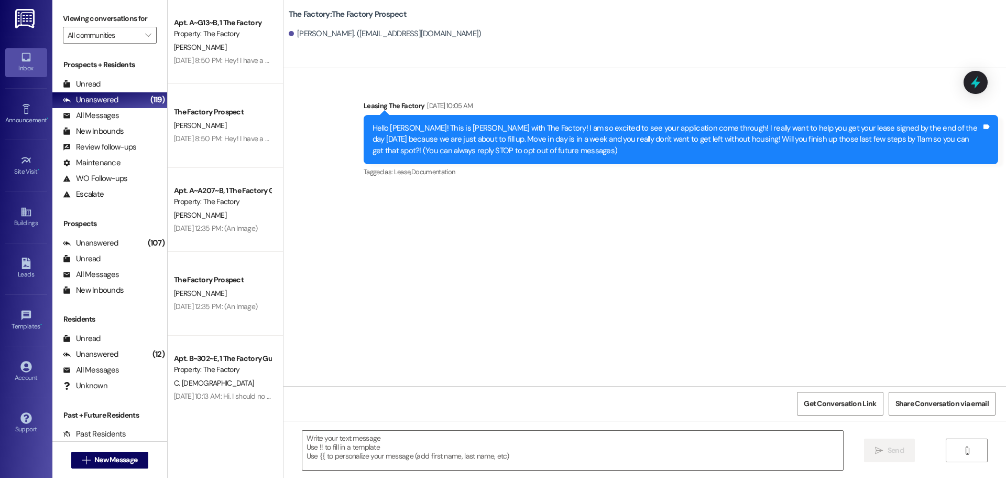
scroll to position [0, 0]
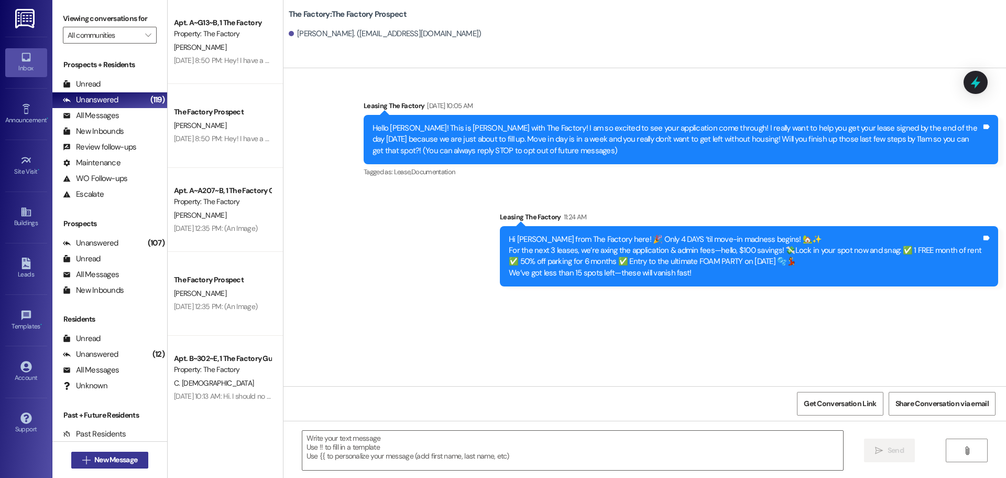
click at [106, 461] on span "New Message" at bounding box center [115, 459] width 43 height 11
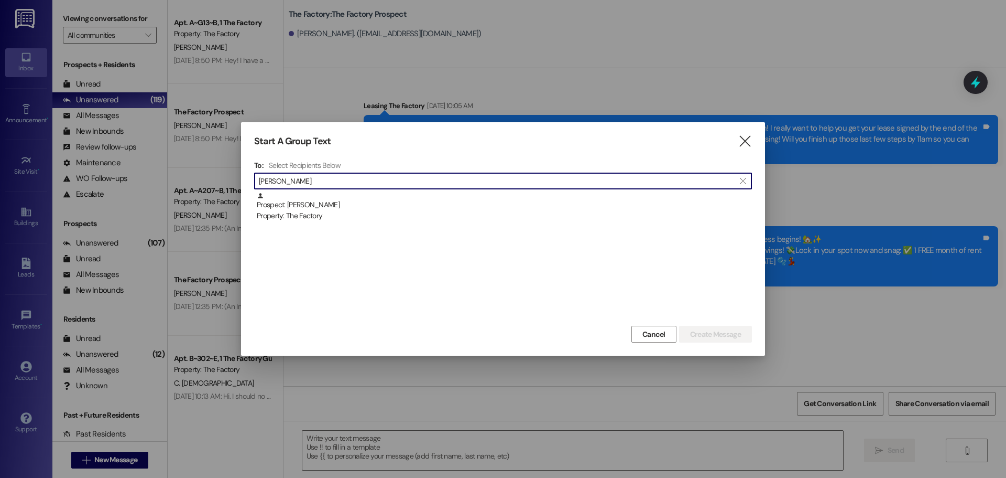
type input "marchus"
click at [307, 207] on div "Prospect: Marchus Crosland Property: The Factory" at bounding box center [504, 207] width 495 height 30
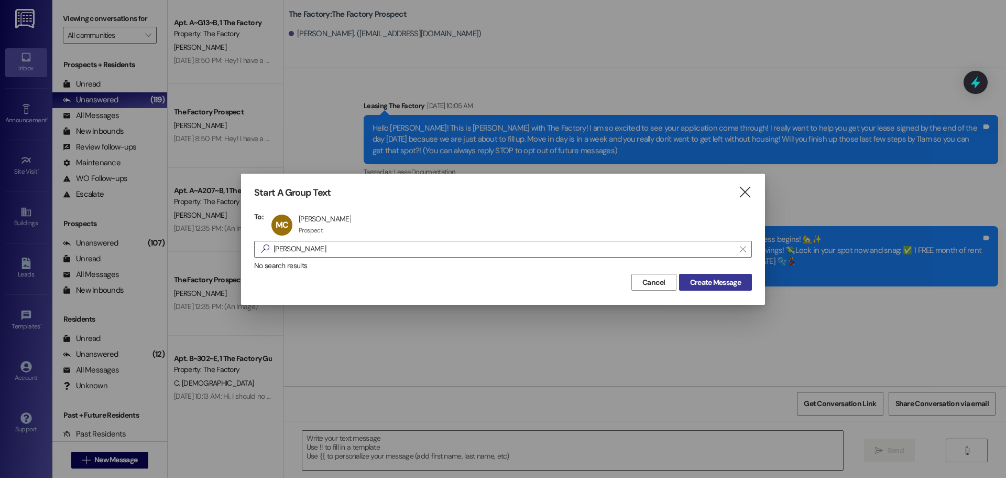
click at [699, 279] on span "Create Message" at bounding box center [715, 282] width 51 height 11
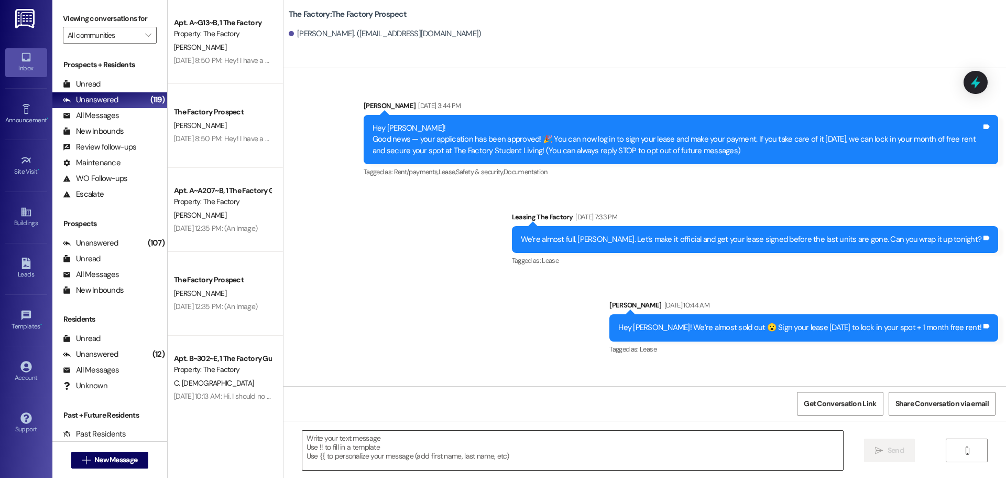
click at [302, 440] on textarea at bounding box center [572, 449] width 541 height 39
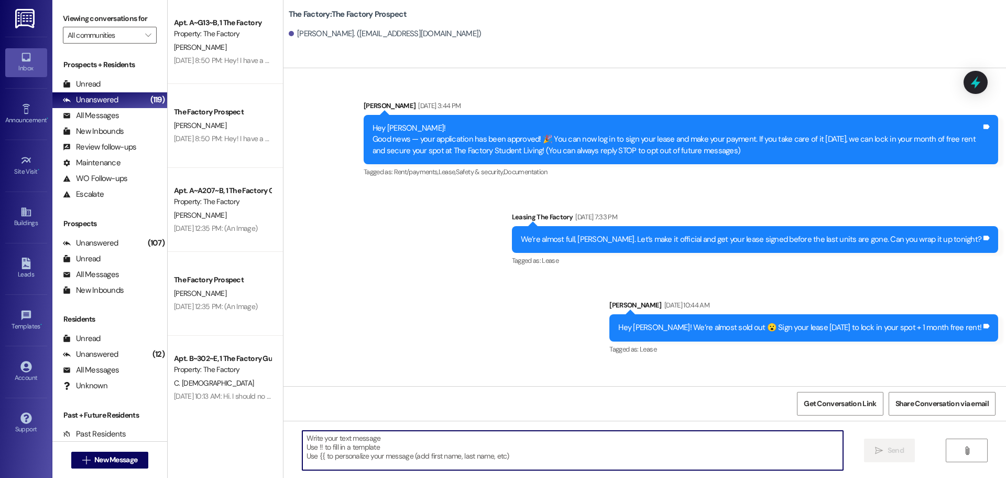
paste textarea "Hi {{first_name}}, your Manhattan spot isn’t locked until lease & deposit are i…"
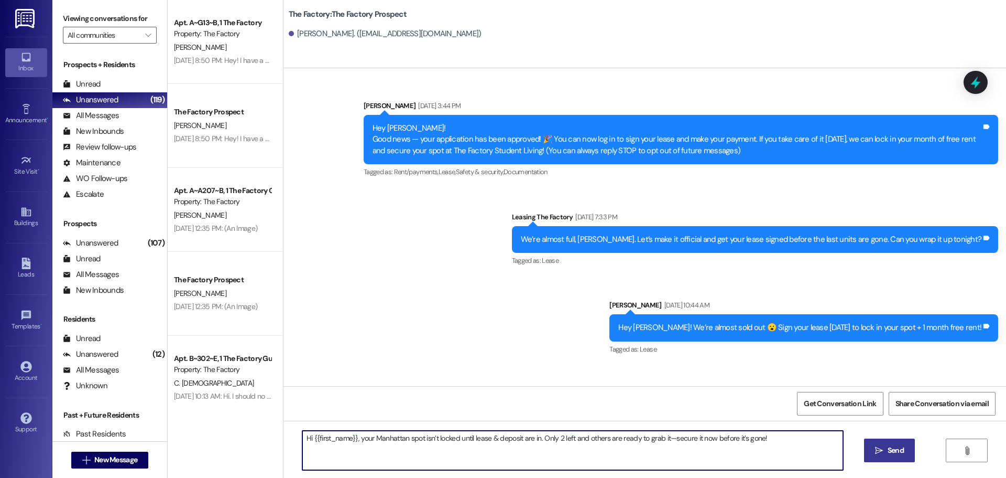
click at [354, 438] on textarea "Hi {{first_name}}, your Manhattan spot isn’t locked until lease & deposit are i…" at bounding box center [572, 449] width 541 height 39
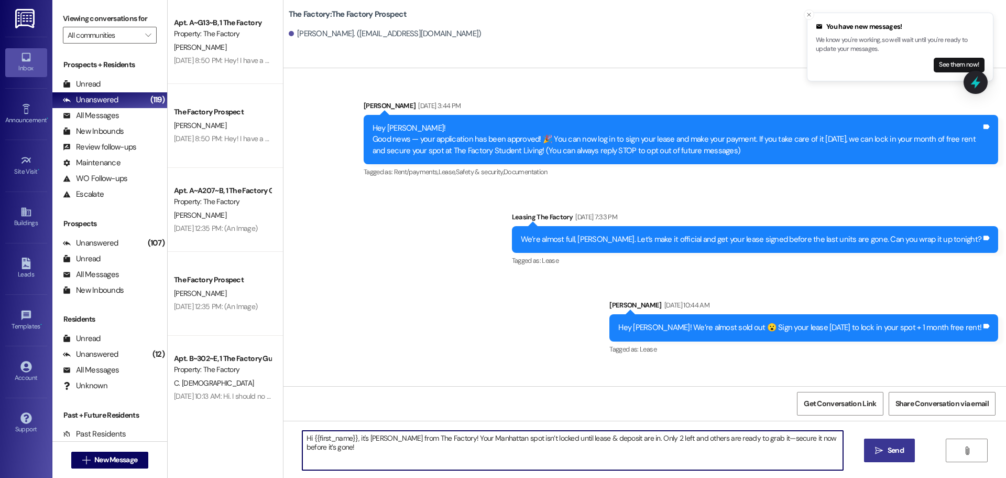
drag, startPoint x: 299, startPoint y: 438, endPoint x: 360, endPoint y: 452, distance: 62.3
click at [360, 452] on textarea "Hi {{first_name}}, it's Tawnya from The Factory! Your Manhattan spot isn’t lock…" at bounding box center [572, 449] width 541 height 39
click at [352, 454] on textarea "Hi {{first_name}}, it's Tawnya from The Factory! Your Manhattan spot isn’t lock…" at bounding box center [572, 449] width 541 height 39
click at [443, 437] on textarea "Hi {{first_name}}, it's Tawnya from The Factory! Your Manhattan spot isn’t lock…" at bounding box center [572, 449] width 541 height 39
click at [305, 446] on textarea "Hi {{first_name}}, it's Tawnya from The Factory! I left you a voicemail earlier…" at bounding box center [572, 449] width 541 height 39
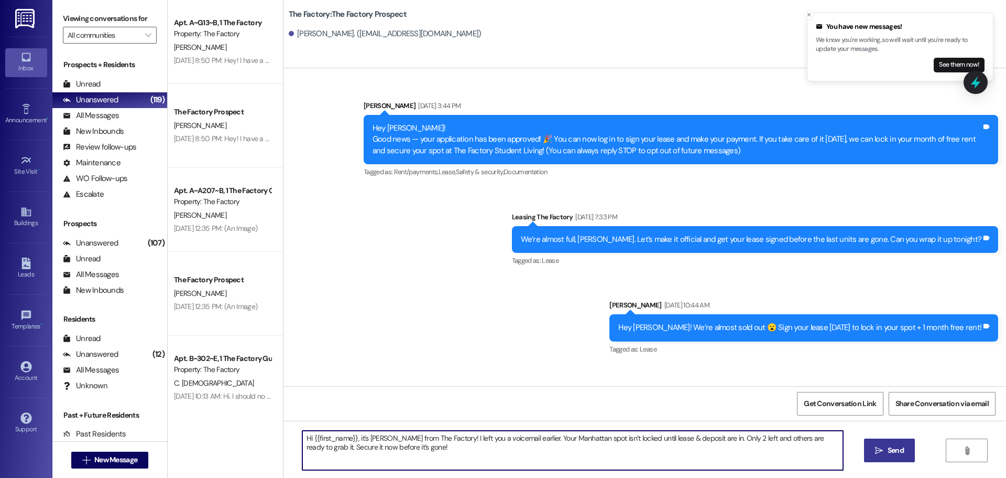
click at [403, 446] on textarea "Hi {{first_name}}, it's Tawnya from The Factory! I left you a voicemail earlier…" at bounding box center [572, 449] width 541 height 39
drag, startPoint x: 297, startPoint y: 438, endPoint x: 409, endPoint y: 455, distance: 112.9
click at [409, 455] on textarea "Hi {{first_name}}, it's Tawnya from The Factory! I left you a voicemail earlier…" at bounding box center [572, 449] width 541 height 39
type textarea "Hi {{first_name}}, it's Tawnya from The Factory! I left you a voicemail earlier…"
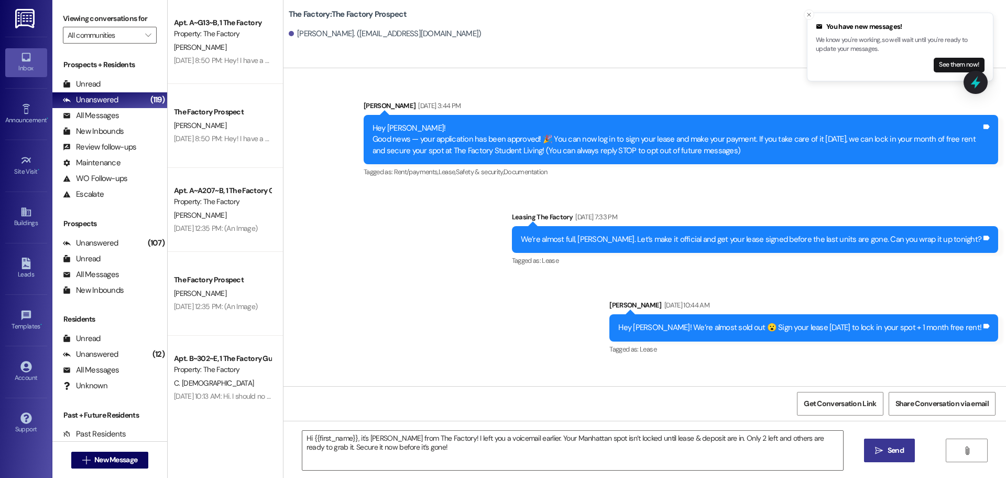
click at [894, 452] on span "Send" at bounding box center [896, 450] width 16 height 11
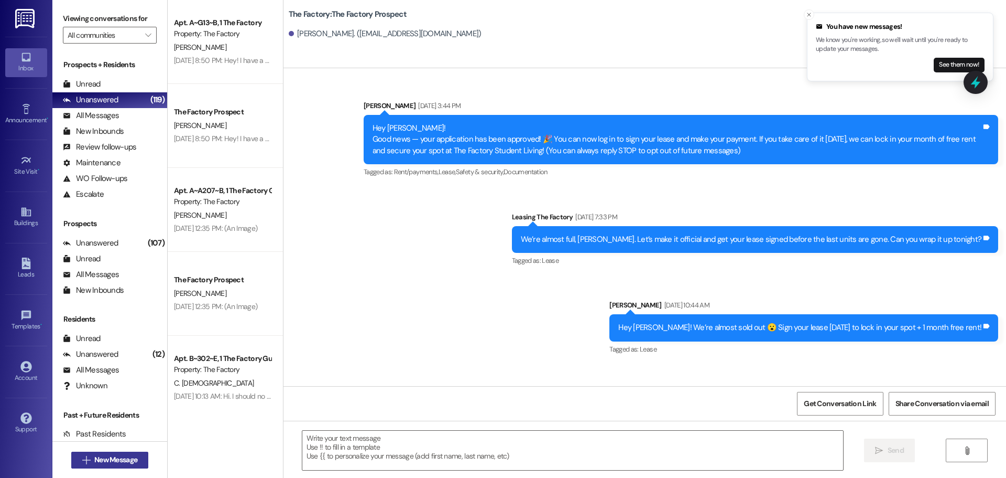
click at [104, 459] on span "New Message" at bounding box center [115, 459] width 43 height 11
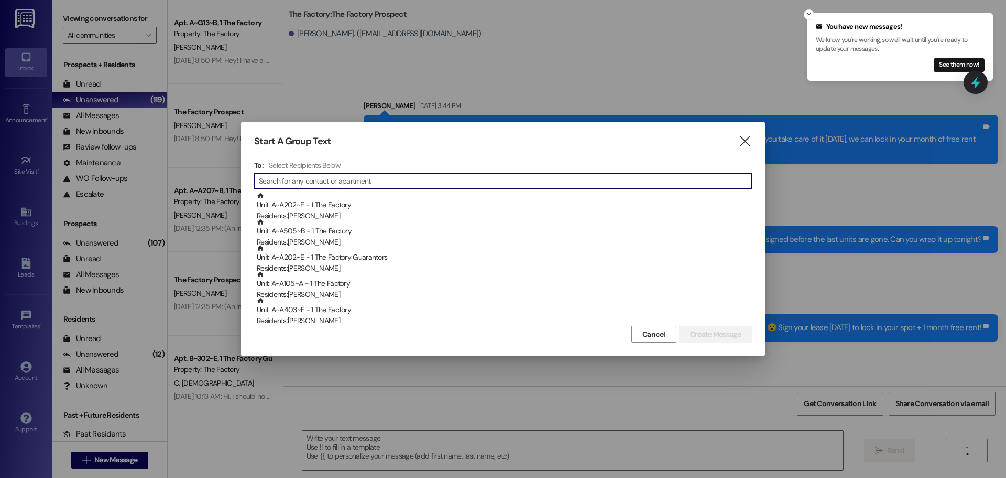
click at [278, 180] on input at bounding box center [505, 181] width 493 height 15
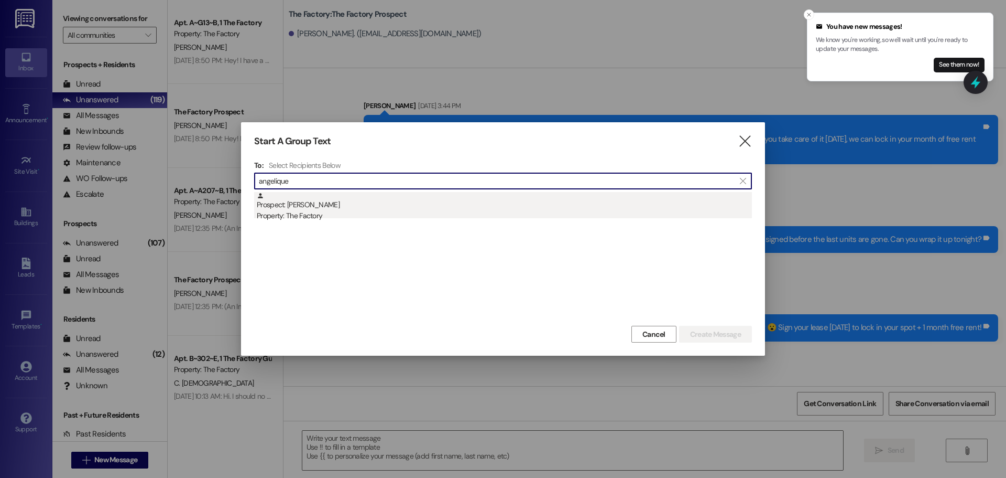
type input "angelique"
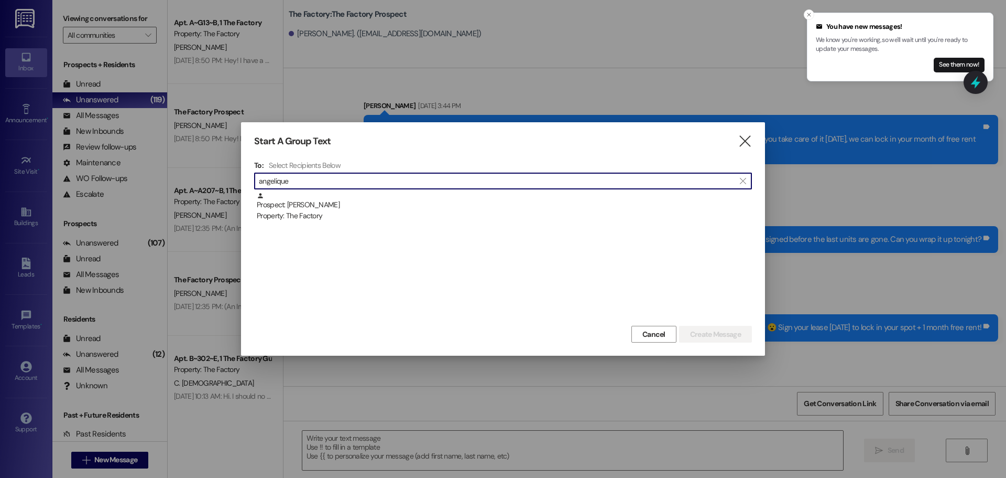
click at [288, 208] on div "Prospect: angelique burke Property: The Factory" at bounding box center [504, 207] width 495 height 30
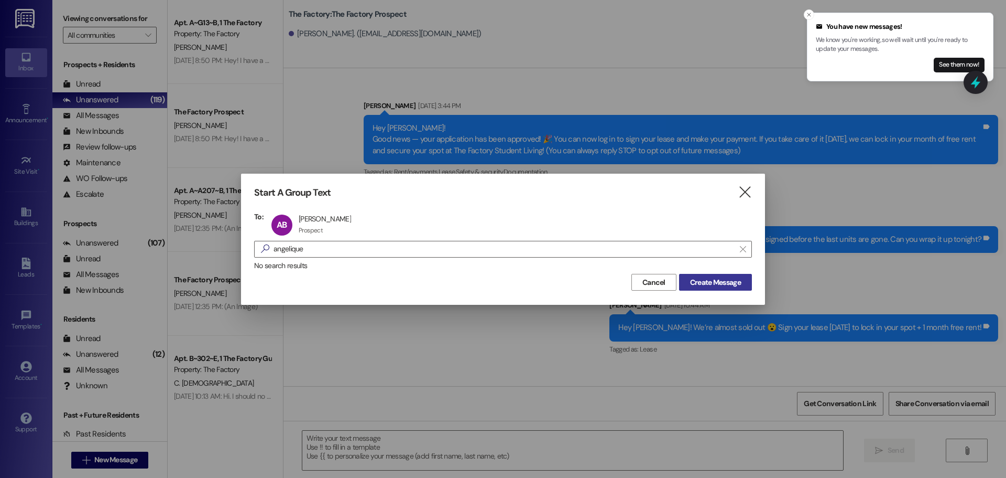
click at [715, 285] on span "Create Message" at bounding box center [715, 282] width 51 height 11
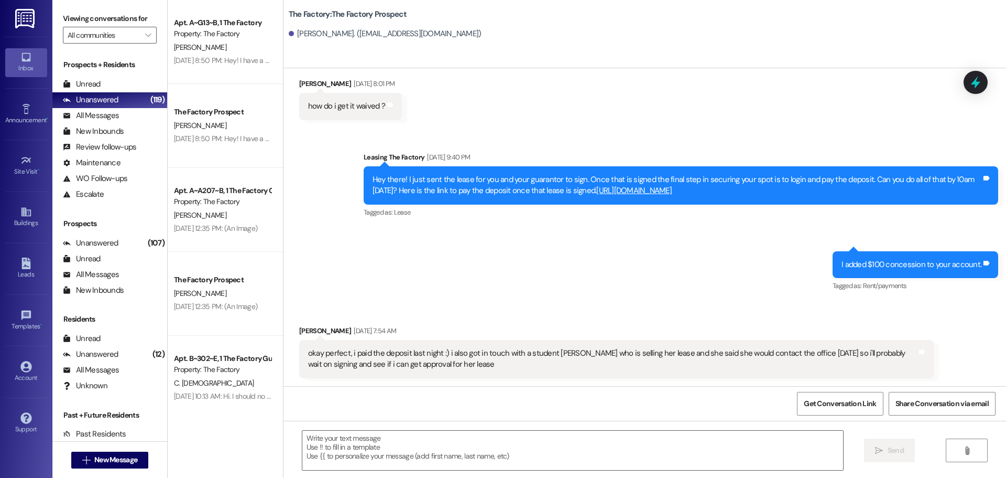
scroll to position [325, 0]
click at [302, 439] on textarea at bounding box center [572, 449] width 541 height 39
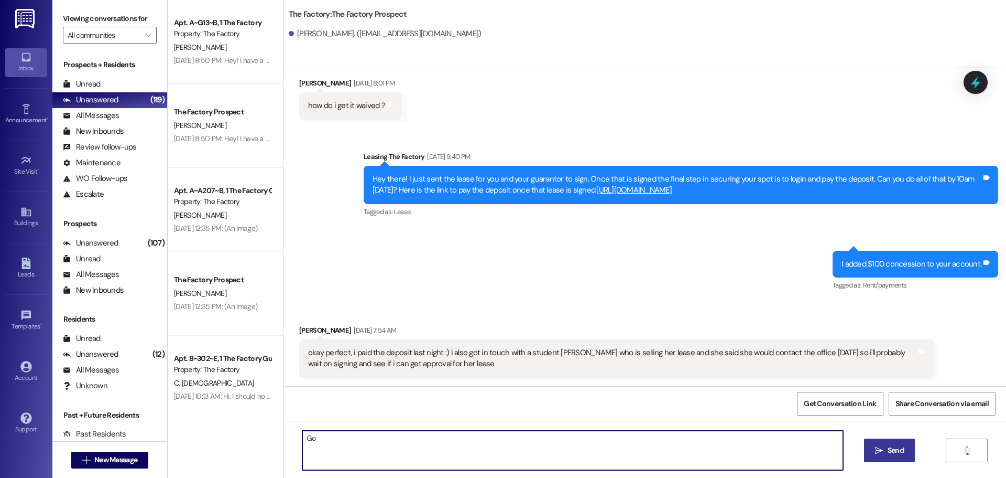
type textarea "G"
click at [477, 438] on textarea "Hi Angelique, Could you reach out the your guarantor to" at bounding box center [572, 449] width 541 height 39
click at [414, 437] on textarea "Hi Angelique, Could you reach out the your guarantor to" at bounding box center [572, 449] width 541 height 39
click at [465, 437] on textarea "Hi Angelique, Could you reach out your guarantor to" at bounding box center [572, 449] width 541 height 39
drag, startPoint x: 651, startPoint y: 439, endPoint x: 582, endPoint y: 441, distance: 69.2
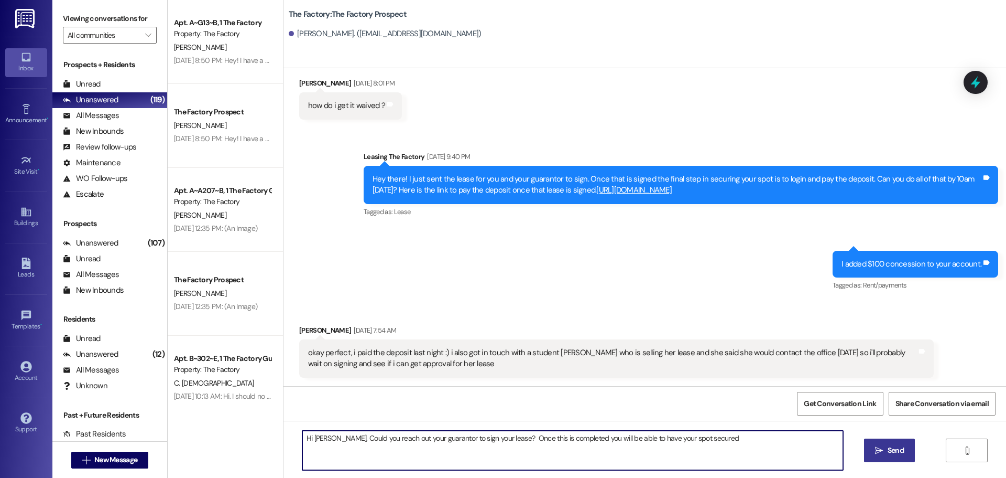
click at [582, 441] on textarea "Hi Angelique, Could you reach out your guarantor to sign your lease? Once this …" at bounding box center [572, 449] width 541 height 39
click at [611, 439] on textarea "Hi Angelique, Could you reach out your guarantor to sign your lease? Once this …" at bounding box center [572, 449] width 541 height 39
click at [659, 438] on textarea "Hi Angelique, Could you reach out your guarantor to sign your lease? Once this …" at bounding box center [572, 449] width 541 height 39
drag, startPoint x: 298, startPoint y: 437, endPoint x: 371, endPoint y: 449, distance: 73.3
click at [371, 449] on textarea "Hi Angelique, Could you reach out your guarantor to sign your lease? Once this …" at bounding box center [572, 449] width 541 height 39
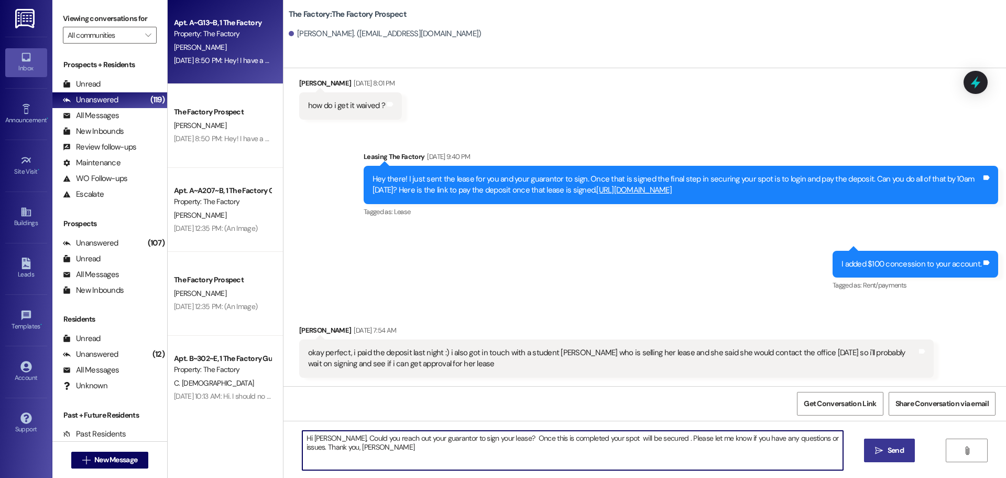
type textarea "Hi Angelique, Could you reach out your guarantor to sign your lease? Once this …"
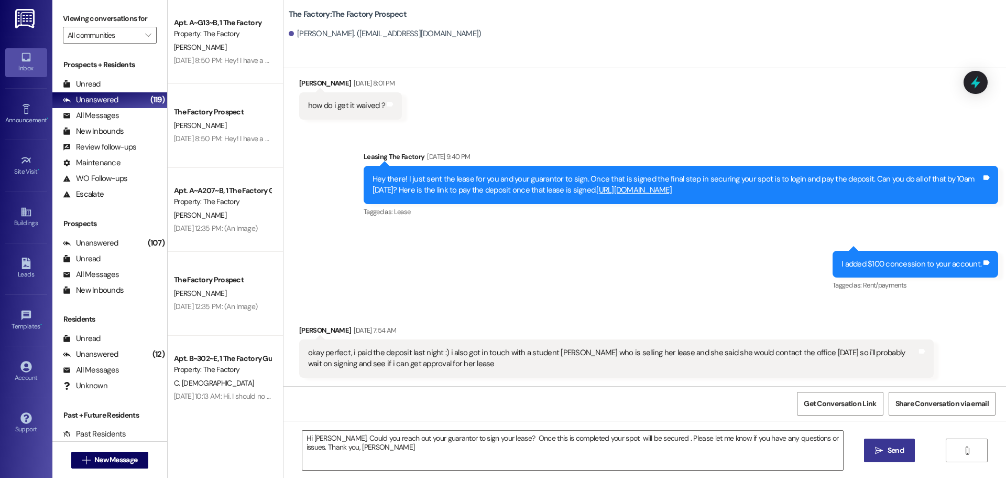
click at [900, 453] on span "Send" at bounding box center [896, 450] width 16 height 11
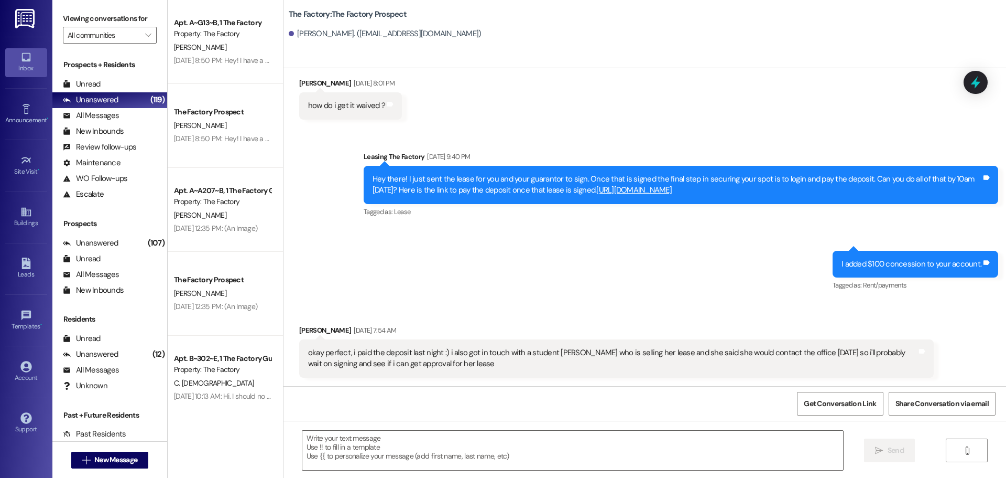
scroll to position [324, 0]
click at [93, 87] on div "Unread" at bounding box center [82, 84] width 38 height 11
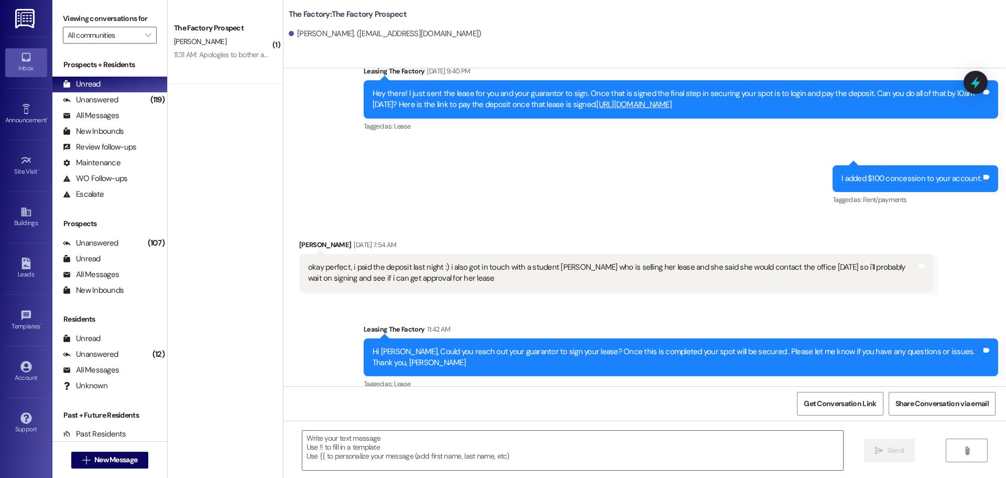
scroll to position [425, 0]
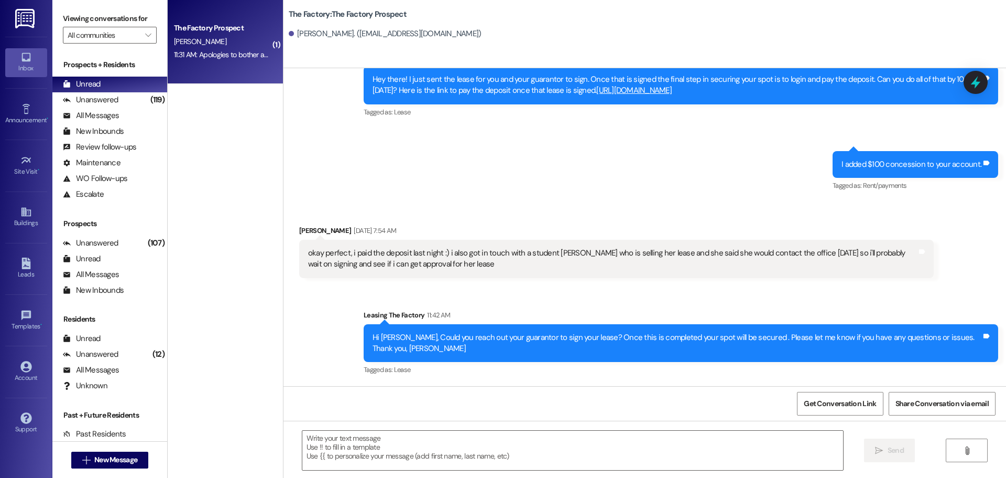
click at [205, 64] on div "The Factory Prospect S. Hales 11:31 AM: Apologies to bother again. For personal…" at bounding box center [225, 42] width 115 height 84
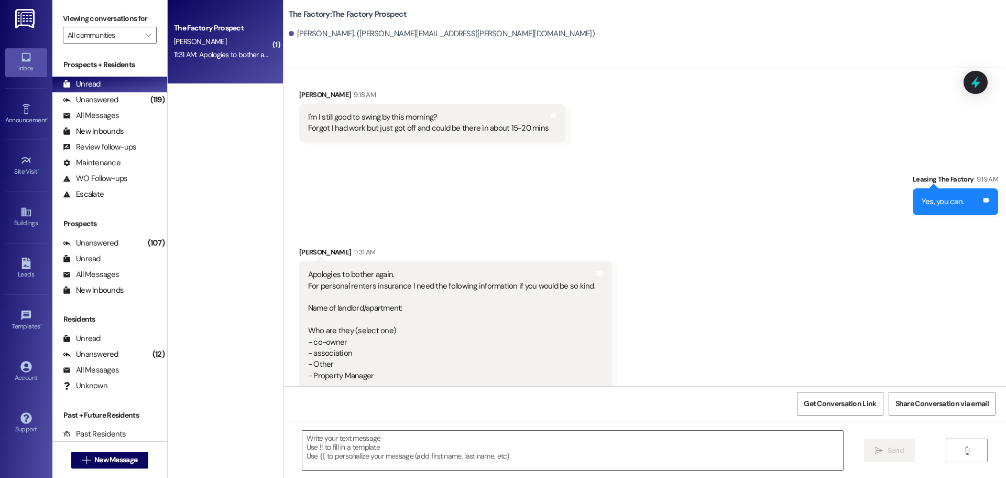
scroll to position [1098, 0]
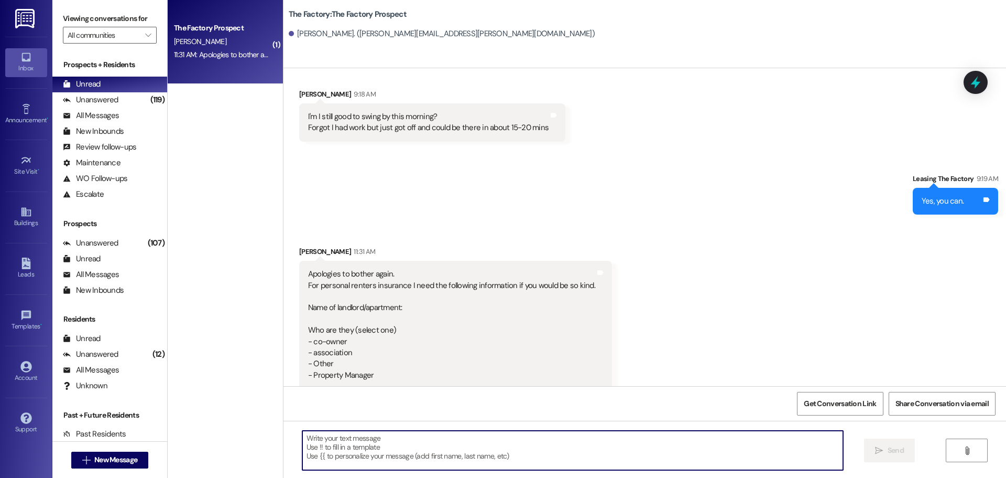
click at [324, 441] on textarea at bounding box center [572, 449] width 541 height 39
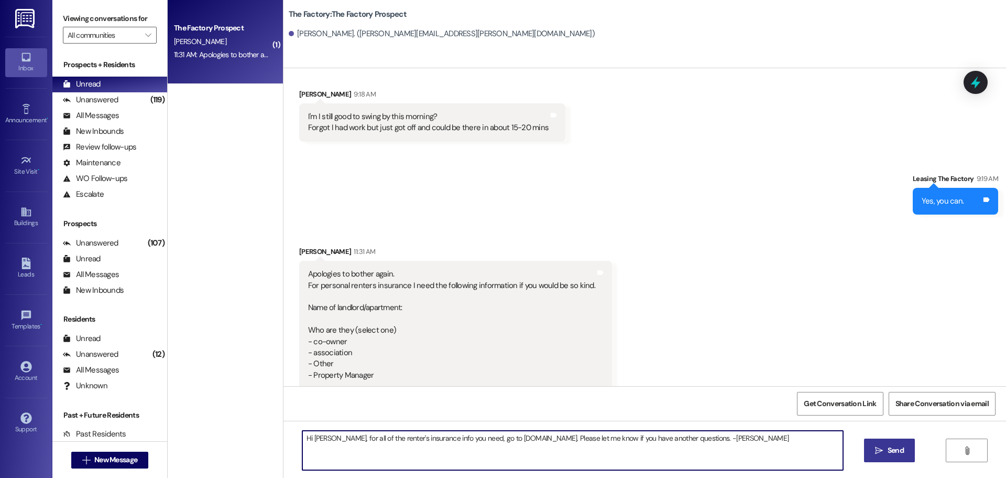
type textarea "Hi Stephen, for all of the renter's insurance info you need, go to redstone.con…"
click at [900, 450] on span "Send" at bounding box center [896, 450] width 16 height 11
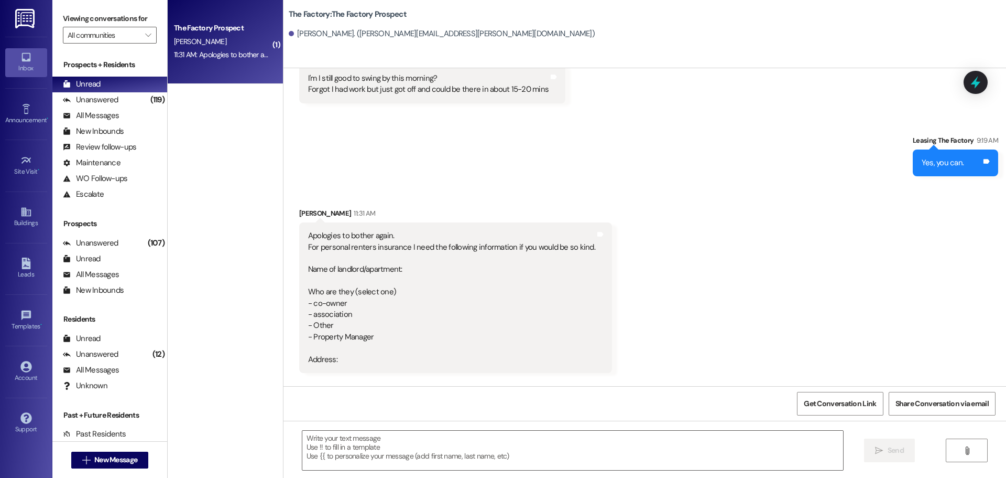
scroll to position [1171, 0]
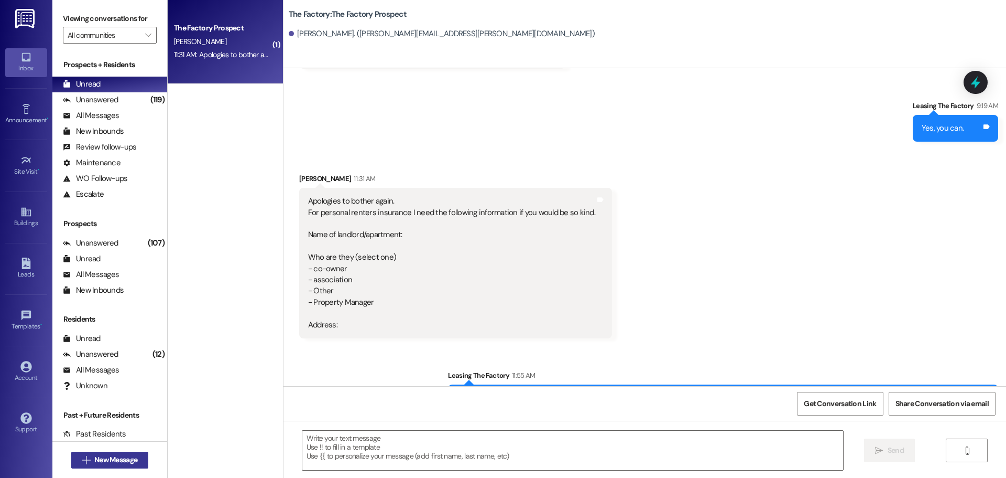
click at [130, 457] on span "New Message" at bounding box center [115, 459] width 43 height 11
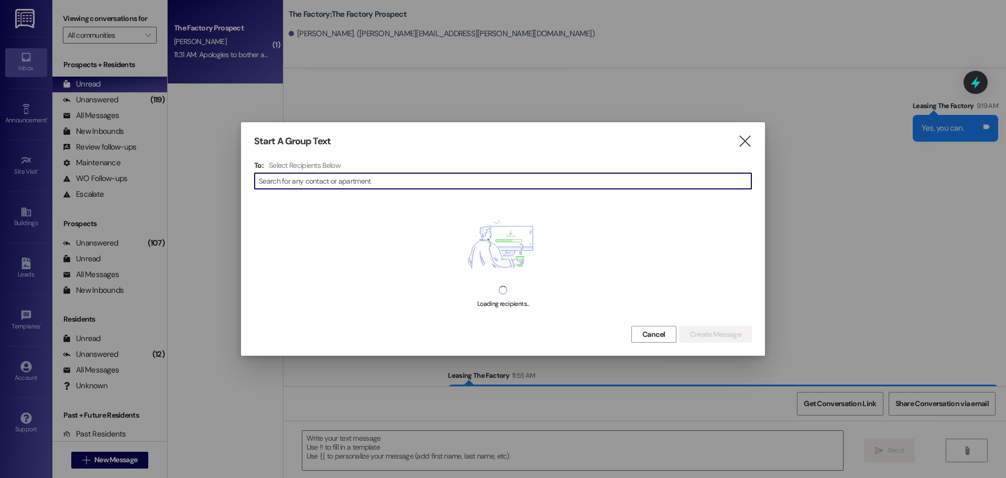
click at [290, 180] on input at bounding box center [505, 181] width 493 height 15
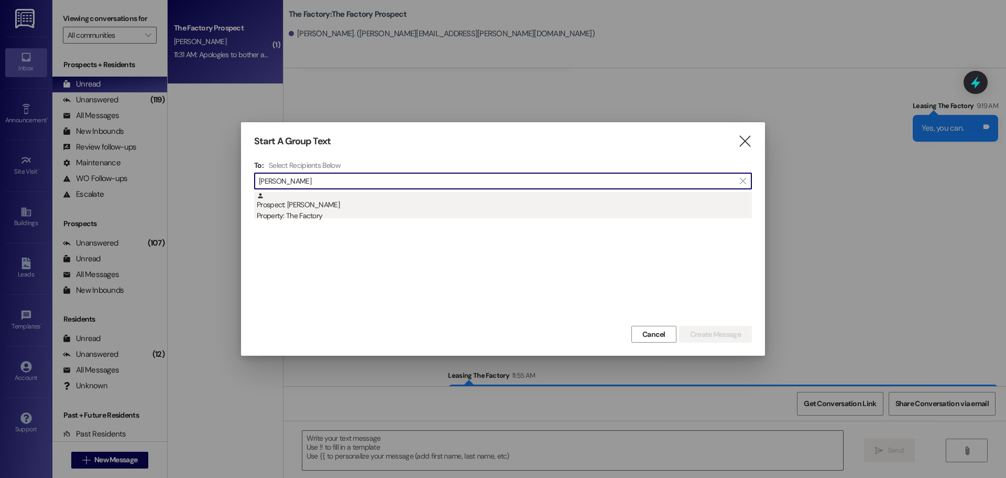
type input "Ron Hofler"
click at [300, 210] on div "Property: The Factory" at bounding box center [504, 215] width 495 height 11
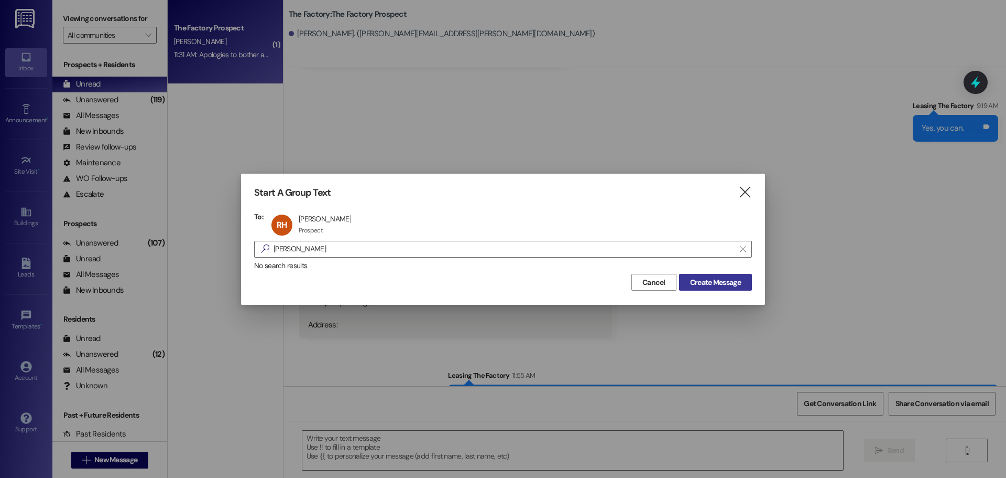
click at [711, 283] on span "Create Message" at bounding box center [715, 282] width 51 height 11
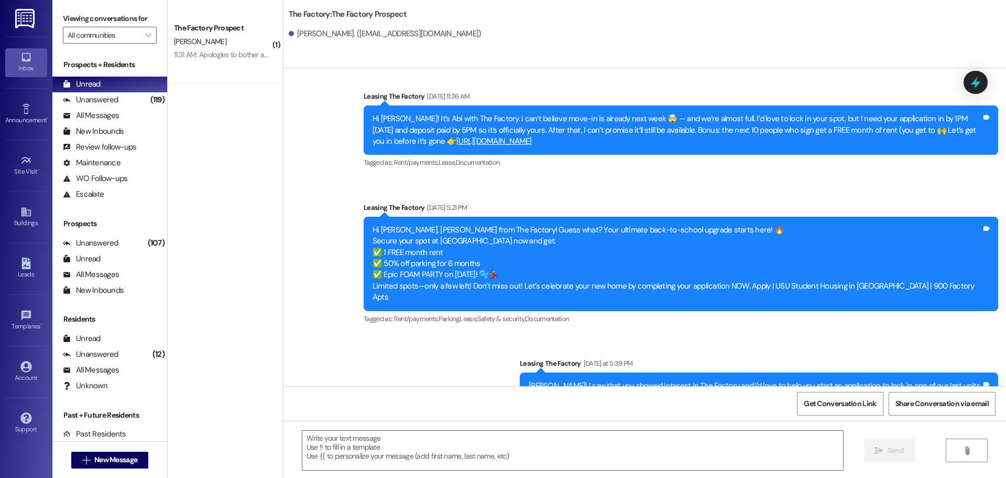
scroll to position [2271, 0]
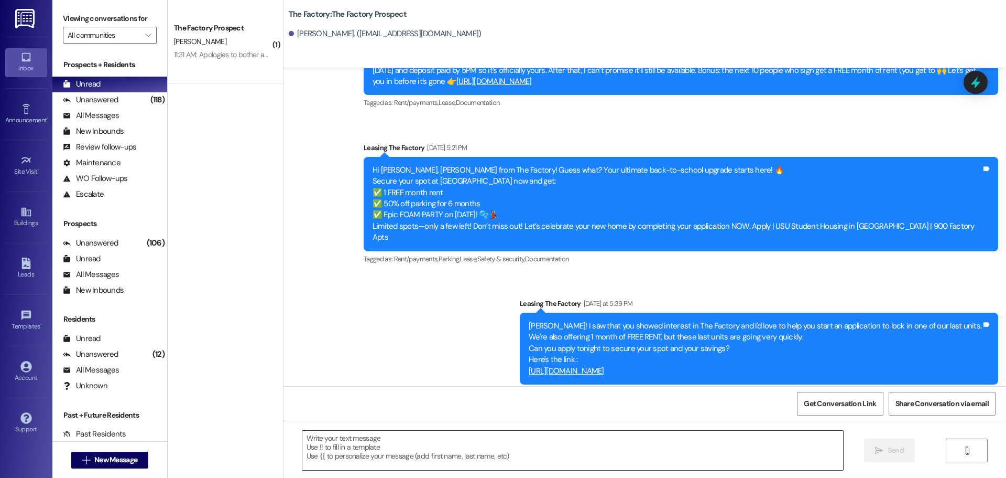
click at [302, 440] on textarea at bounding box center [572, 449] width 541 height 39
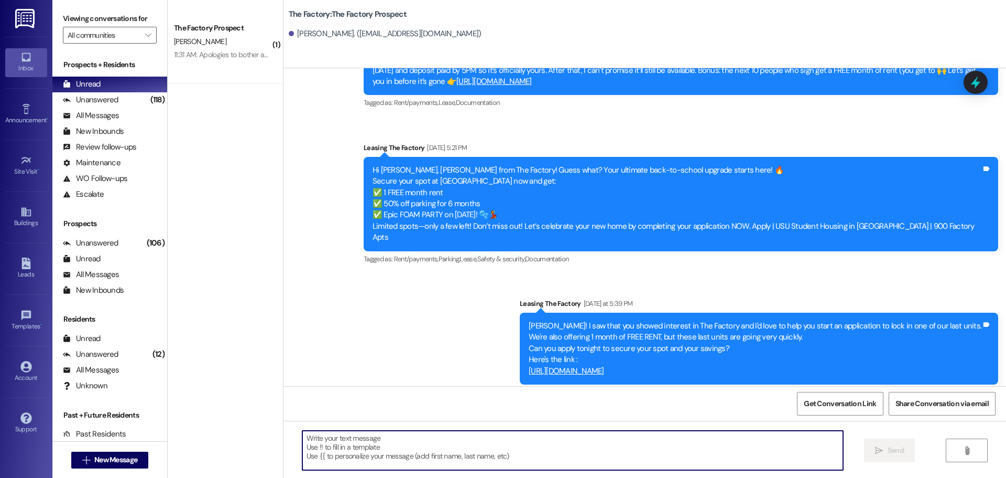
paste textarea "Hi {{first_name}}, Tawnya from The Factory here! 🎉 Only 3 DAYS ‘til move-in mad…"
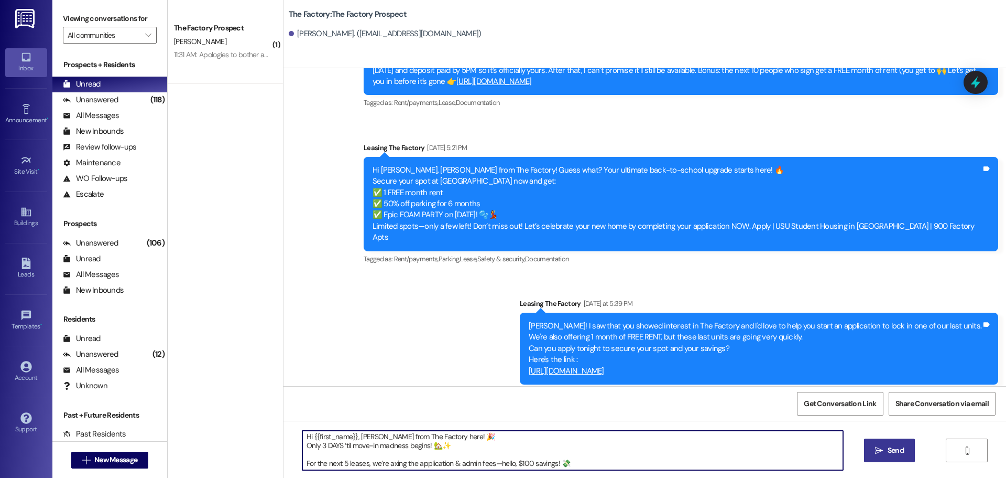
scroll to position [0, 0]
click at [470, 438] on textarea "Hi {{first_name}}, Tawnya from The Factory here! 🎉 Only 3 DAYS ‘til move-in mad…" at bounding box center [572, 449] width 541 height 39
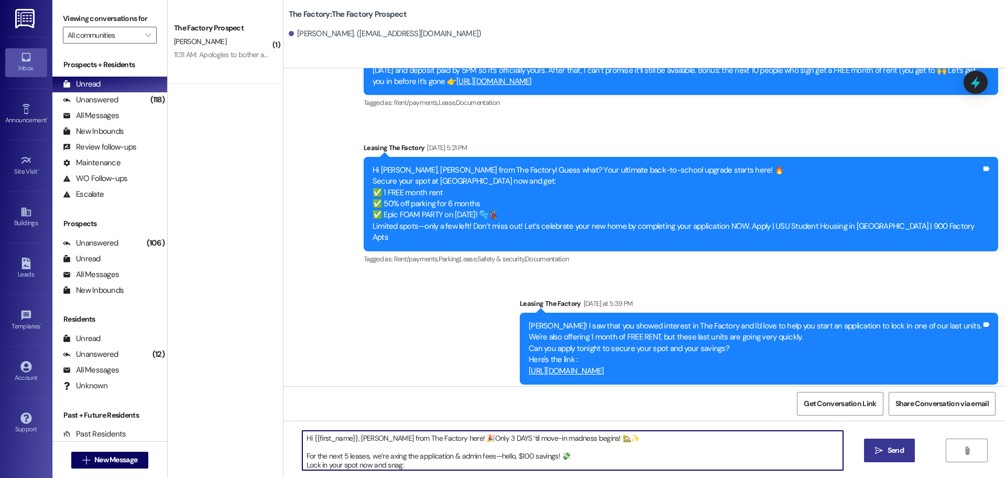
click at [478, 436] on textarea "Hi {{first_name}}, Tawnya from The Factory here! 🎉Only 3 DAYS ‘til move-in madn…" at bounding box center [572, 449] width 541 height 39
click at [631, 442] on textarea "Hi {{first_name}}, Tawnya from The Factory here! 🎉Only 4 DAYS ‘til move-in madn…" at bounding box center [572, 449] width 541 height 39
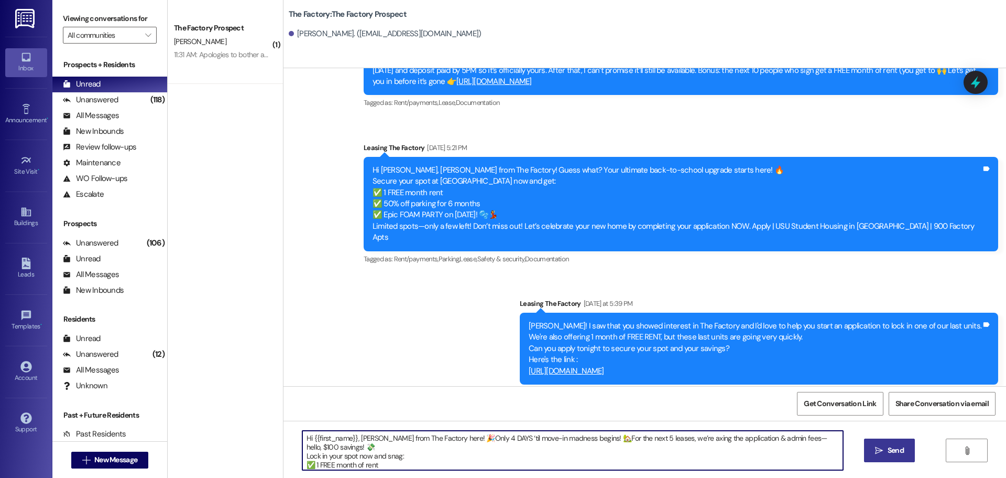
click at [637, 437] on textarea "Hi {{first_name}}, Tawnya from The Factory here! 🎉Only 4 DAYS ‘til move-in madn…" at bounding box center [572, 449] width 541 height 39
click at [353, 450] on textarea "Hi {{first_name}}, Tawnya from The Factory here! 🎉Only 4 DAYS ‘til move-in madn…" at bounding box center [572, 449] width 541 height 39
click at [453, 447] on textarea "Hi {{first_name}}, Tawnya from The Factory here! 🎉Only 4 DAYS ‘til move-in madn…" at bounding box center [572, 449] width 541 height 39
click at [334, 447] on textarea "Hi {{first_name}}, Tawnya from The Factory here! 🎉Only 4 DAYS ‘til move-in madn…" at bounding box center [572, 449] width 541 height 39
click at [439, 447] on textarea "Hi {{first_name}}, Tawnya from The Factory here! 🎉Only 4 DAYS ‘til move-in madn…" at bounding box center [572, 449] width 541 height 39
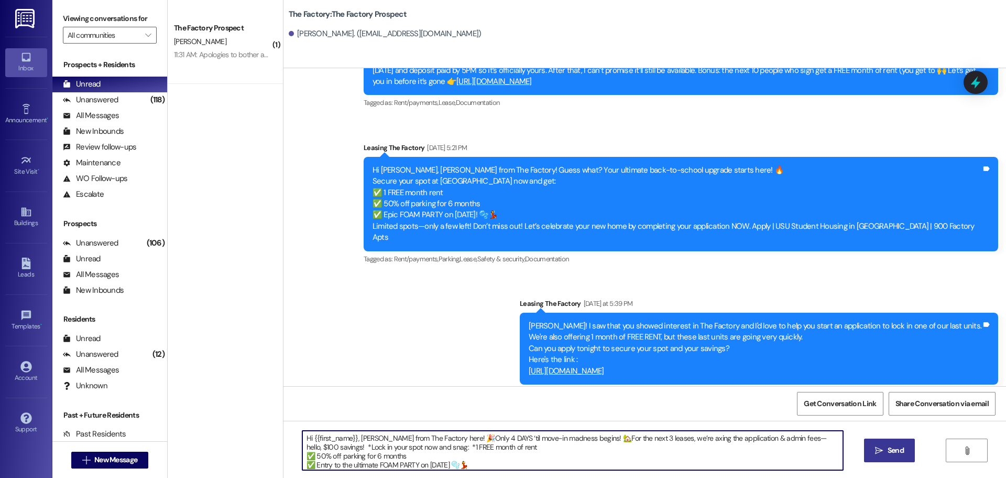
click at [518, 447] on textarea "Hi {{first_name}}, Tawnya from The Factory here! 🎉Only 4 DAYS ‘til move-in madn…" at bounding box center [572, 449] width 541 height 39
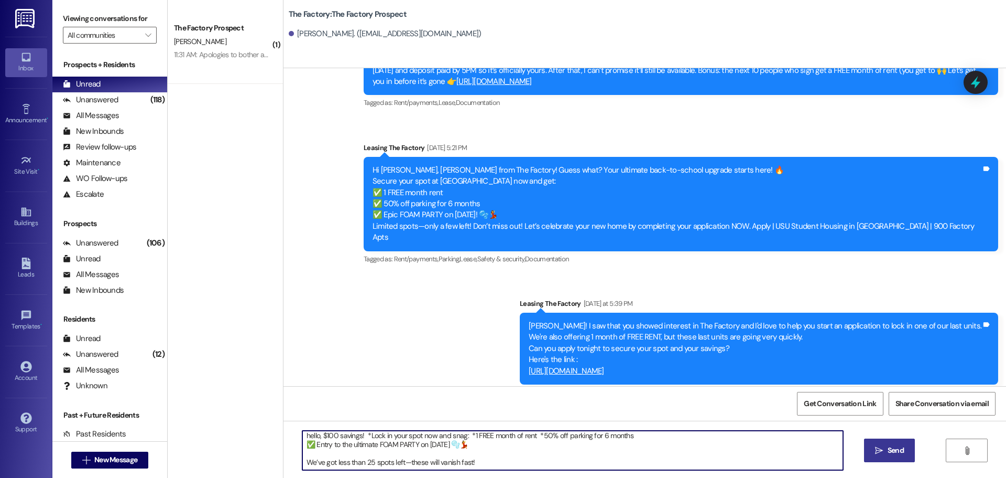
drag, startPoint x: 485, startPoint y: 446, endPoint x: 297, endPoint y: 442, distance: 188.2
click at [302, 442] on textarea "Hi {{first_name}}, Tawnya from The Factory here! 🎉Only 4 DAYS ‘til move-in madn…" at bounding box center [572, 449] width 541 height 39
click at [484, 449] on textarea "Hi {{first_name}}, Tawnya from The Factory here! 🎉Only 4 DAYS ‘til move-in madn…" at bounding box center [572, 449] width 541 height 39
click at [603, 435] on textarea "Hi {{first_name}}, Tawnya from The Factory here! 🎉Only 4 DAYS ‘til move-in madn…" at bounding box center [572, 449] width 541 height 39
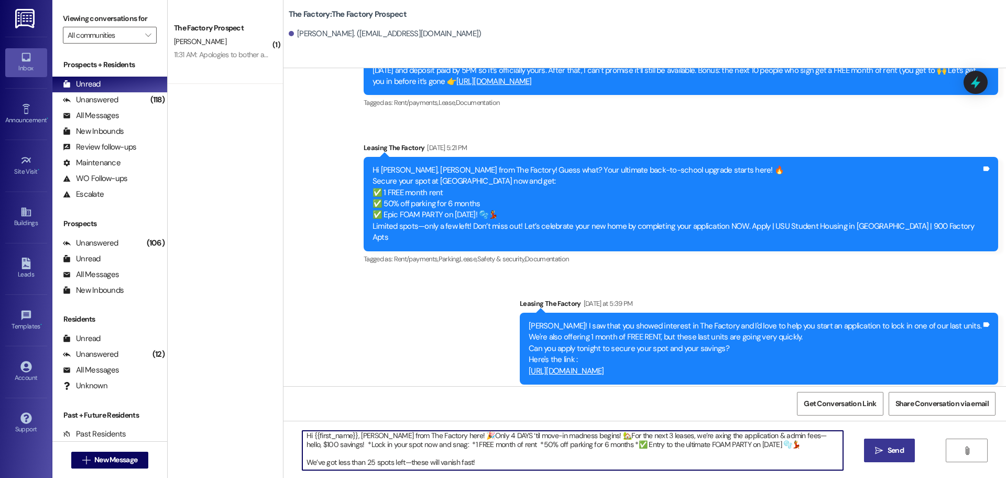
scroll to position [3, 0]
drag, startPoint x: 592, startPoint y: 446, endPoint x: 756, endPoint y: 447, distance: 164.1
click at [756, 447] on textarea "Hi {{first_name}}, Tawnya from The Factory here! 🎉Only 4 DAYS ‘til move-in madn…" at bounding box center [572, 449] width 541 height 39
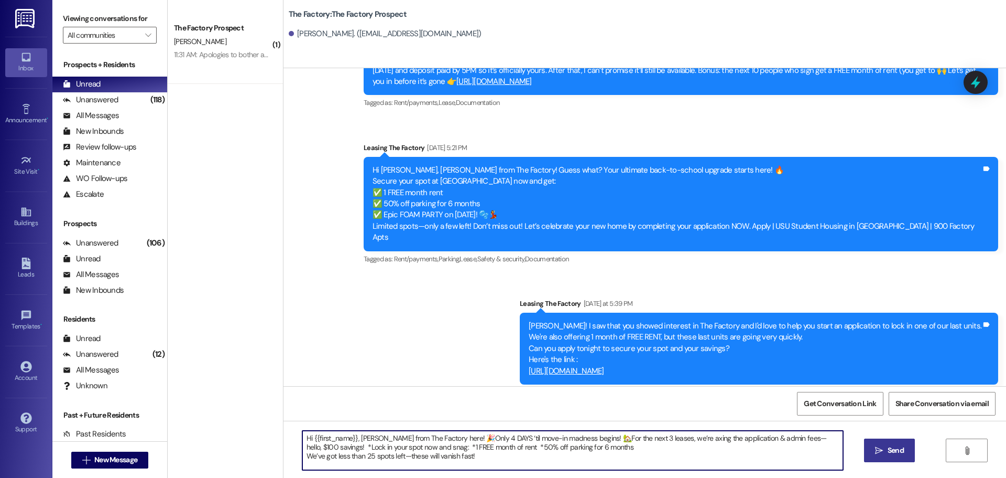
scroll to position [0, 0]
click at [657, 446] on textarea "Hi {{first_name}}, Tawnya from The Factory here! 🎉Only 4 DAYS ‘til move-in madn…" at bounding box center [572, 449] width 541 height 39
drag, startPoint x: 298, startPoint y: 440, endPoint x: 763, endPoint y: 449, distance: 465.6
click at [763, 449] on textarea "Hi {{first_name}}, Tawnya from The Factory here! 🎉Only 4 DAYS ‘til move-in madn…" at bounding box center [572, 449] width 541 height 39
type textarea "Hi {{first_name}}, Tawnya from The Factory here! 🎉Only 4 DAYS ‘til move-in madn…"
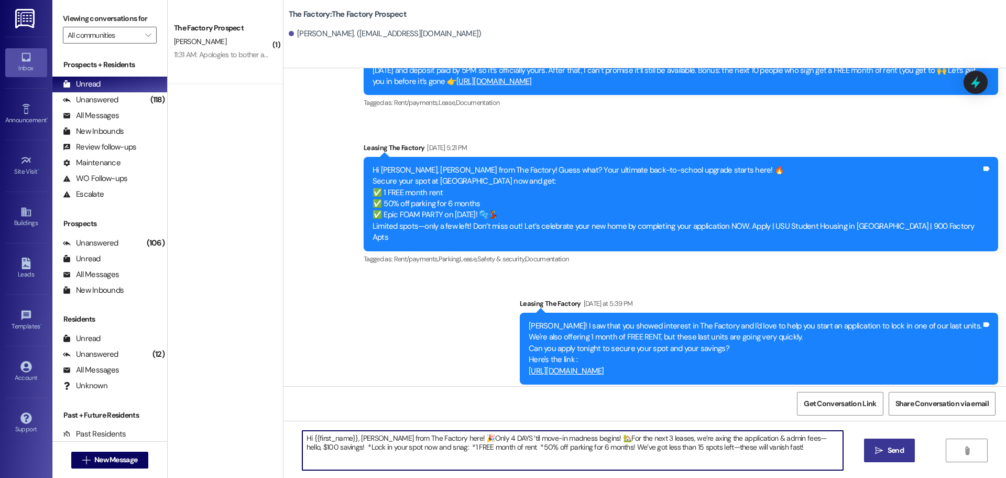
click at [898, 447] on span "Send" at bounding box center [896, 450] width 16 height 11
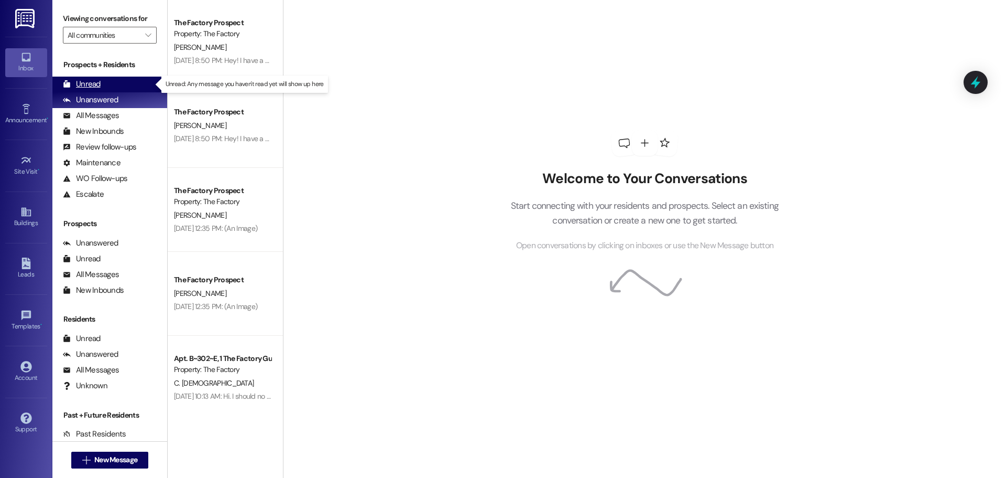
click at [103, 86] on div "Unread (0)" at bounding box center [109, 85] width 115 height 16
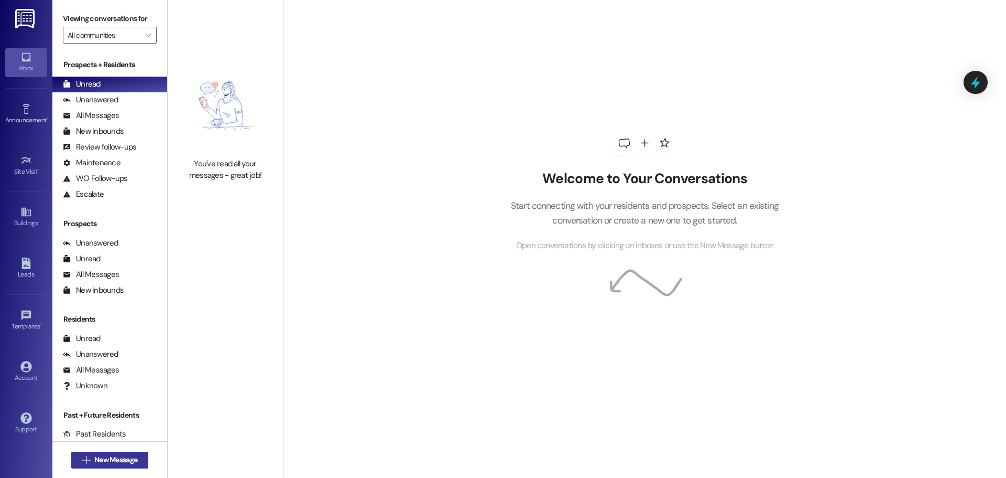
click at [105, 459] on span "New Message" at bounding box center [115, 459] width 43 height 11
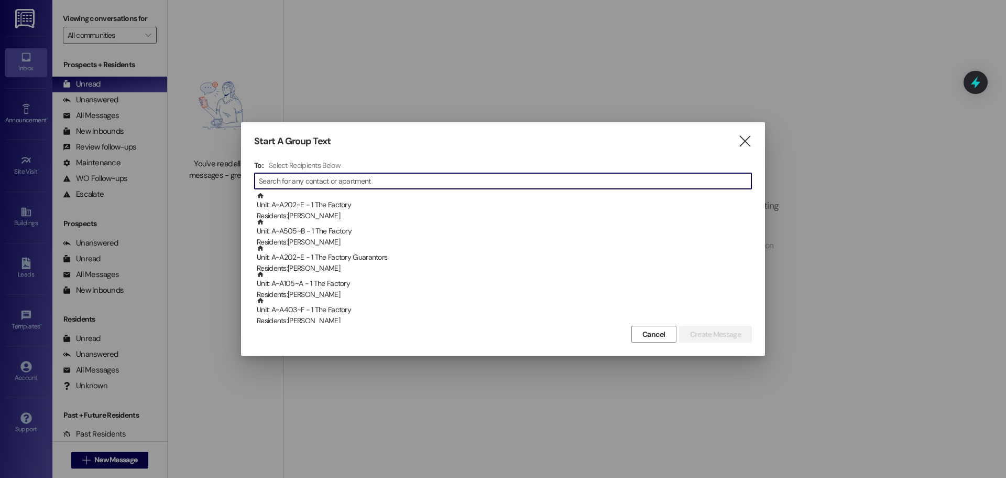
click at [326, 179] on input at bounding box center [505, 181] width 493 height 15
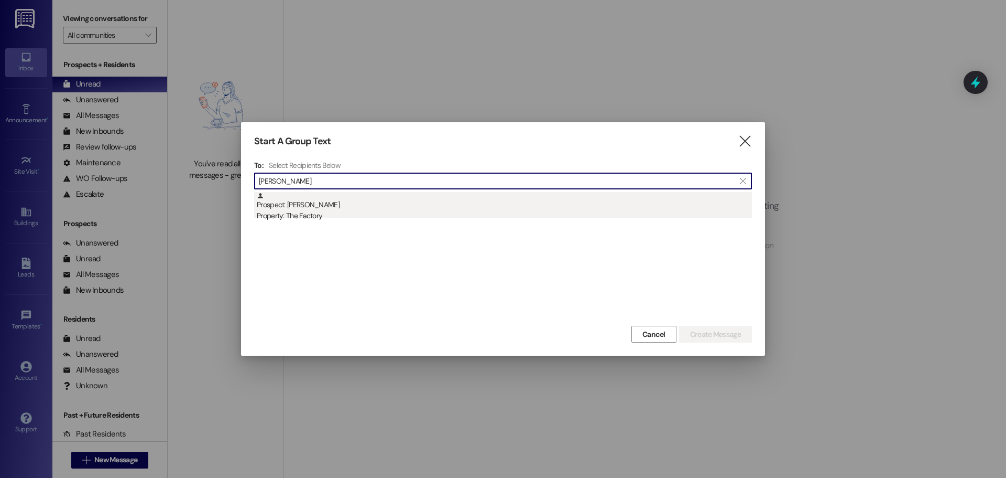
type input "[PERSON_NAME]"
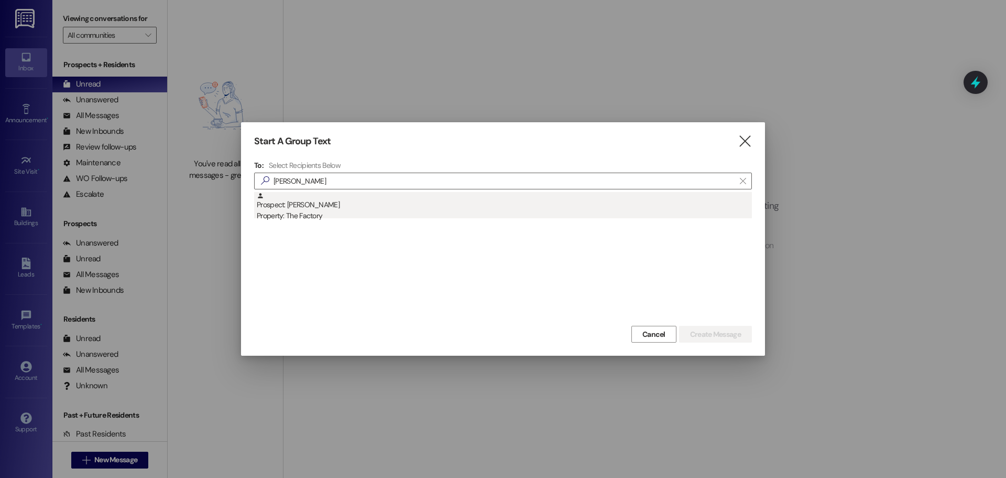
click at [308, 214] on div "Property: The Factory" at bounding box center [504, 215] width 495 height 11
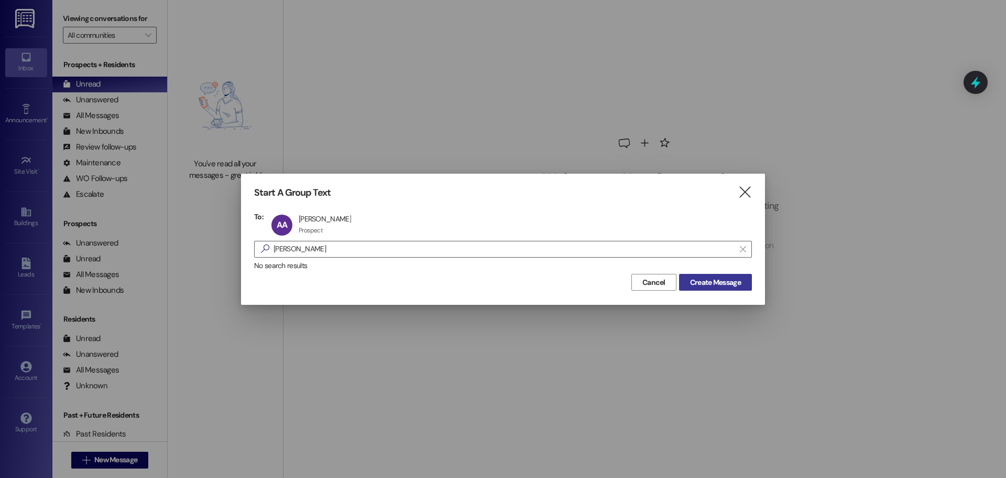
click at [709, 278] on span "Create Message" at bounding box center [715, 282] width 51 height 11
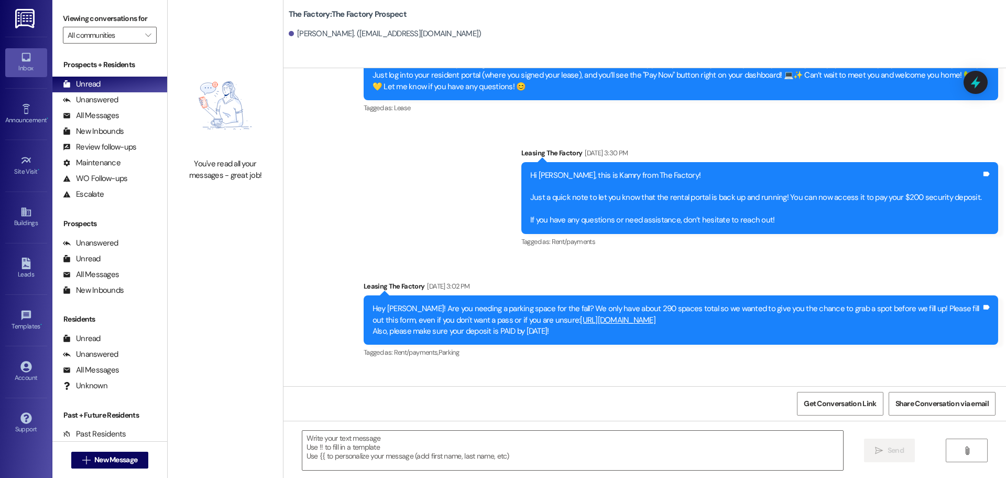
scroll to position [2768, 0]
